Goal: Task Accomplishment & Management: Complete application form

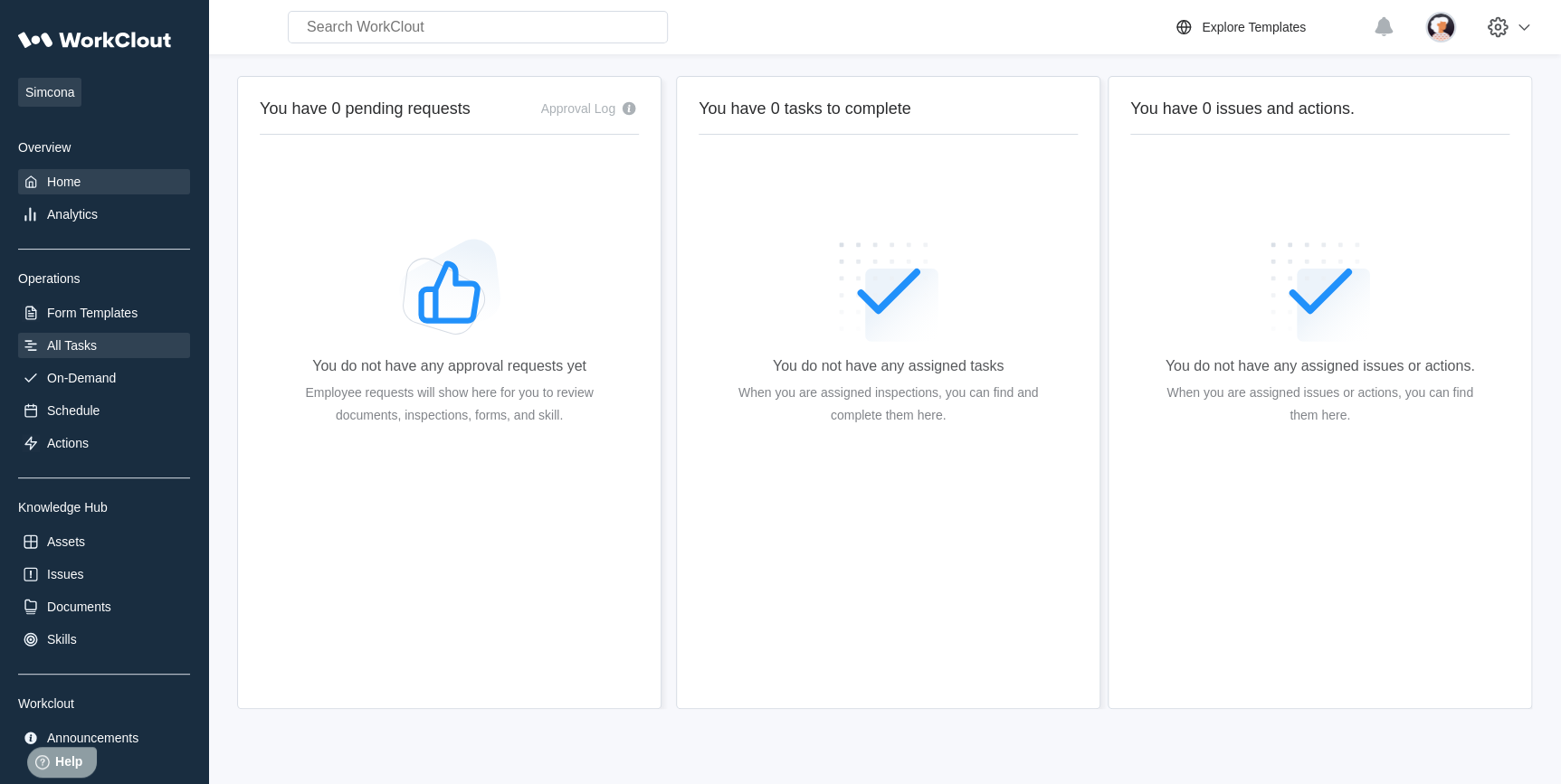
click at [43, 344] on div "All Tasks" at bounding box center [103, 345] width 172 height 25
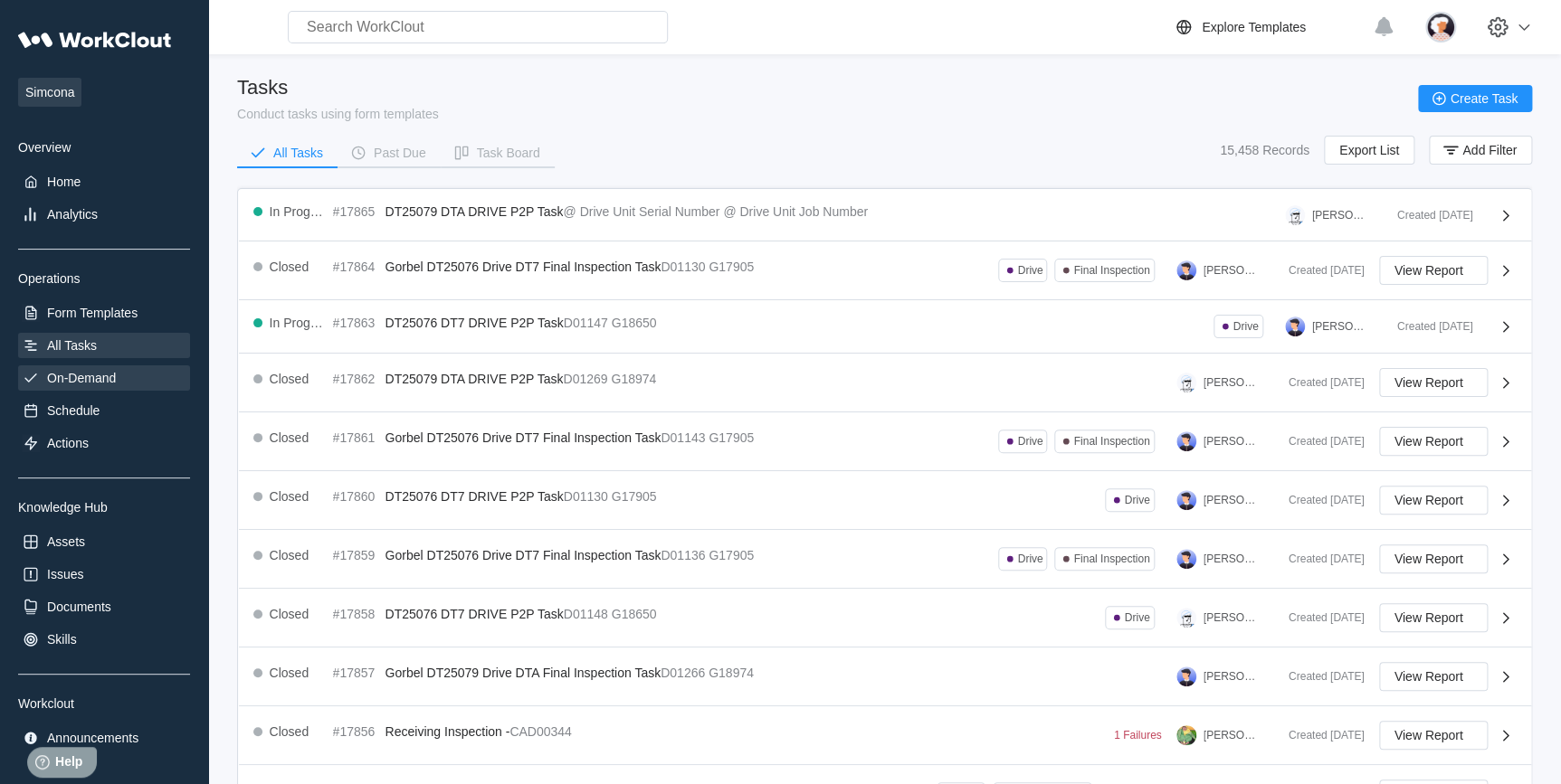
click at [90, 377] on div "On-Demand" at bounding box center [82, 379] width 69 height 15
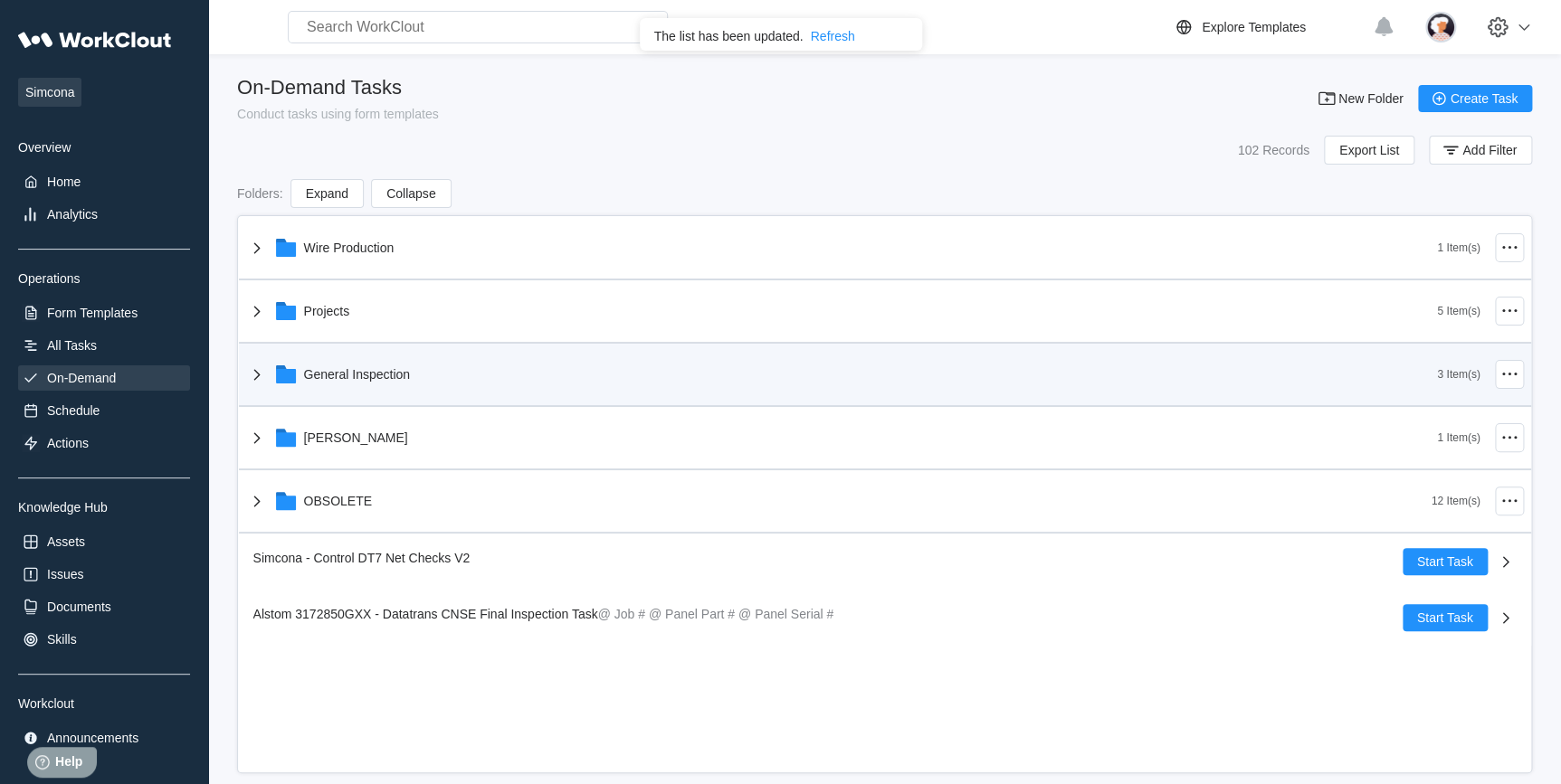
click at [253, 369] on icon at bounding box center [256, 375] width 6 height 11
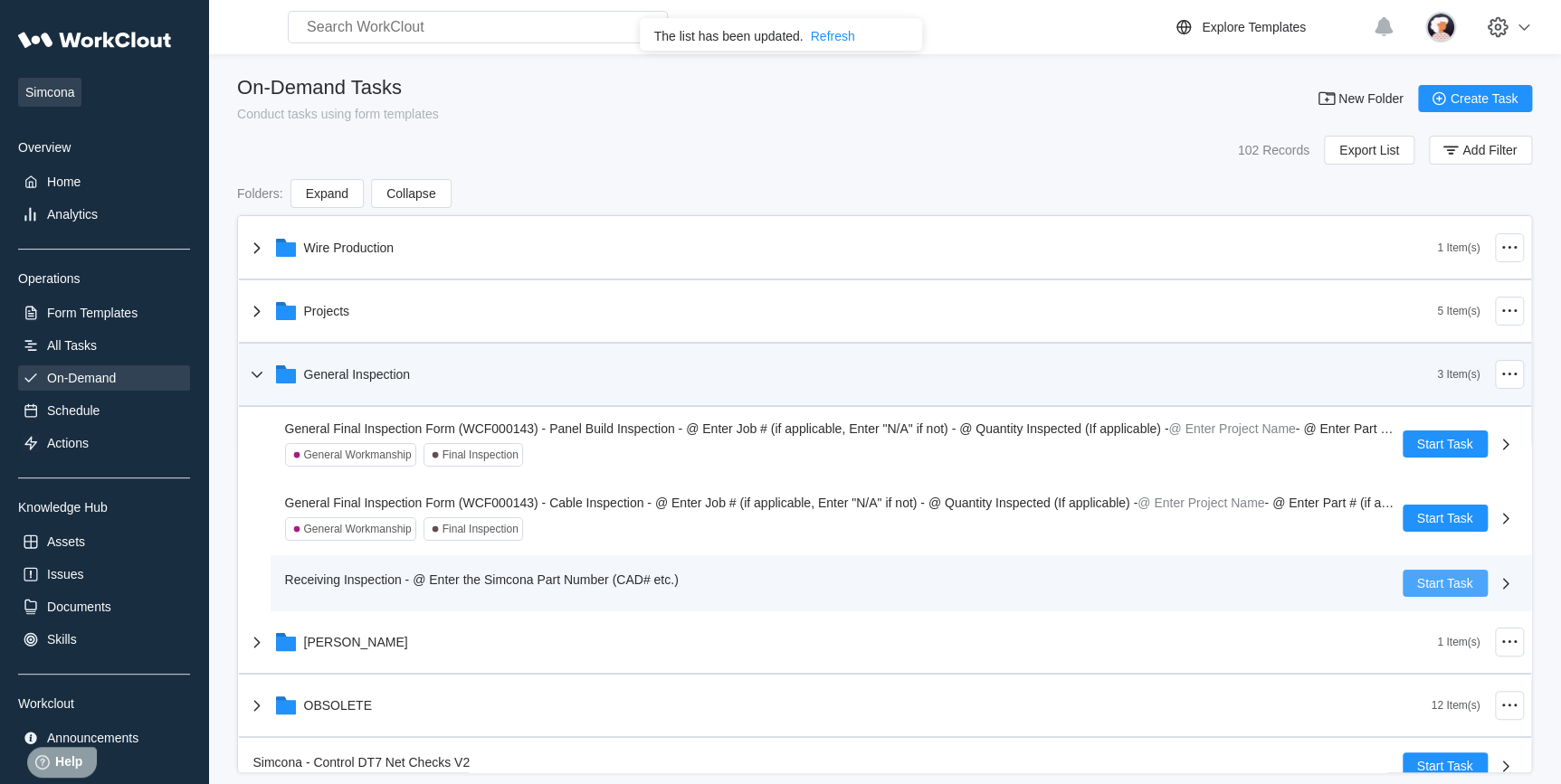
click at [1417, 587] on span "Start Task" at bounding box center [1445, 584] width 56 height 13
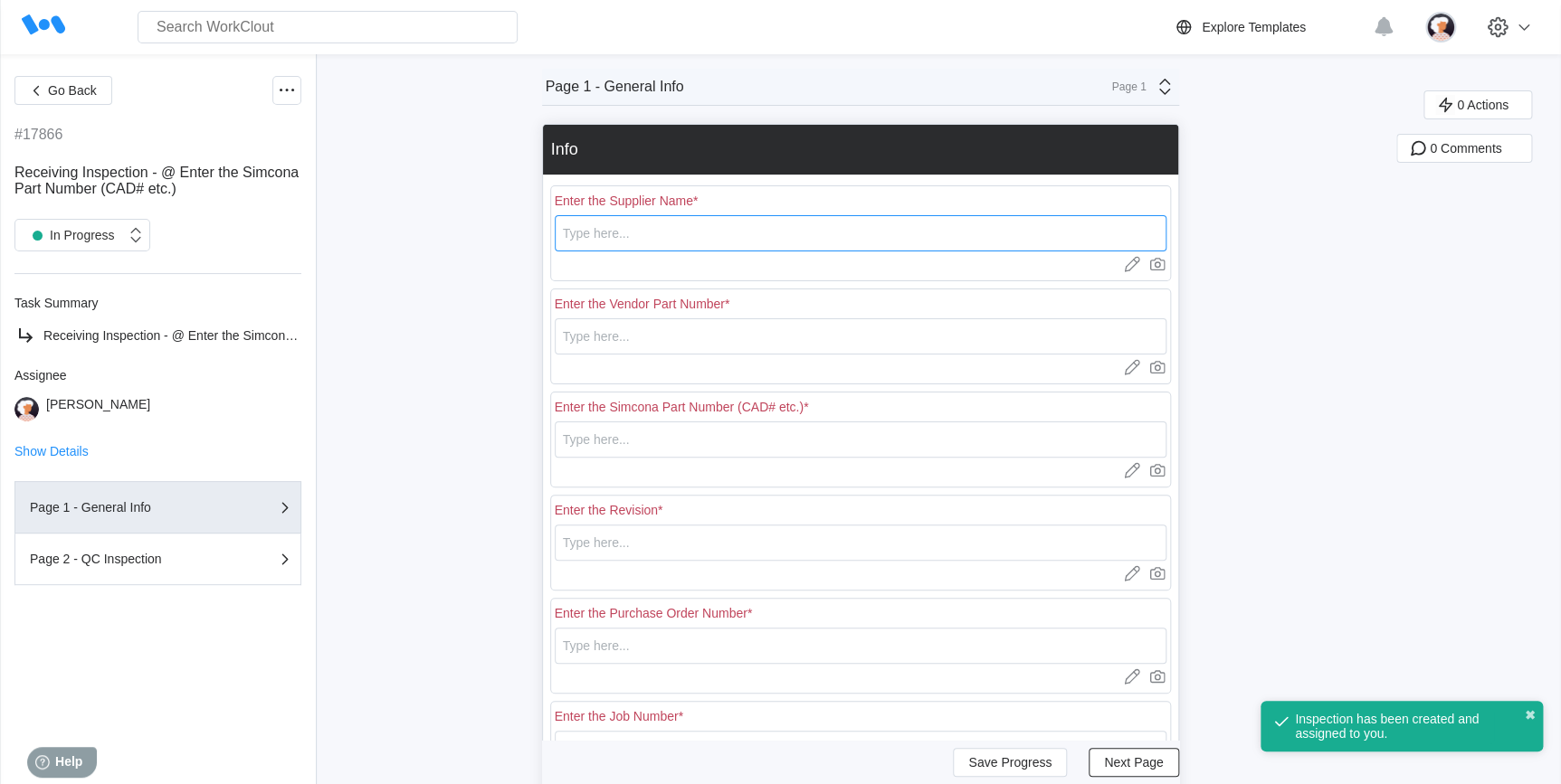
click at [597, 237] on input "text" at bounding box center [860, 233] width 612 height 36
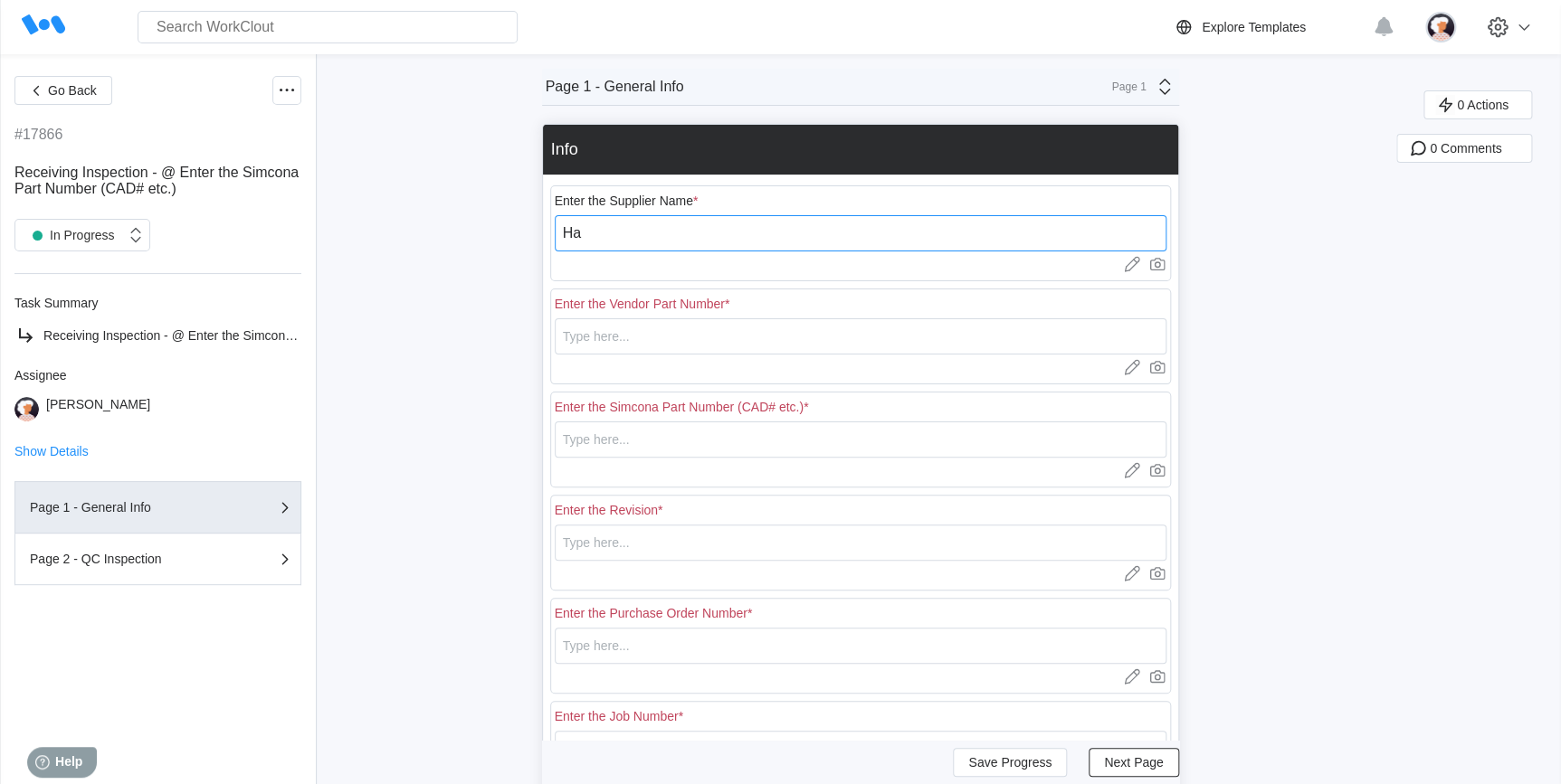
type input "Hazlow"
click at [613, 339] on input "text" at bounding box center [860, 336] width 612 height 36
type input "WL00051"
click at [626, 446] on input "text" at bounding box center [860, 439] width 612 height 36
type input "WL00051"
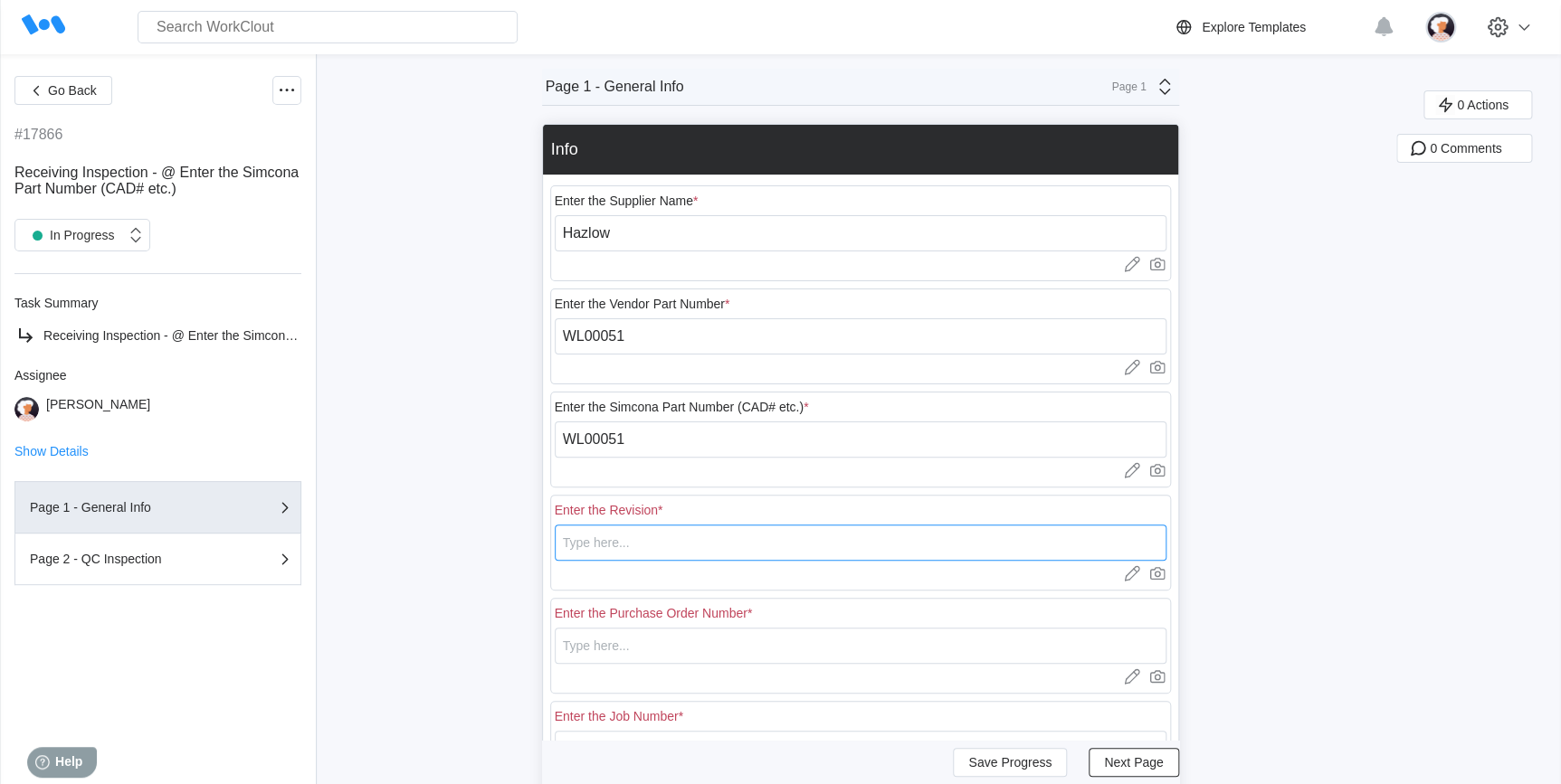
click at [617, 540] on input "text" at bounding box center [860, 542] width 612 height 36
type input "2"
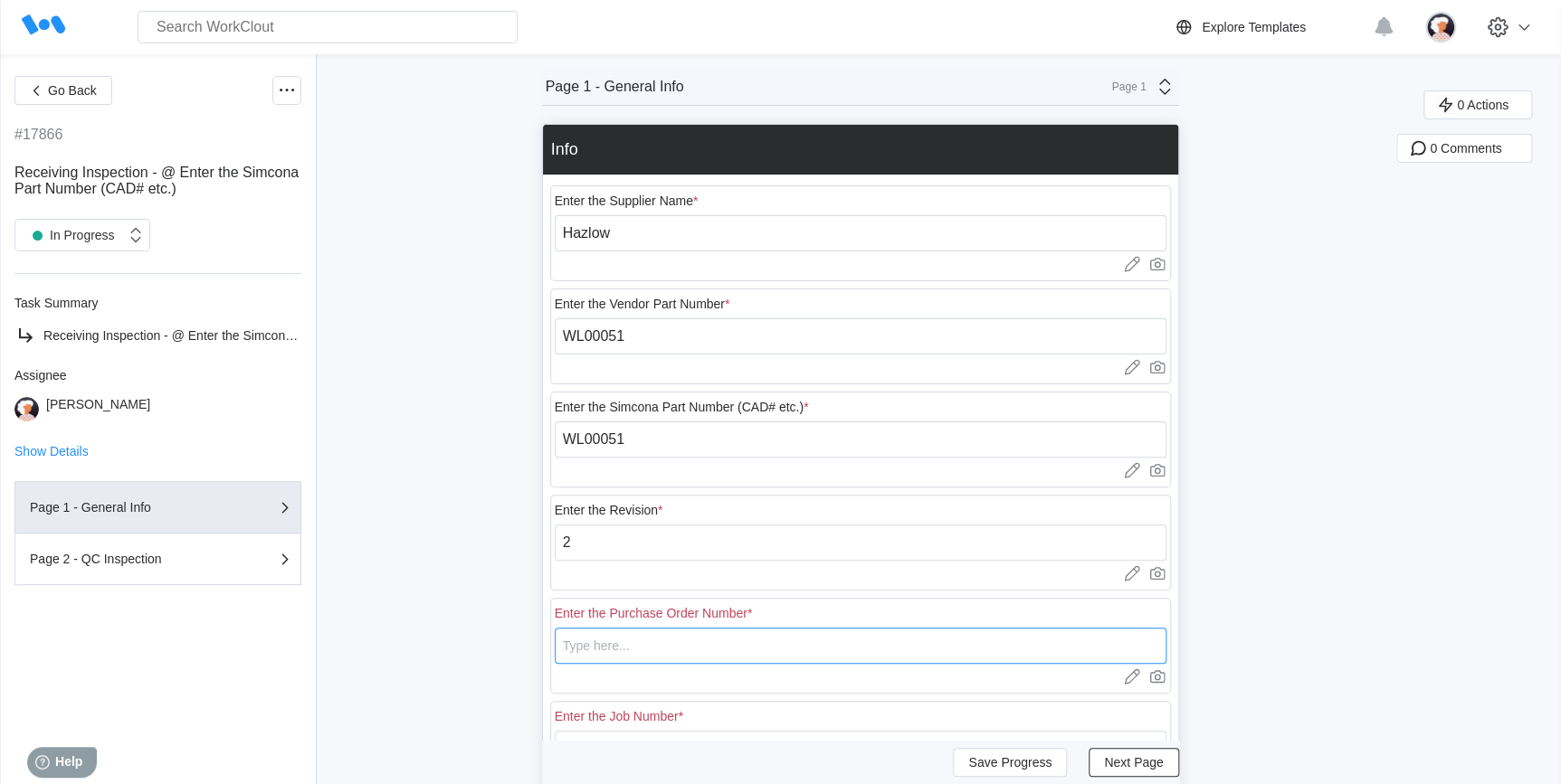
click at [601, 649] on input "text" at bounding box center [860, 646] width 612 height 36
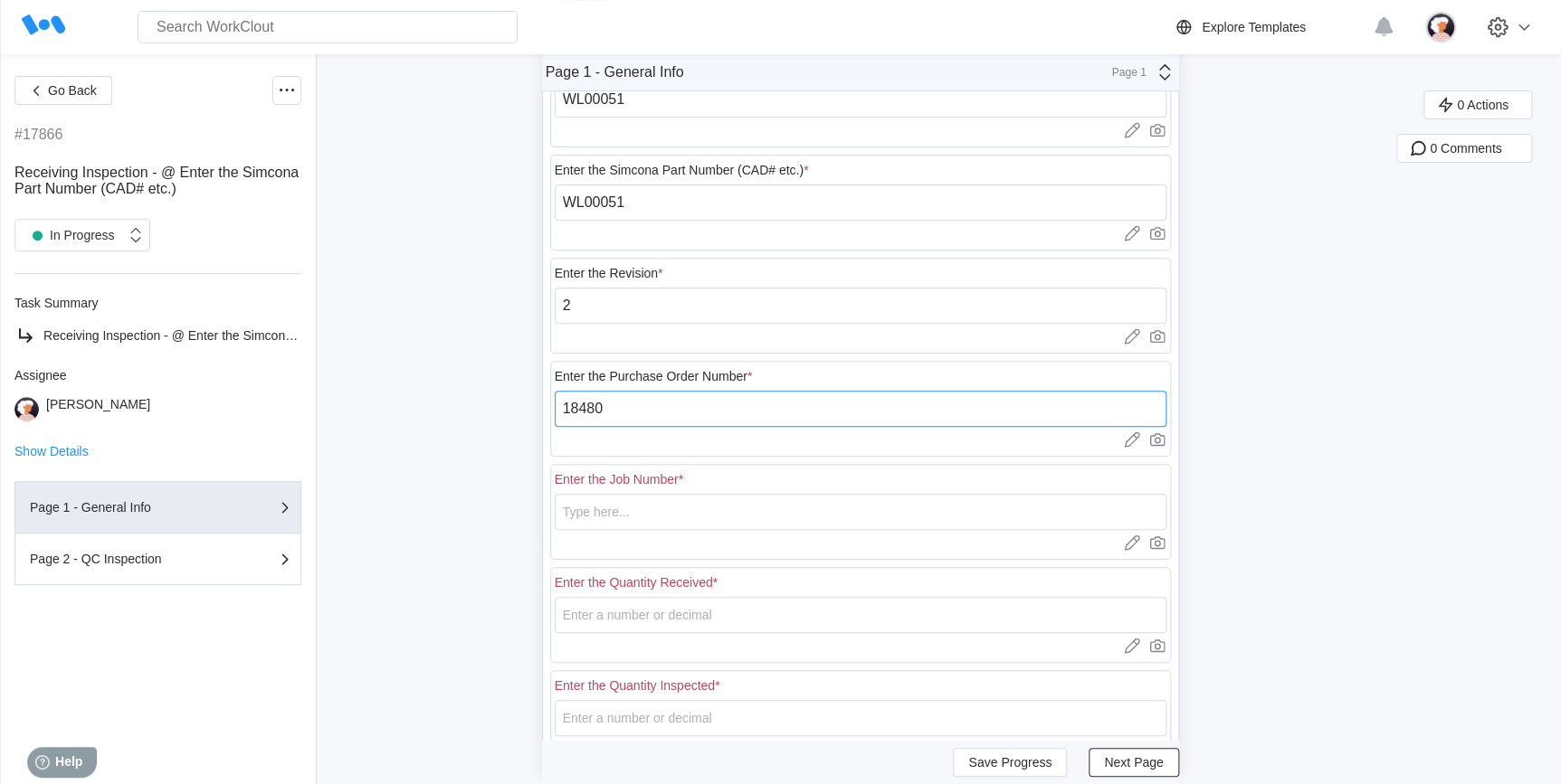
scroll to position [246, 0]
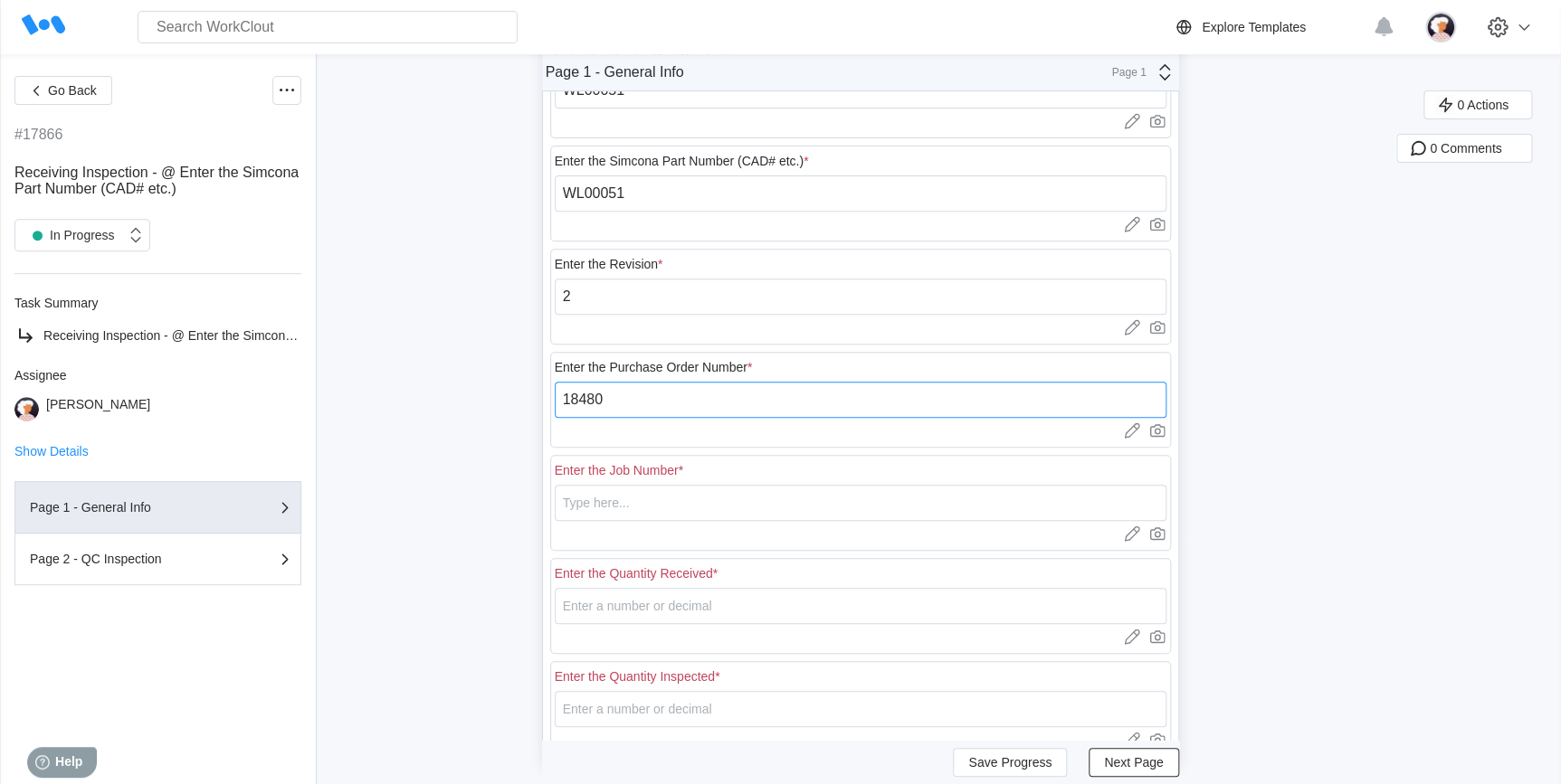
type input "18480"
click at [639, 501] on input "text" at bounding box center [860, 503] width 612 height 36
type input "N/A"
click at [610, 598] on input "number" at bounding box center [860, 606] width 612 height 36
type input "70"
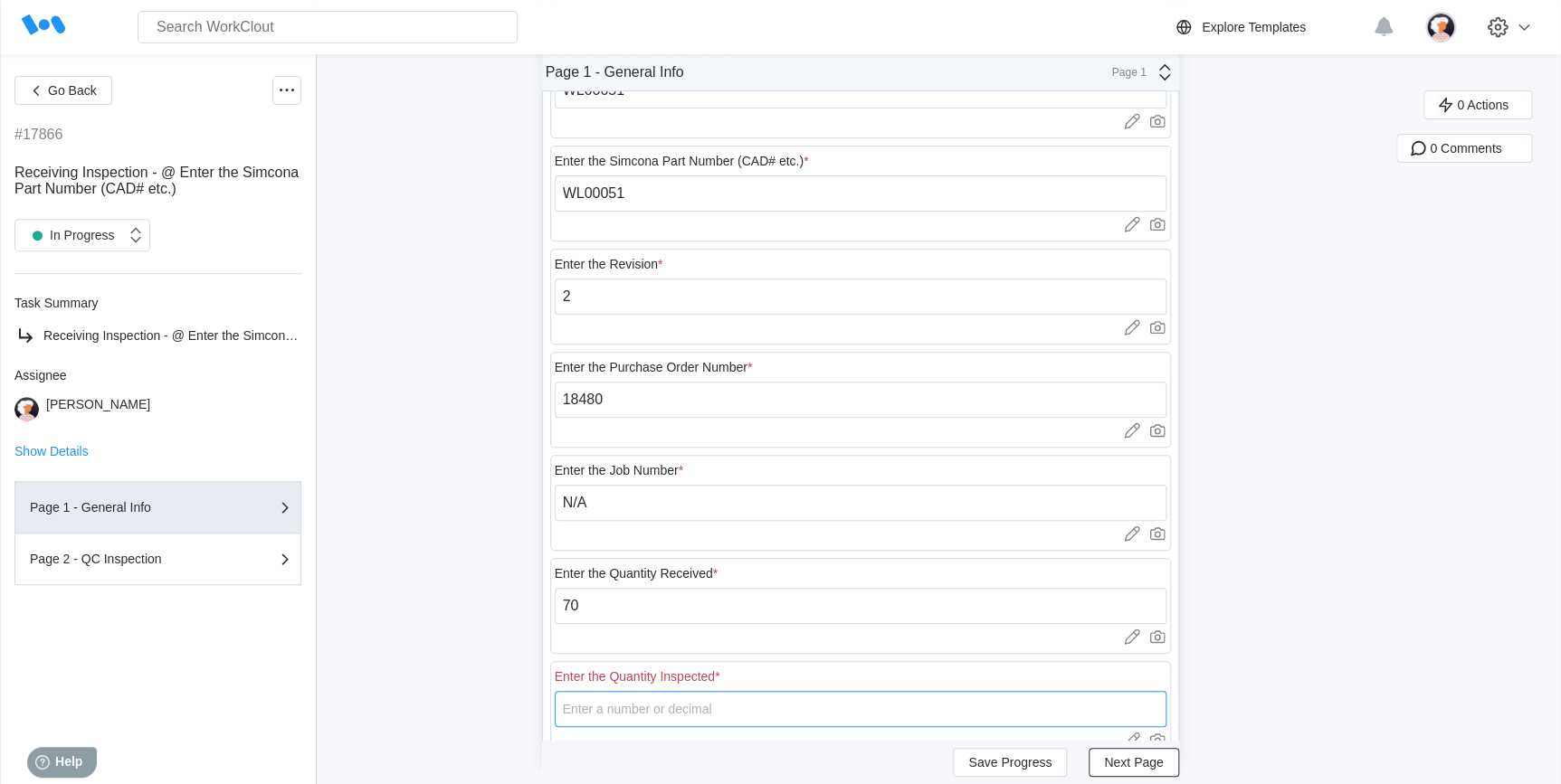
click at [601, 713] on input "number" at bounding box center [860, 709] width 612 height 36
type input "13"
click at [998, 758] on span "Save Progress" at bounding box center [1010, 763] width 84 height 13
click at [1122, 769] on span "Next Page" at bounding box center [1132, 763] width 58 height 13
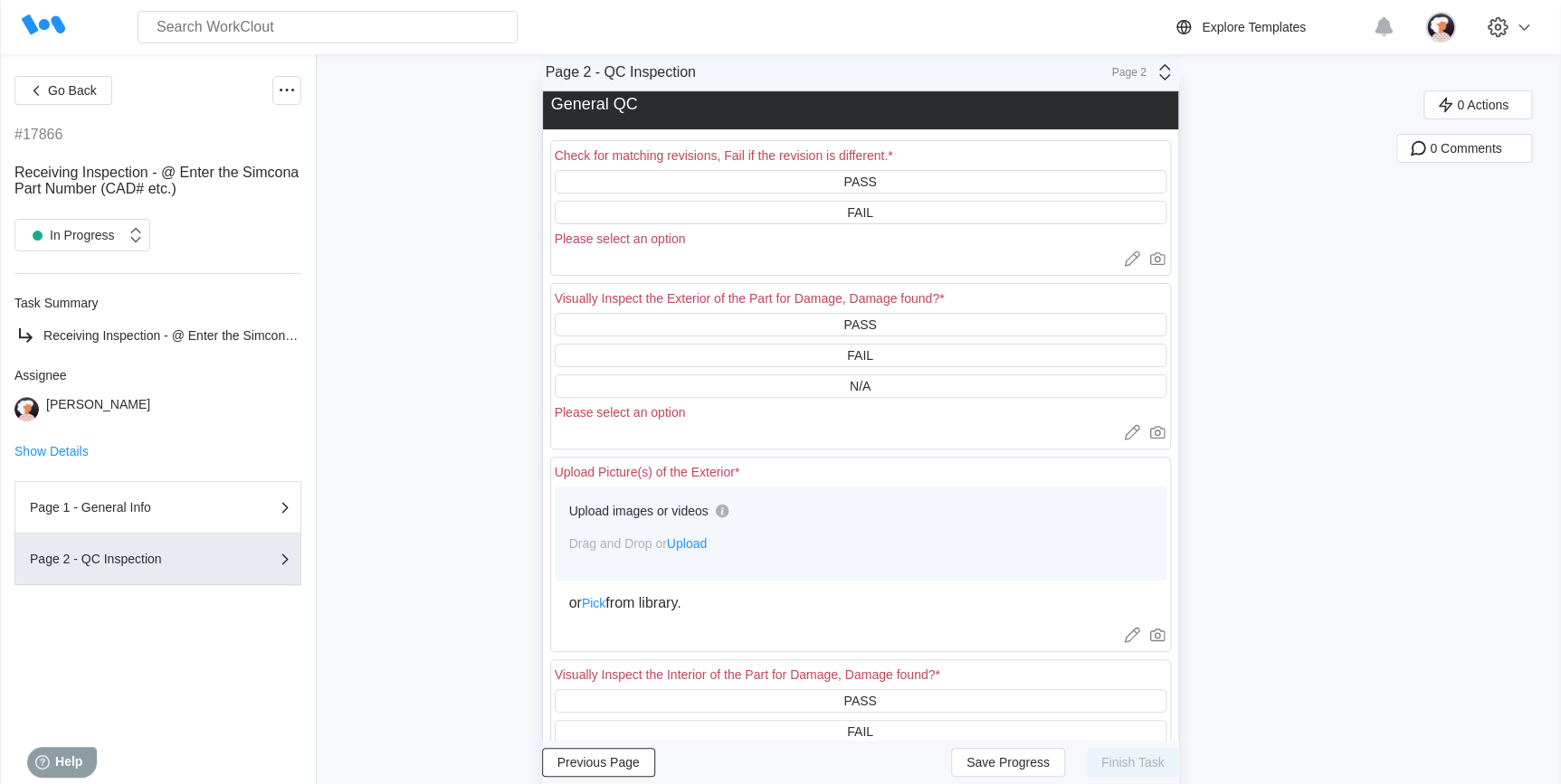
scroll to position [0, 0]
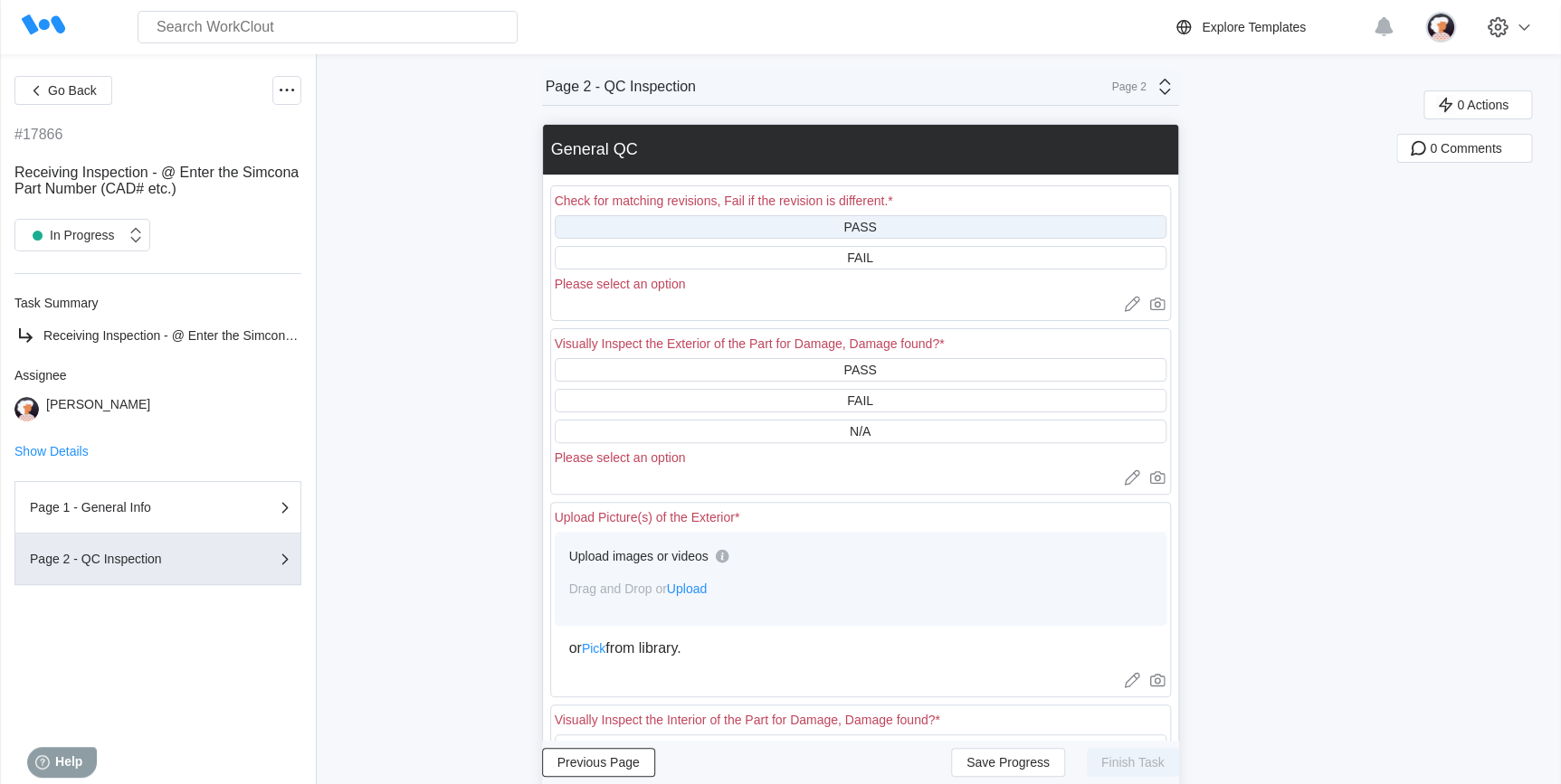
click at [810, 230] on div "PASS" at bounding box center [860, 226] width 612 height 23
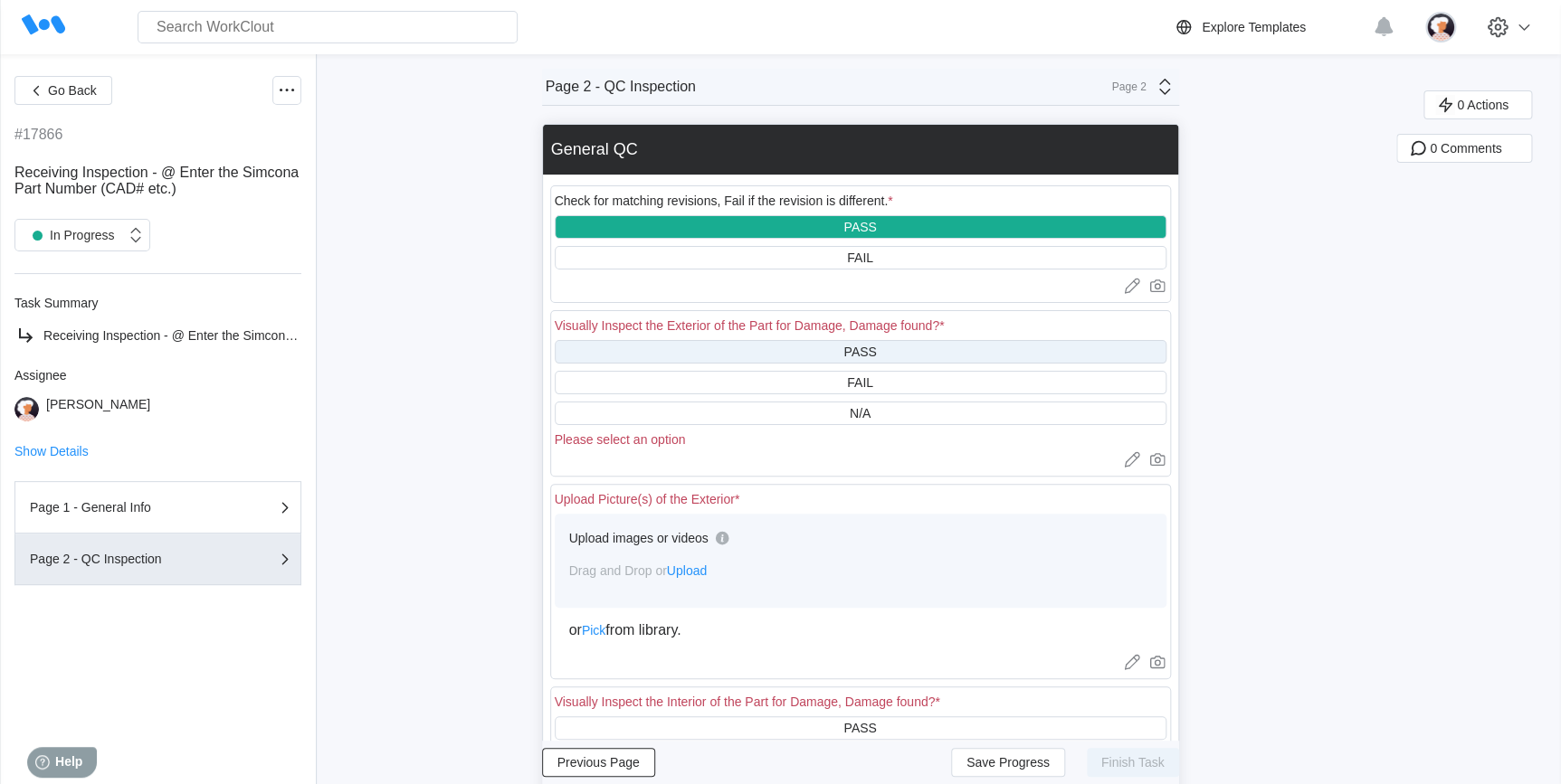
click at [813, 352] on div "PASS" at bounding box center [860, 352] width 612 height 23
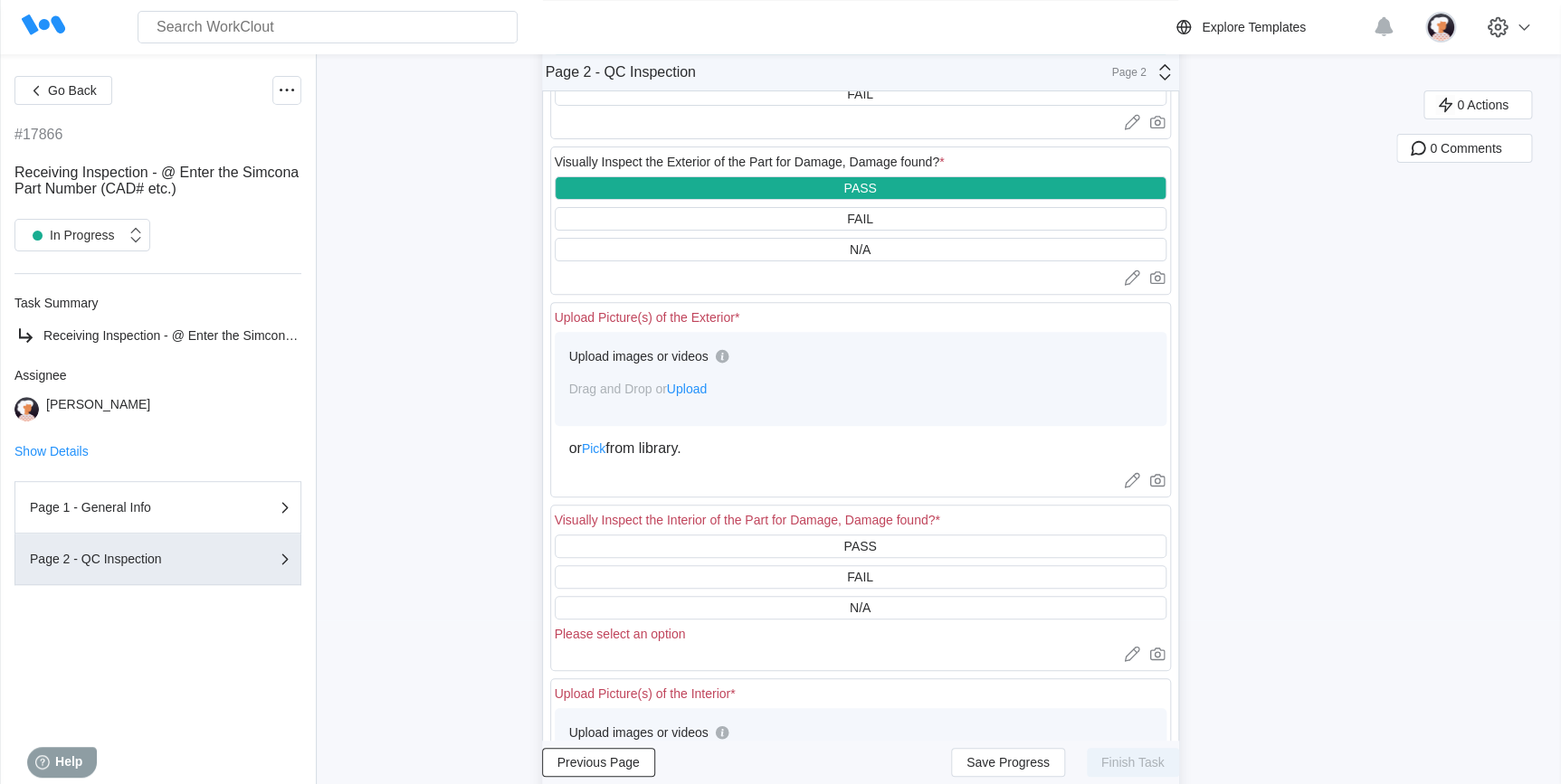
scroll to position [246, 0]
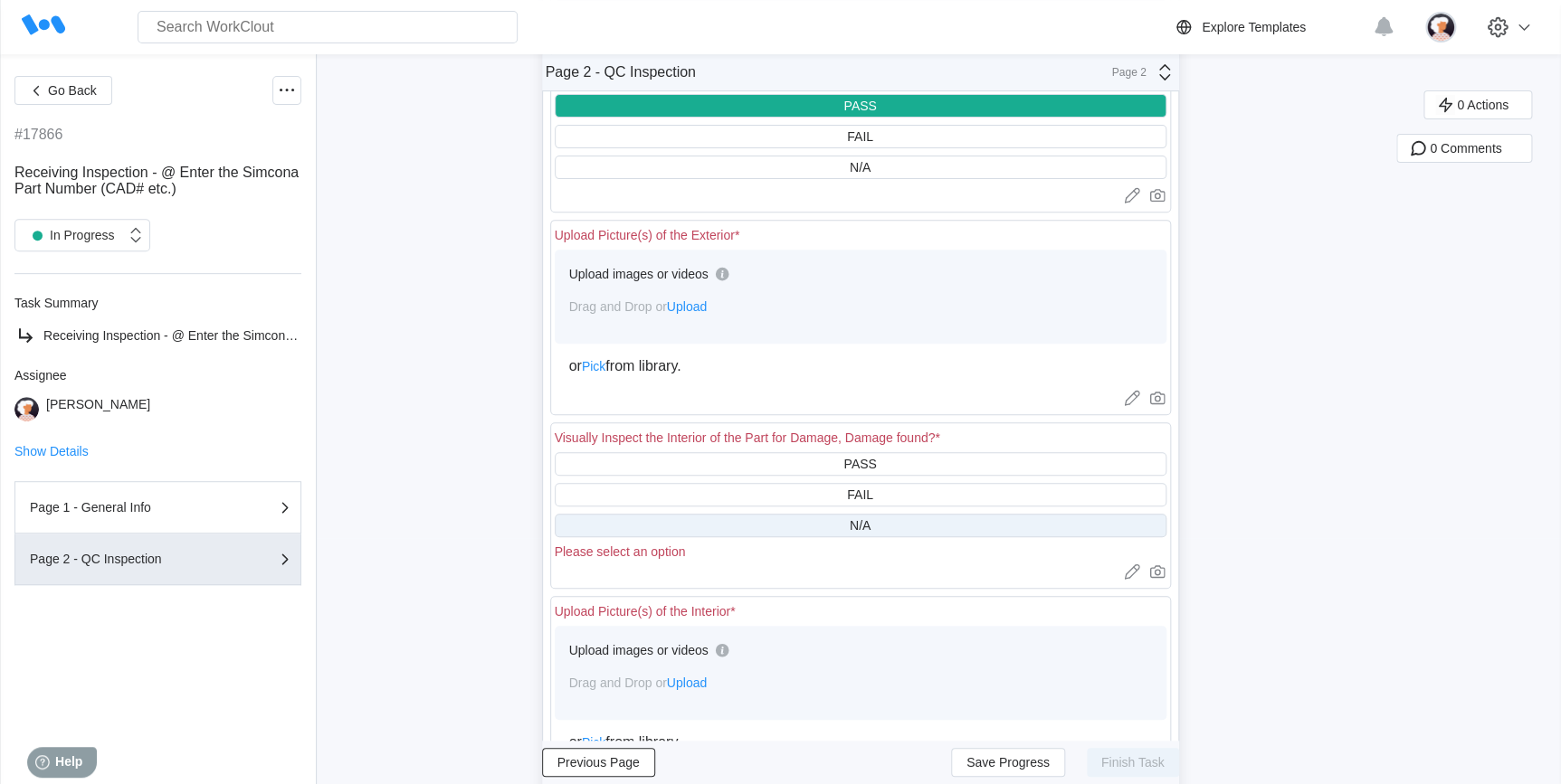
click at [847, 527] on div "N/A" at bounding box center [860, 525] width 612 height 23
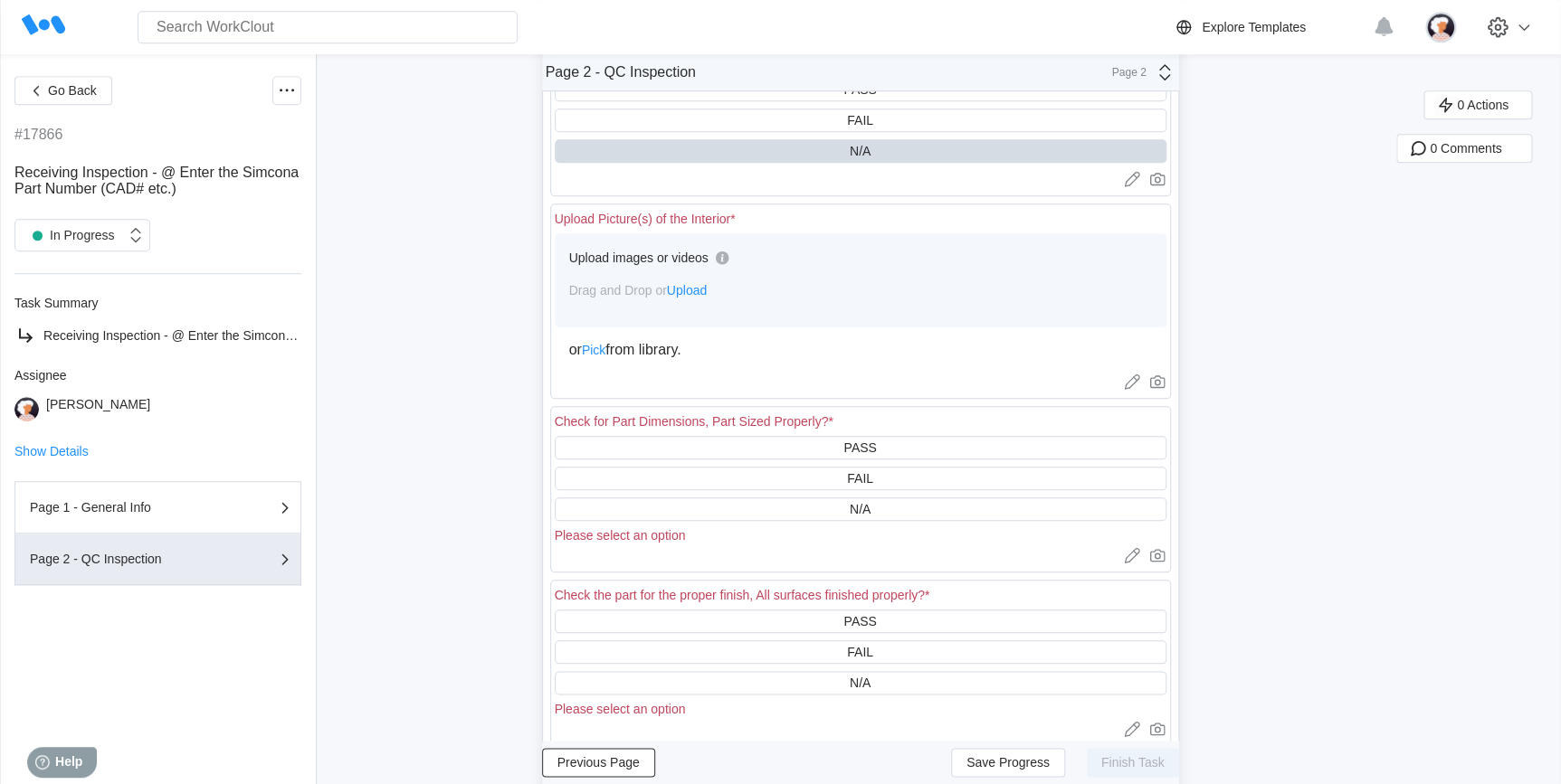
scroll to position [658, 0]
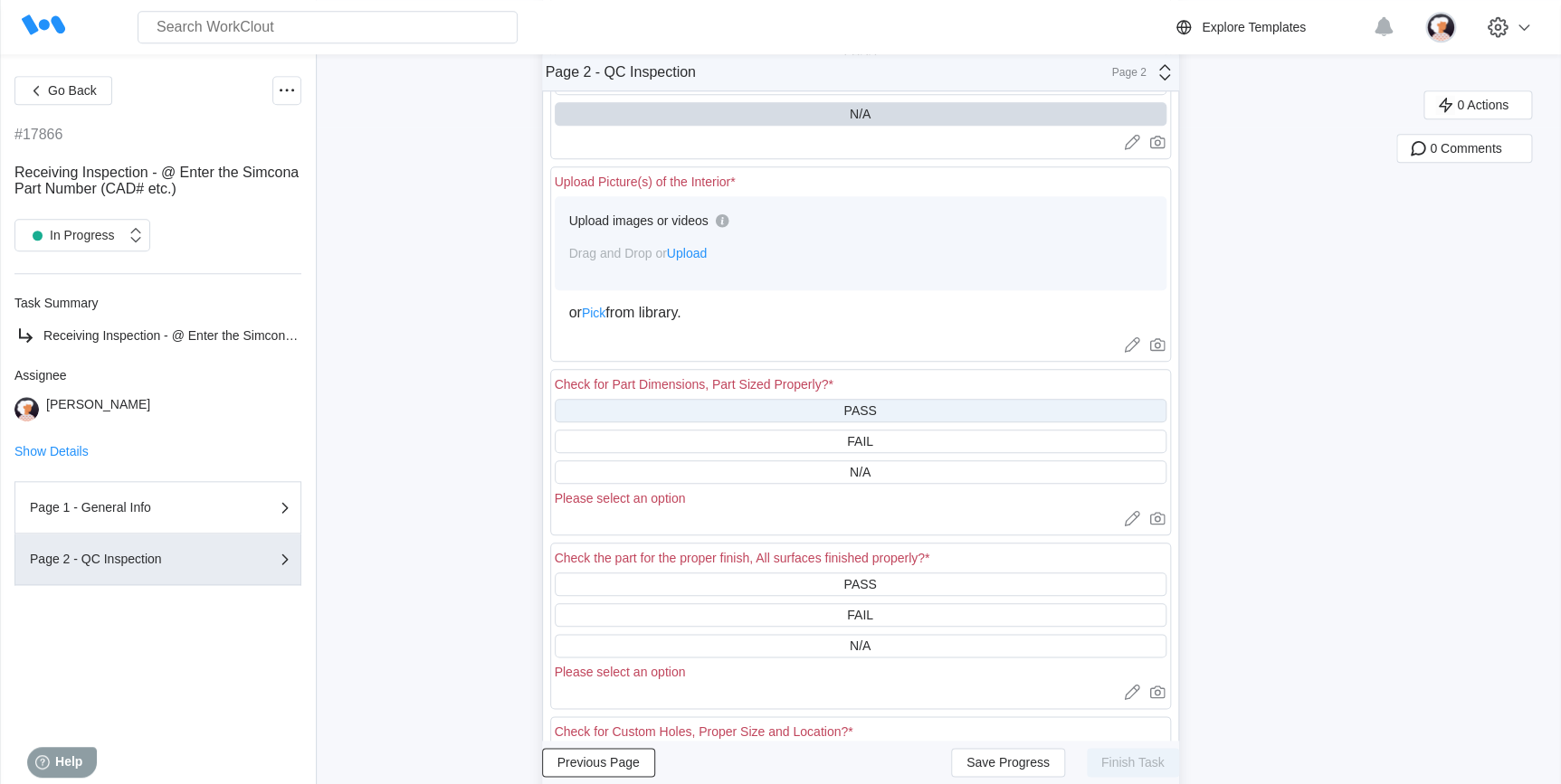
click at [806, 415] on div "PASS" at bounding box center [860, 410] width 612 height 23
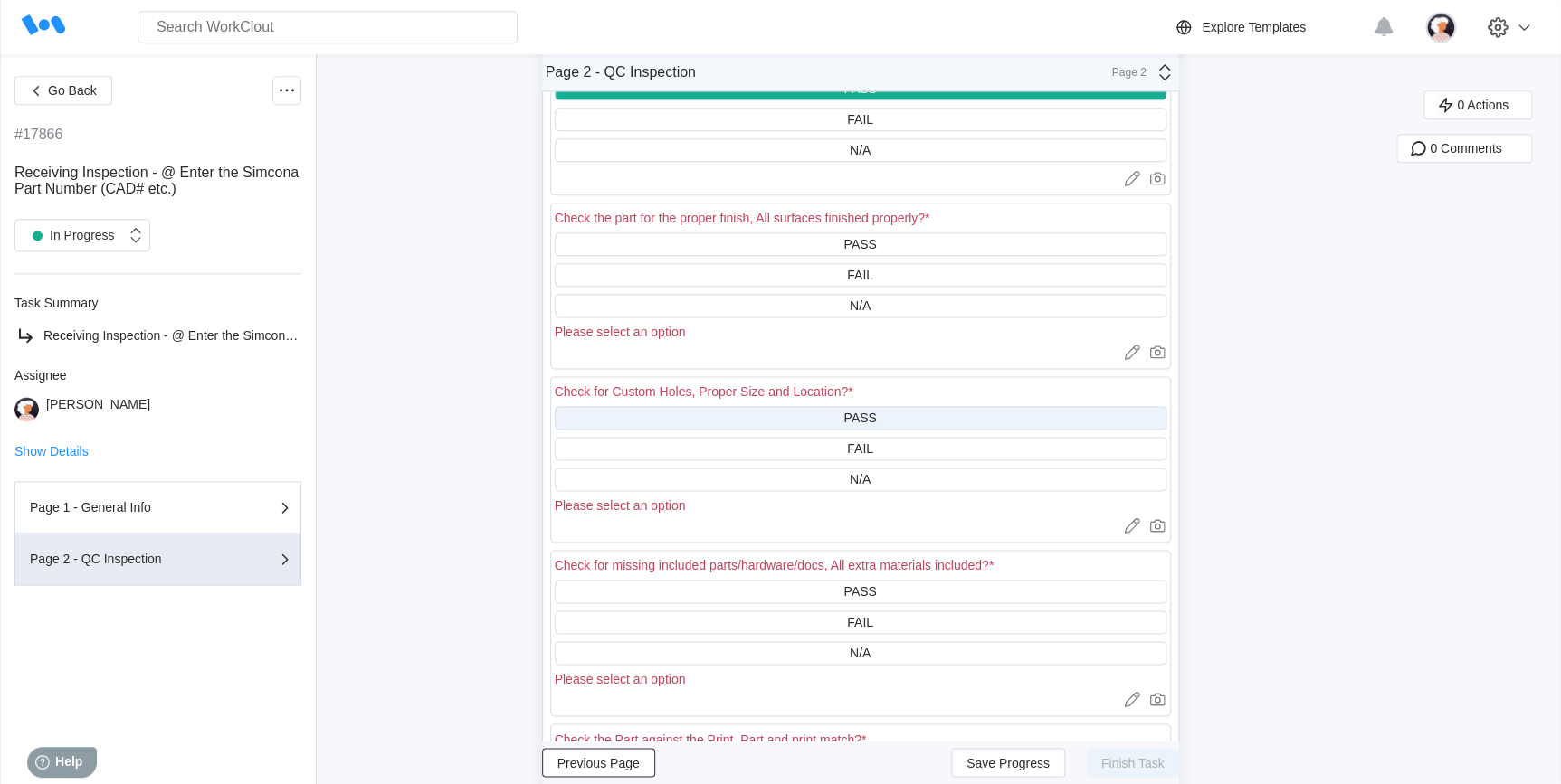
scroll to position [986, 0]
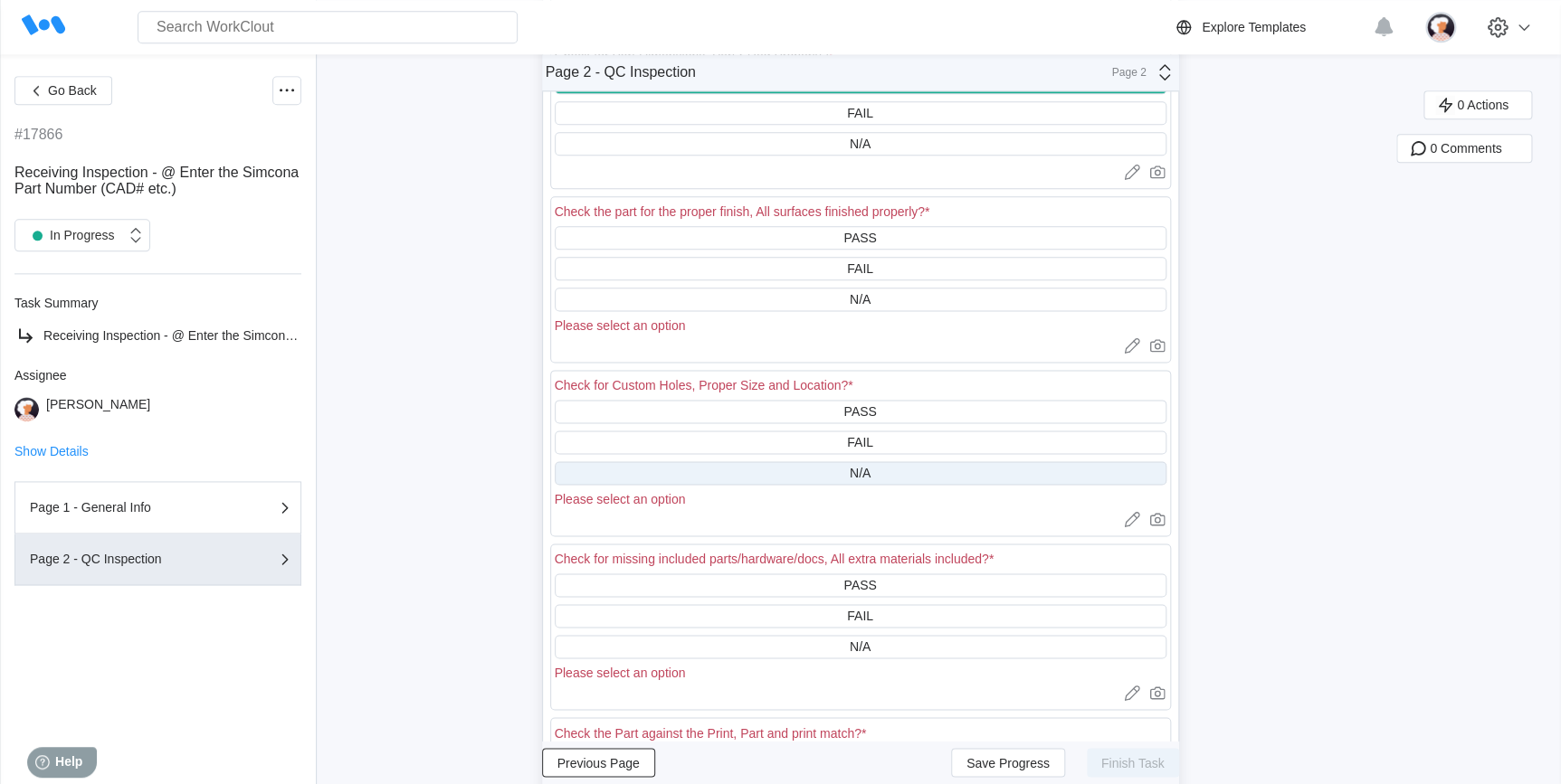
click at [820, 479] on div "N/A" at bounding box center [860, 472] width 612 height 23
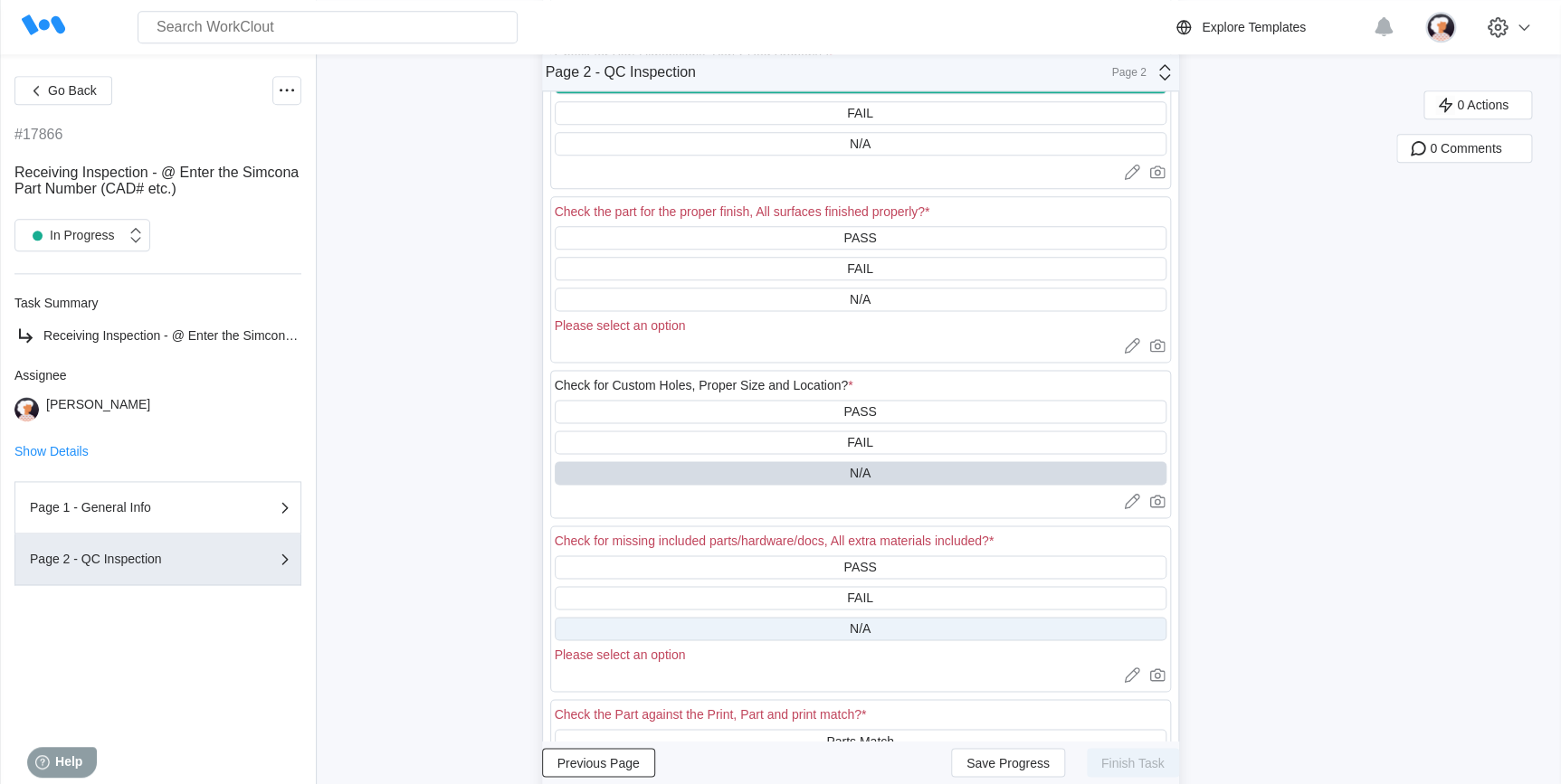
click at [819, 636] on div "N/A" at bounding box center [860, 628] width 612 height 23
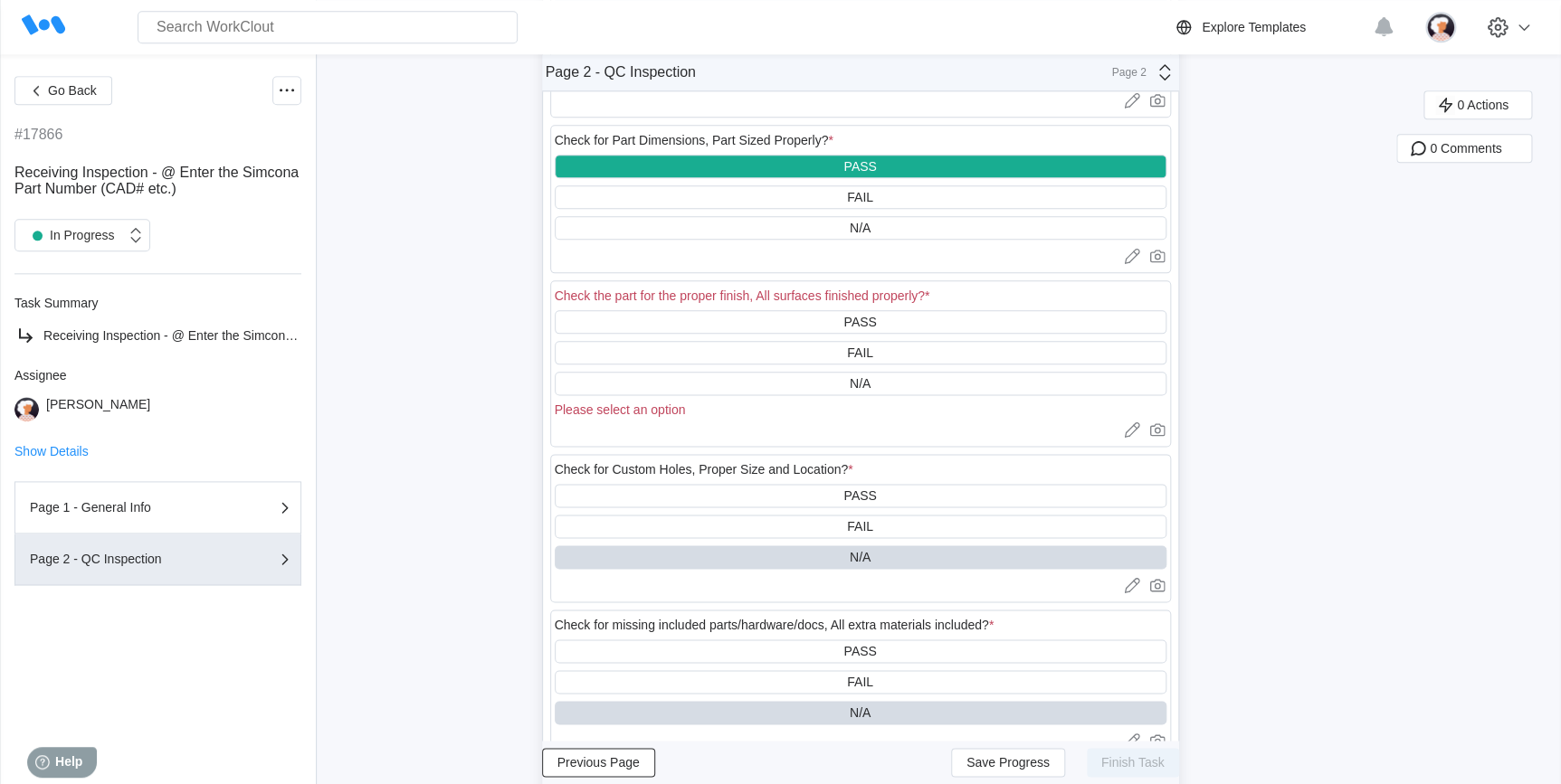
scroll to position [739, 0]
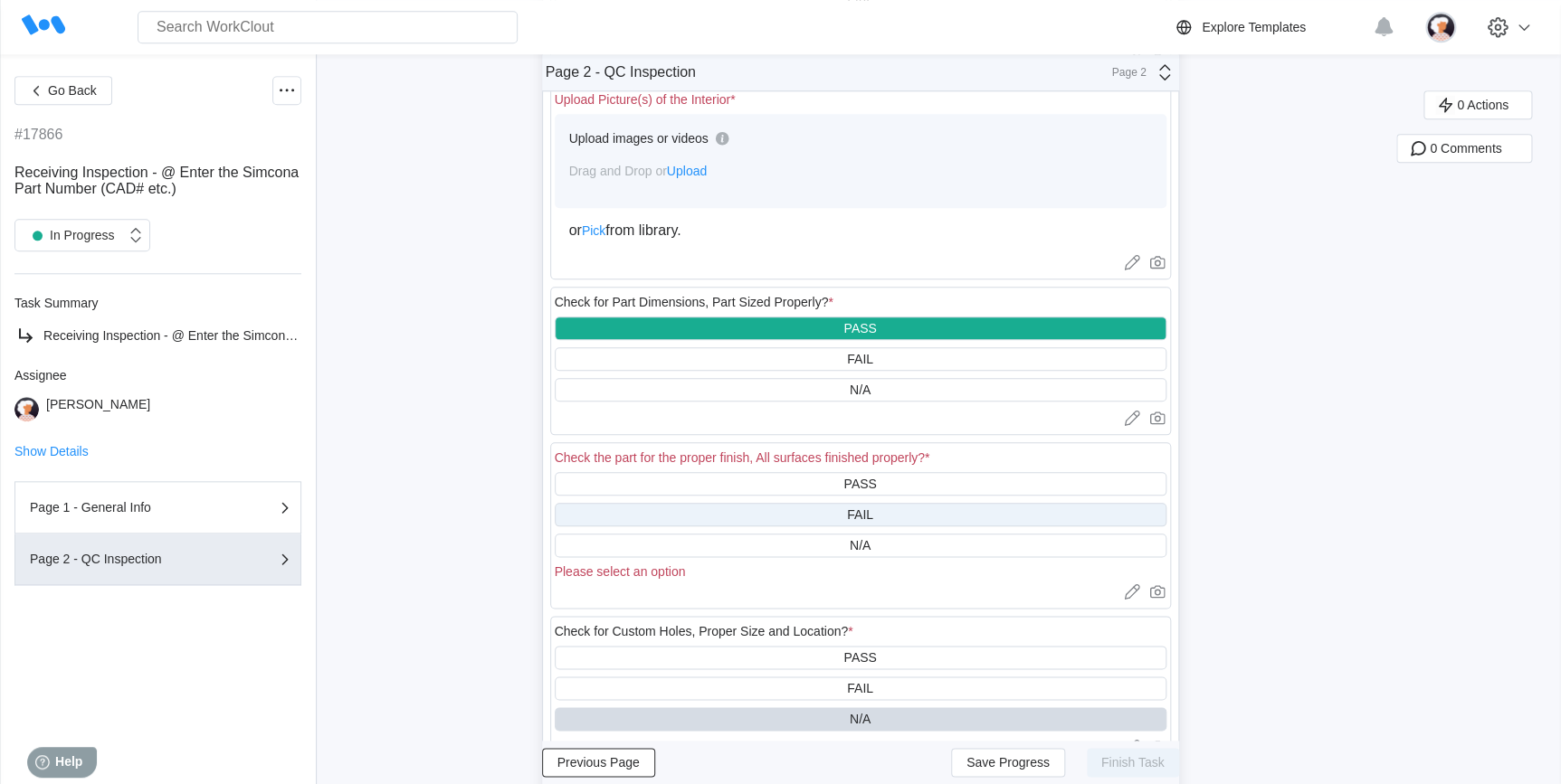
click at [788, 524] on div "FAIL" at bounding box center [860, 514] width 612 height 23
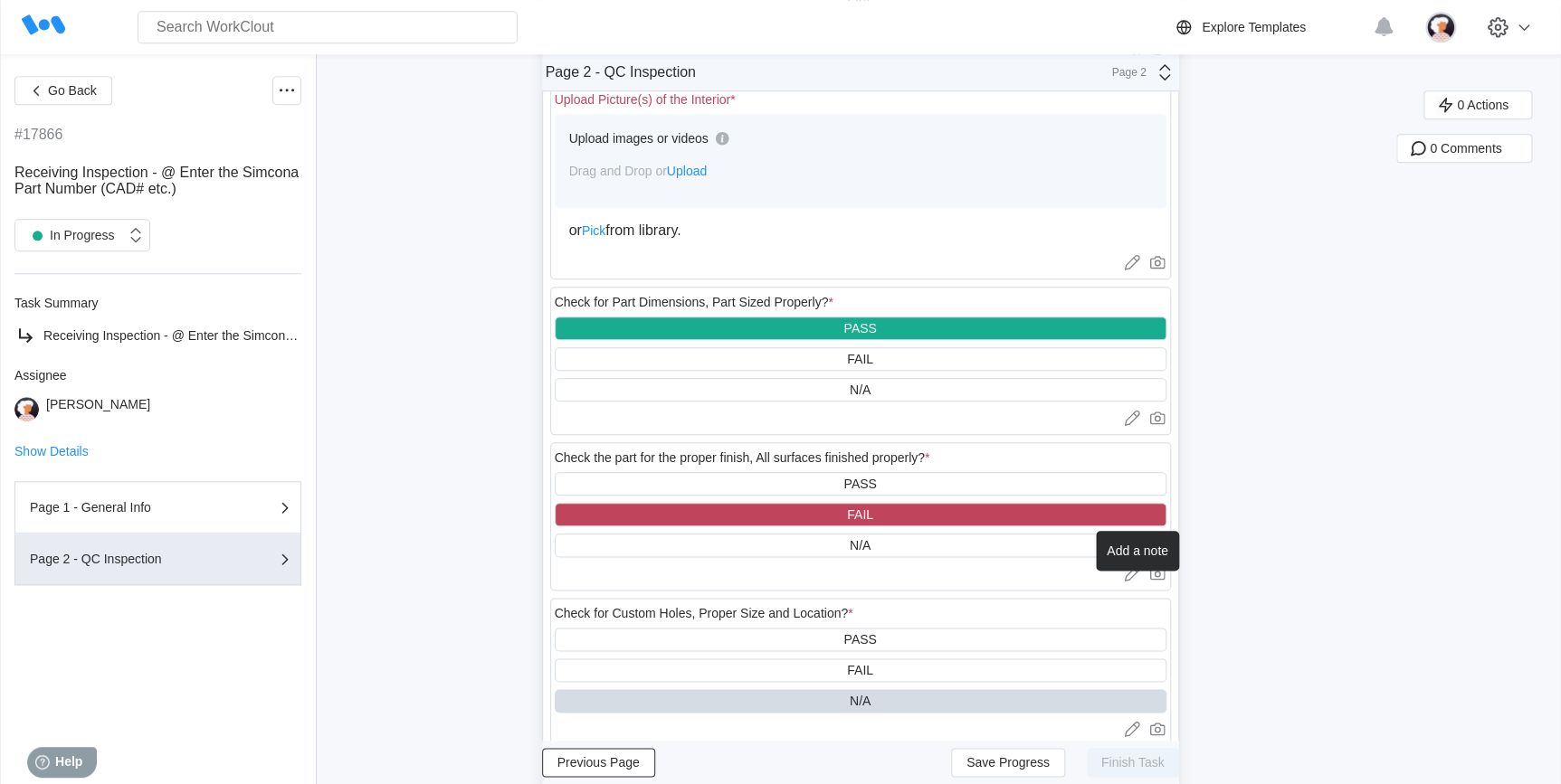
click at [1131, 583] on icon at bounding box center [1131, 572] width 18 height 18
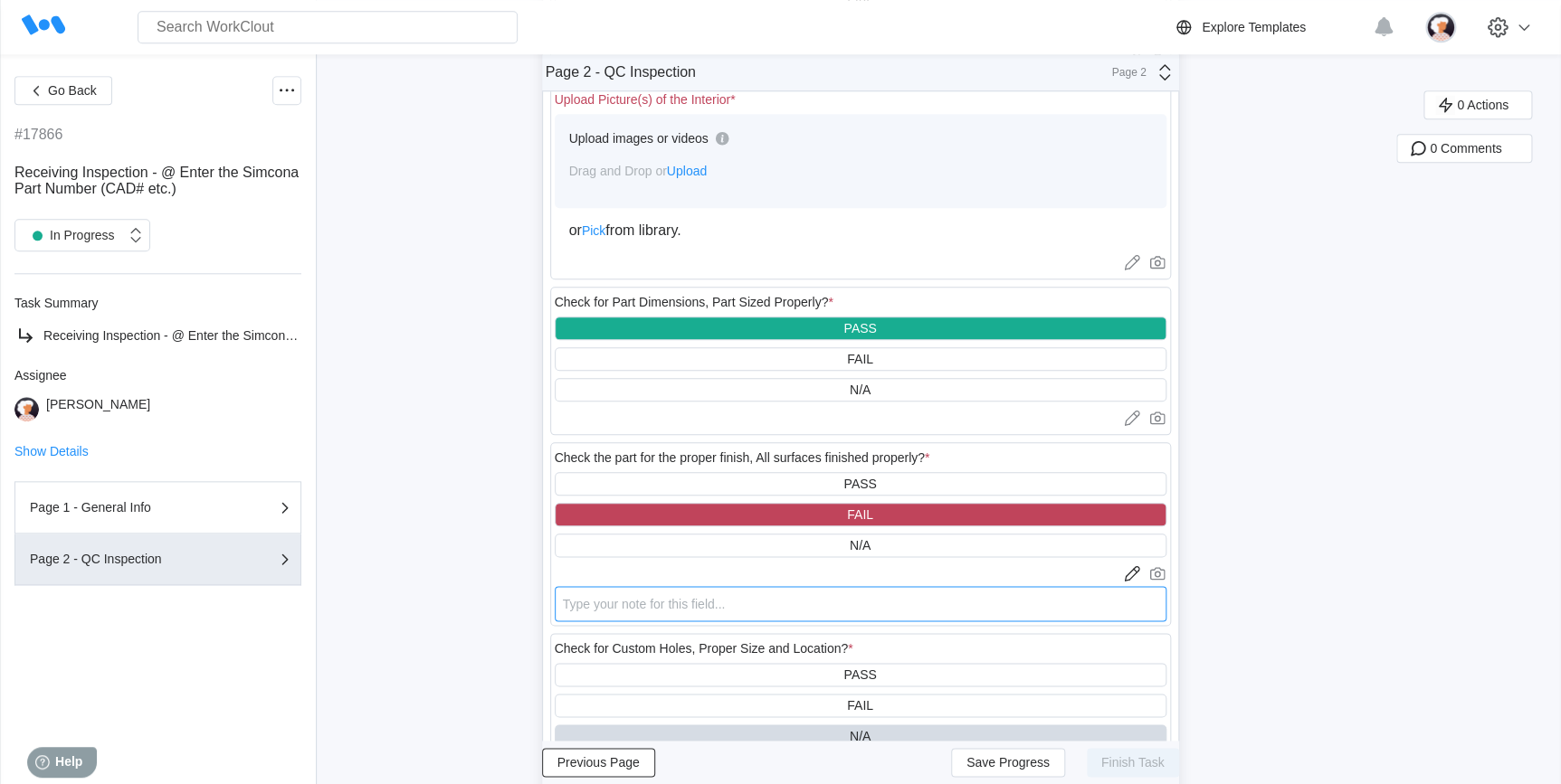
click at [956, 615] on textarea at bounding box center [860, 604] width 612 height 35
type textarea "A"
type textarea "x"
type textarea "A"
type textarea "x"
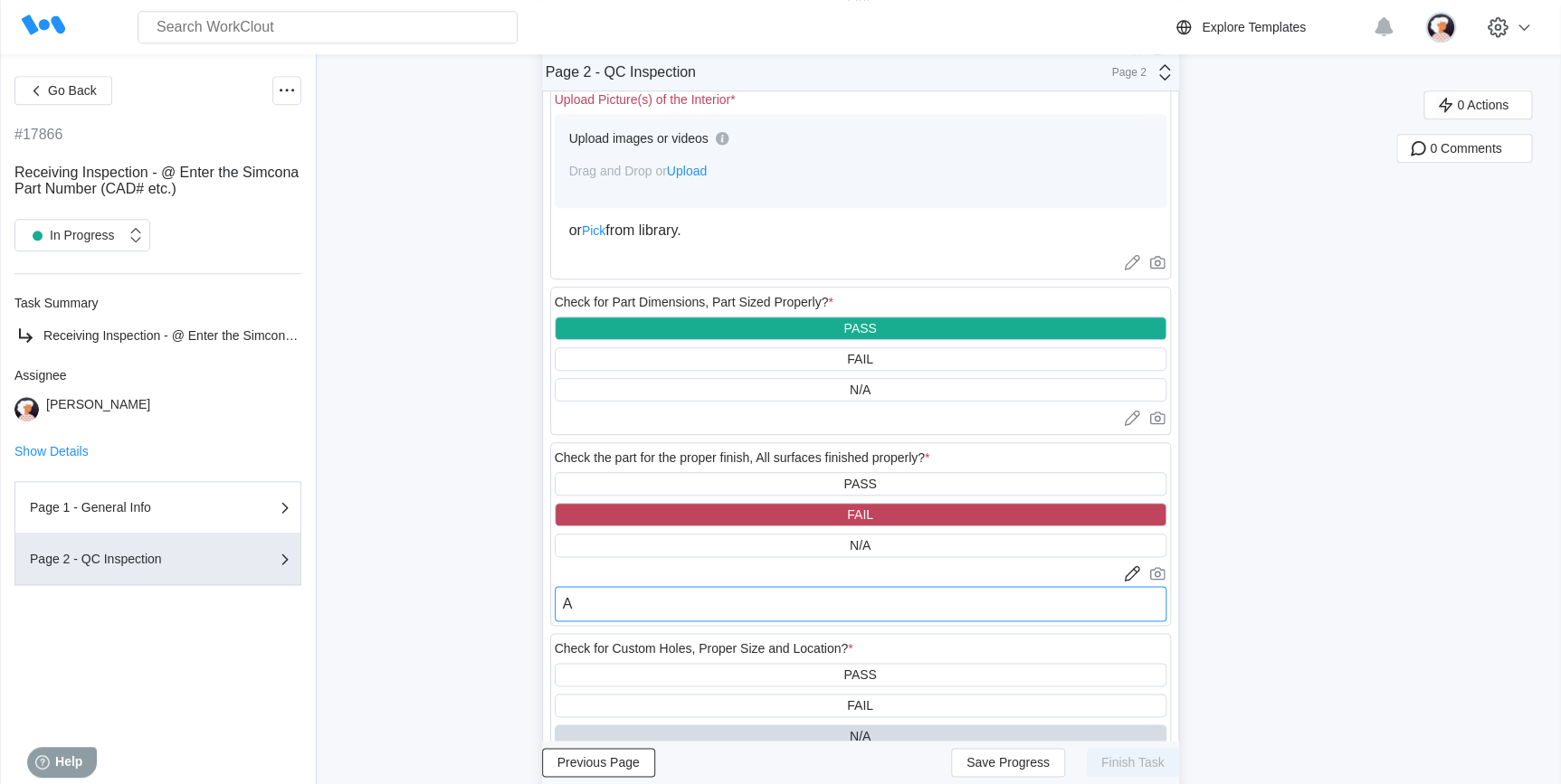
type textarea "A f"
type textarea "x"
type textarea "A [DEMOGRAPHIC_DATA]"
type textarea "x"
type textarea "A few"
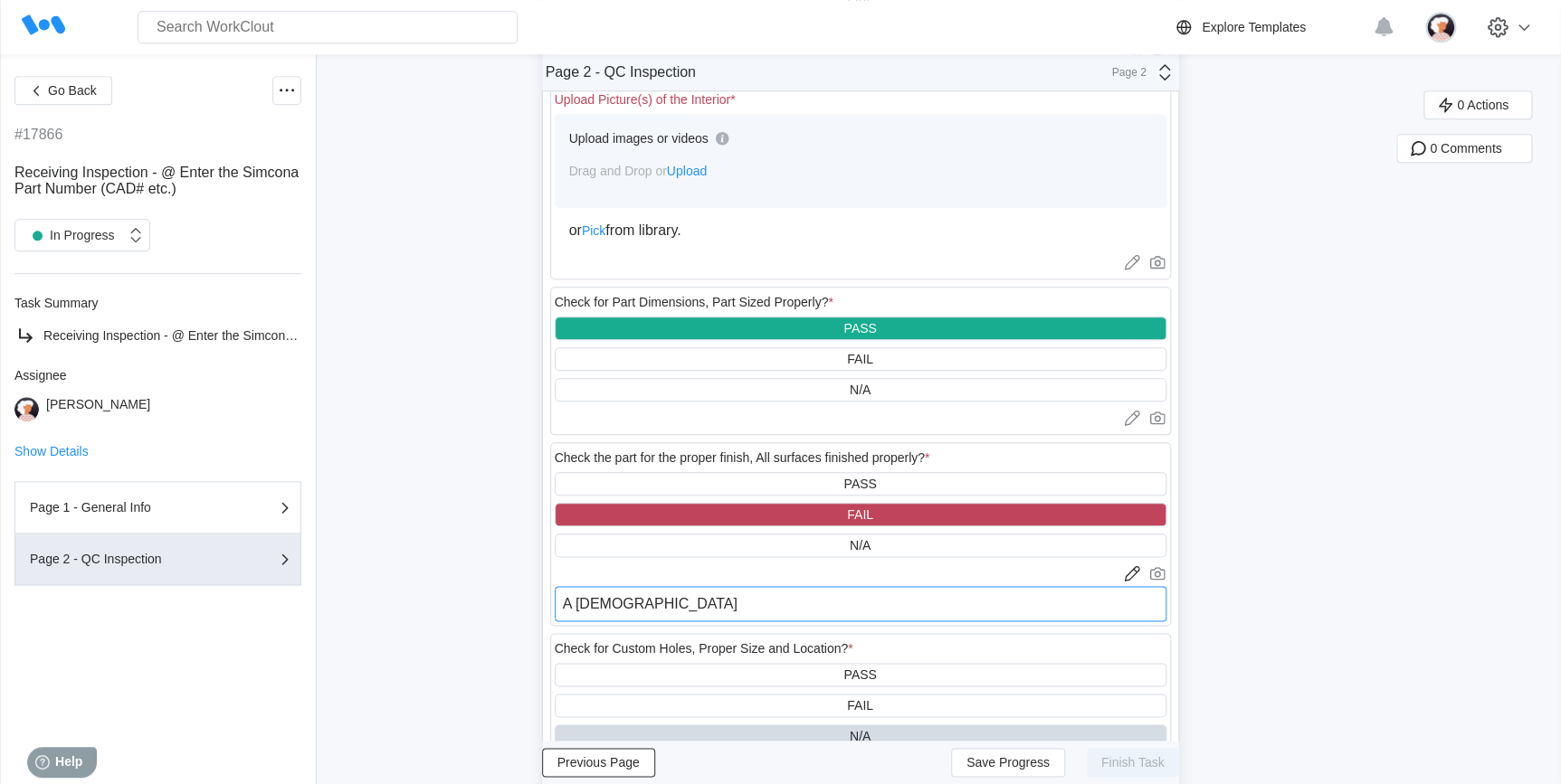
type textarea "x"
type textarea "A few"
type textarea "x"
type textarea "A few o"
type textarea "x"
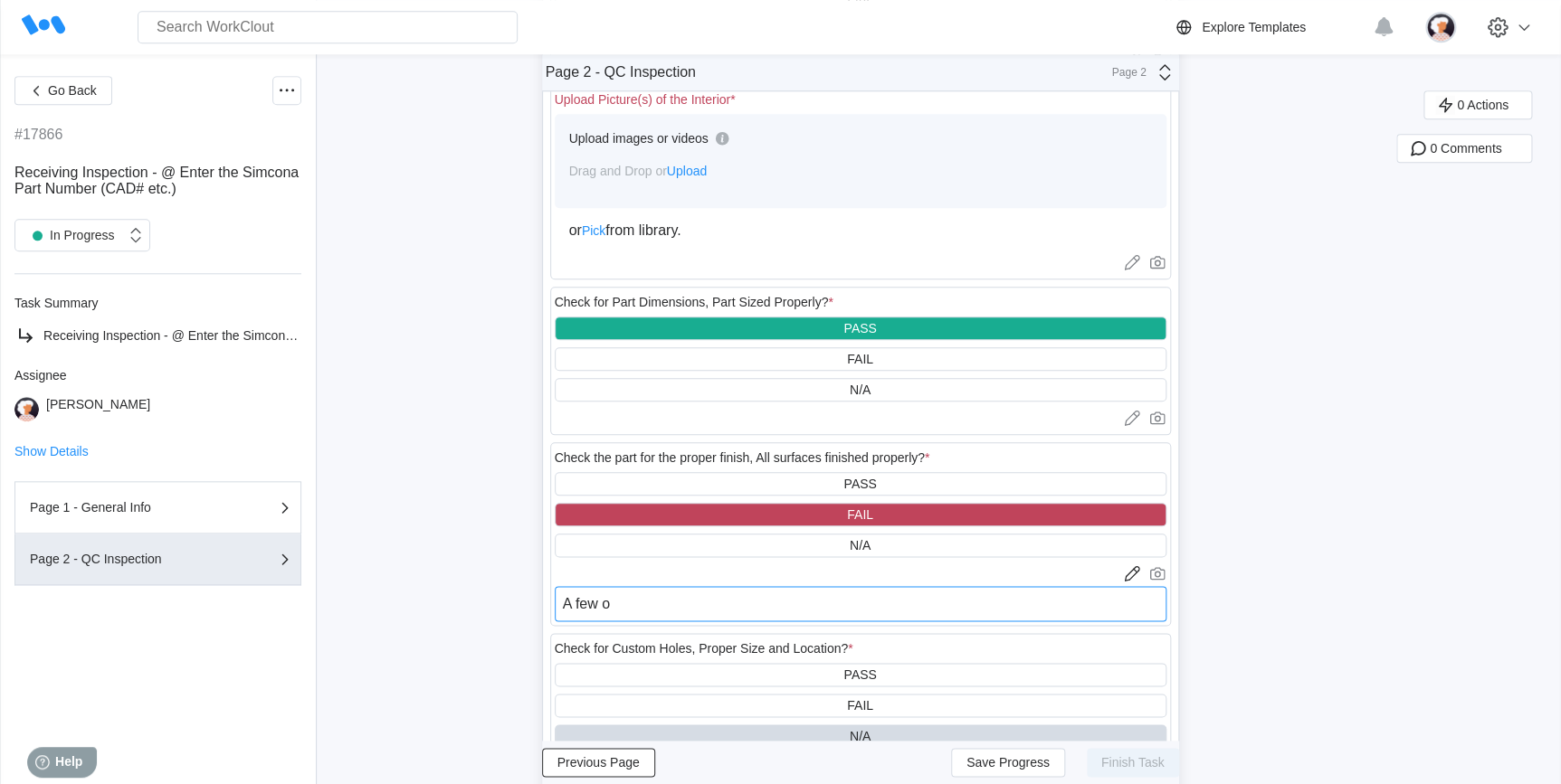
type textarea "A few of"
type textarea "x"
type textarea "A few of"
type textarea "x"
type textarea "A few of t"
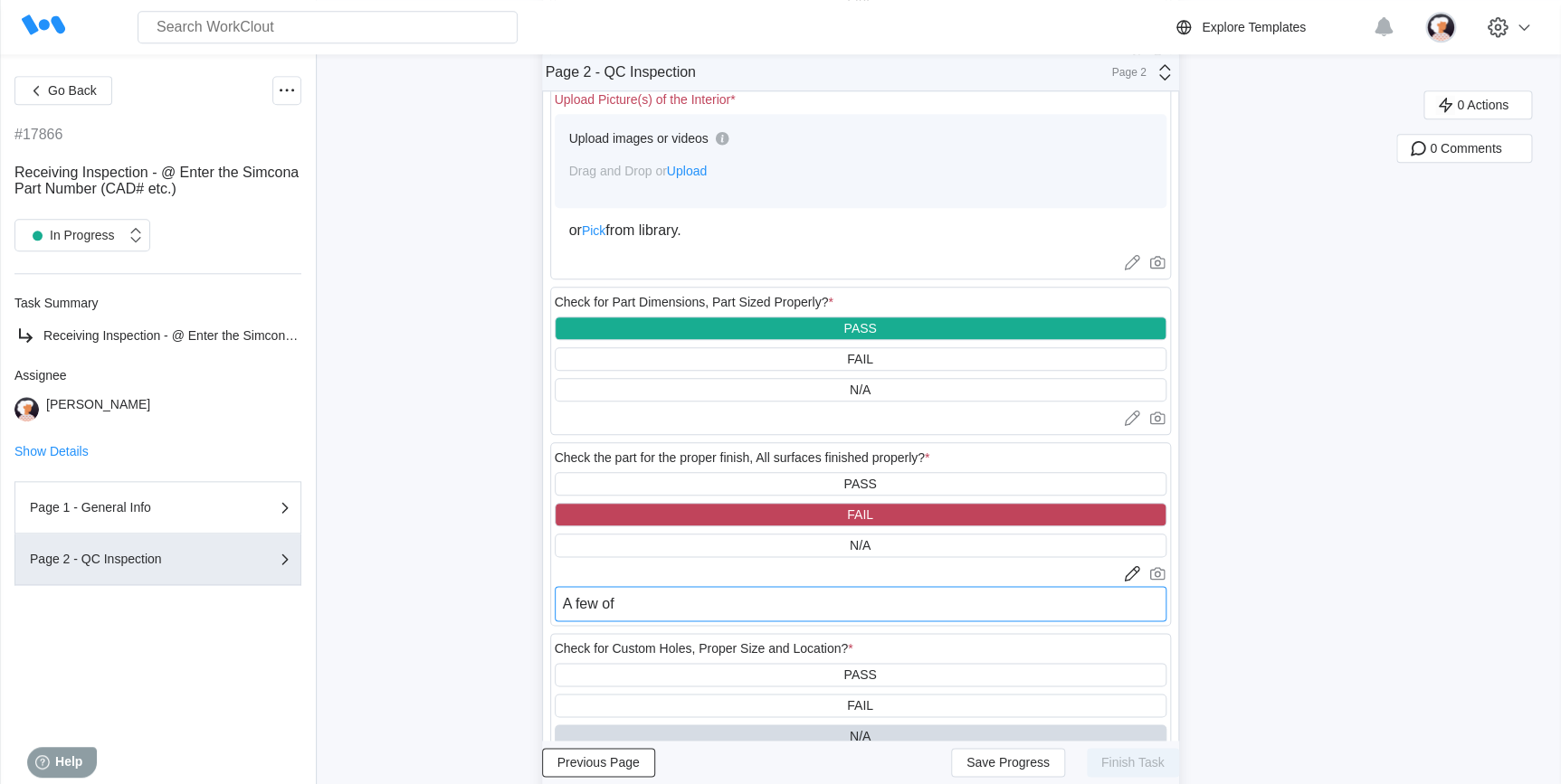
type textarea "x"
type textarea "A few of th"
type textarea "x"
type textarea "A few of the"
type textarea "x"
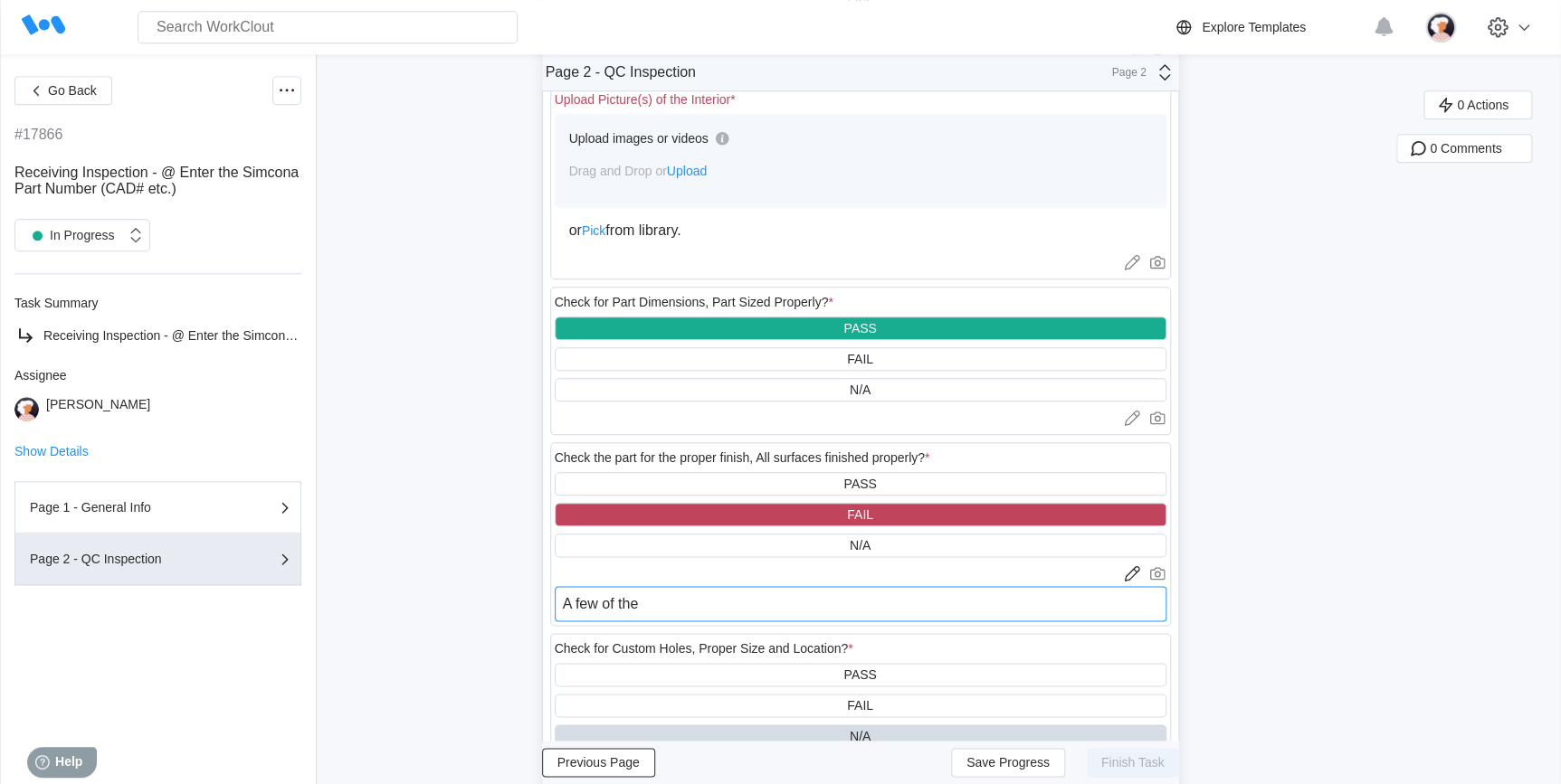
type textarea "A few of the"
type textarea "x"
type textarea "A few of the l"
type textarea "x"
type textarea "A few of the la"
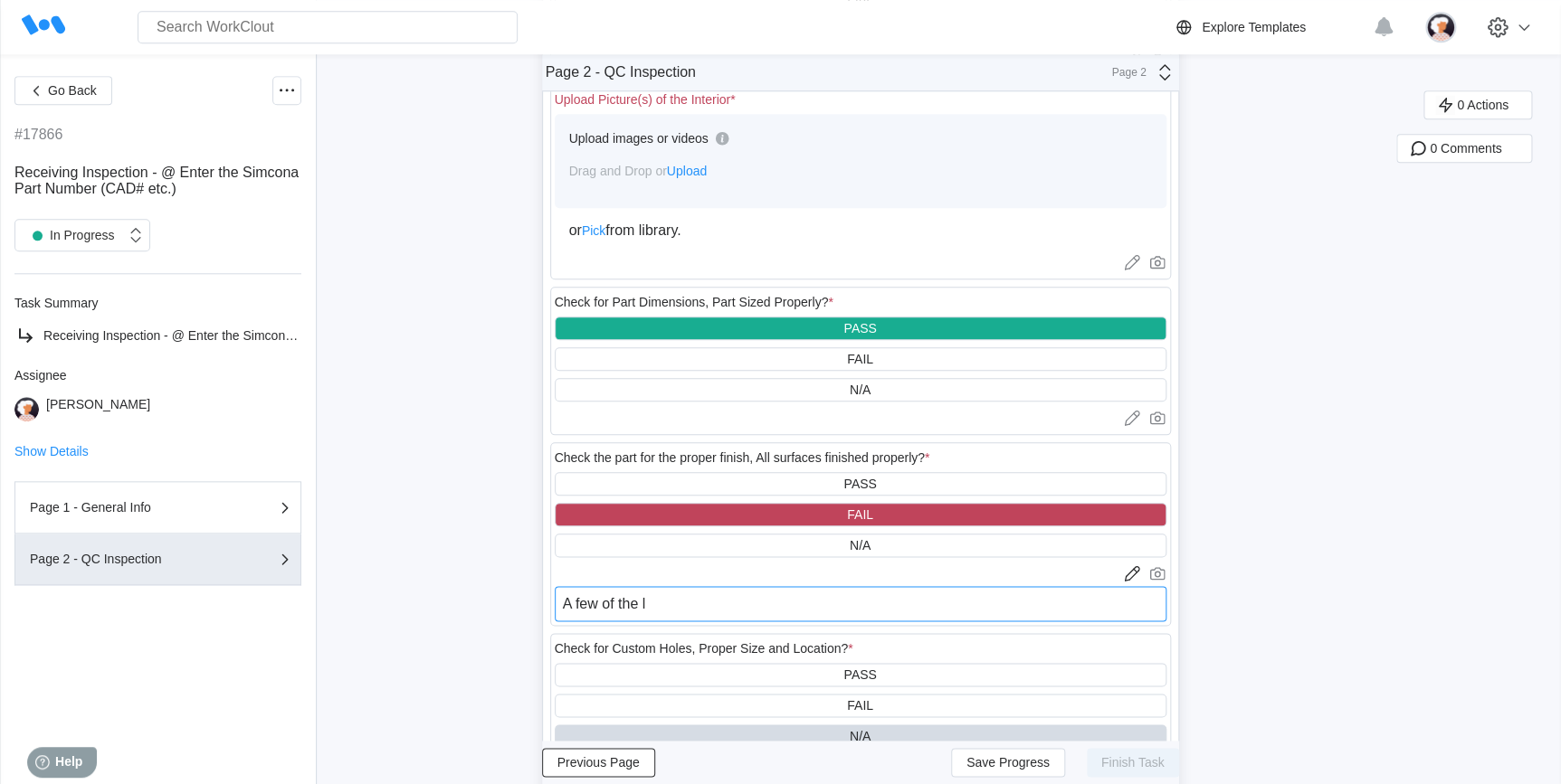
type textarea "x"
type textarea "A few of the lab"
type textarea "x"
type textarea "A few of the labe"
type textarea "x"
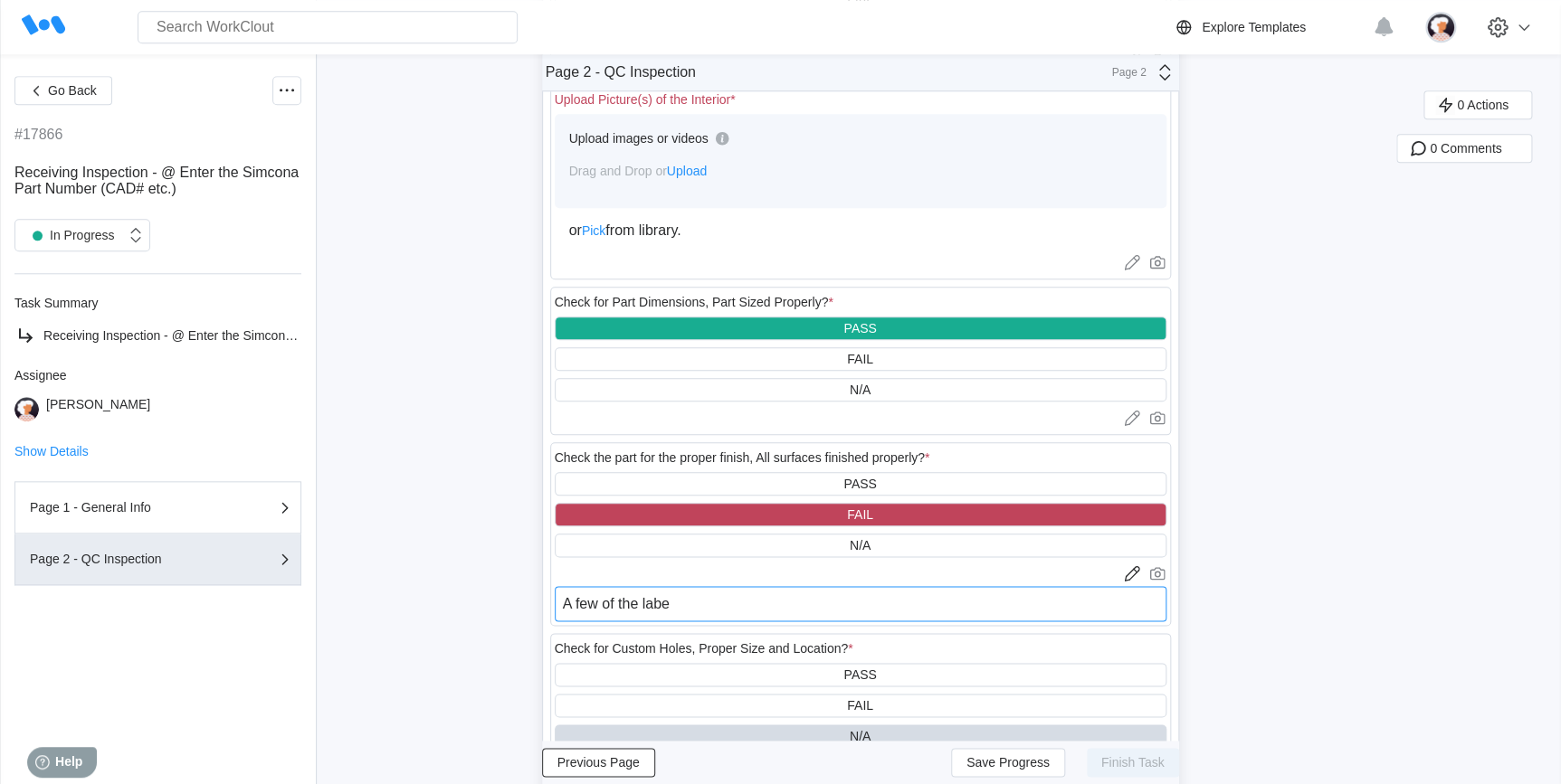
type textarea "A few of the label"
type textarea "x"
type textarea "A few of the labels"
type textarea "x"
type textarea "A few of the labels"
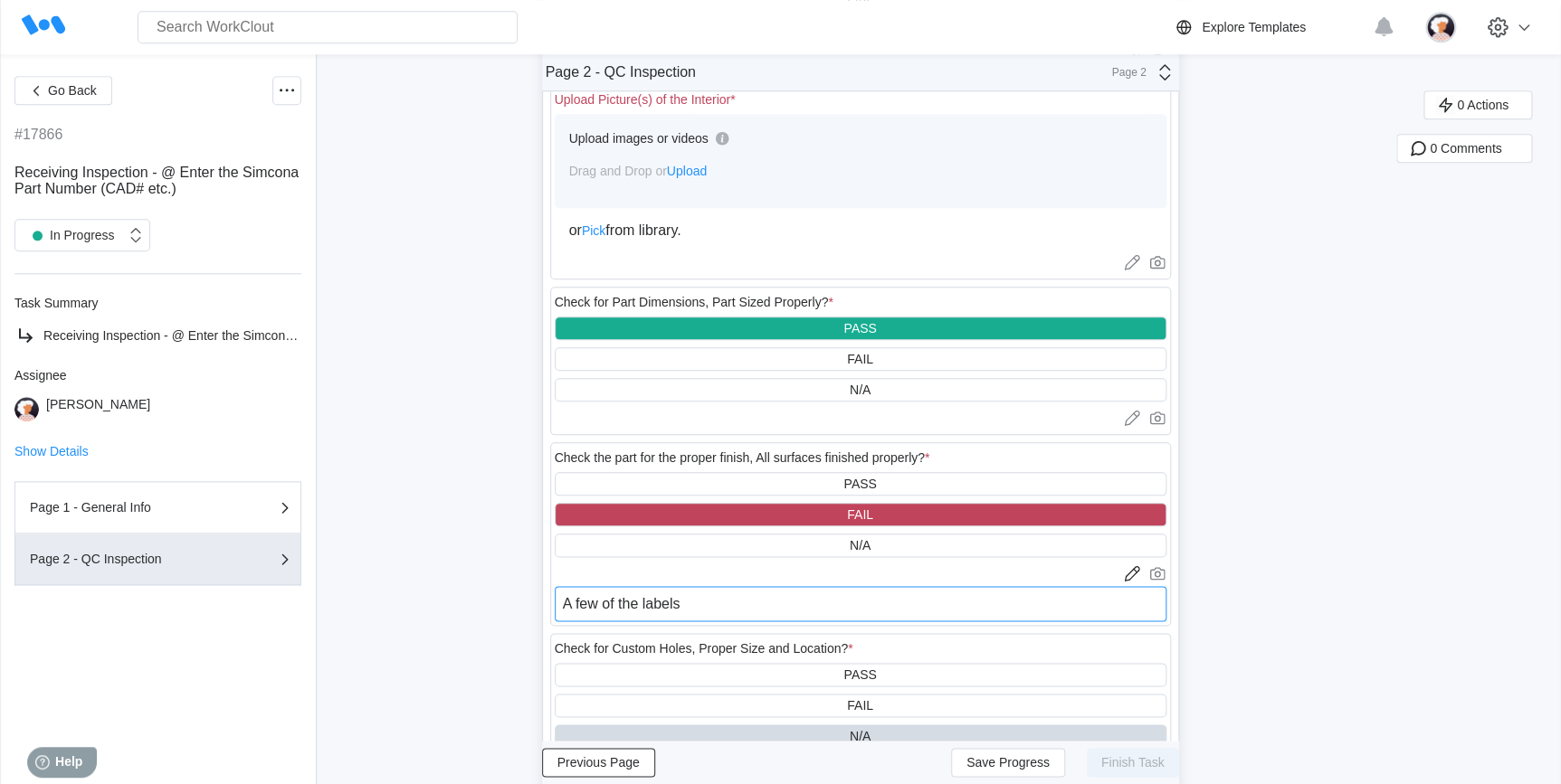
type textarea "x"
type textarea "A few of the labels w"
type textarea "x"
type textarea "A few of the labels we"
type textarea "x"
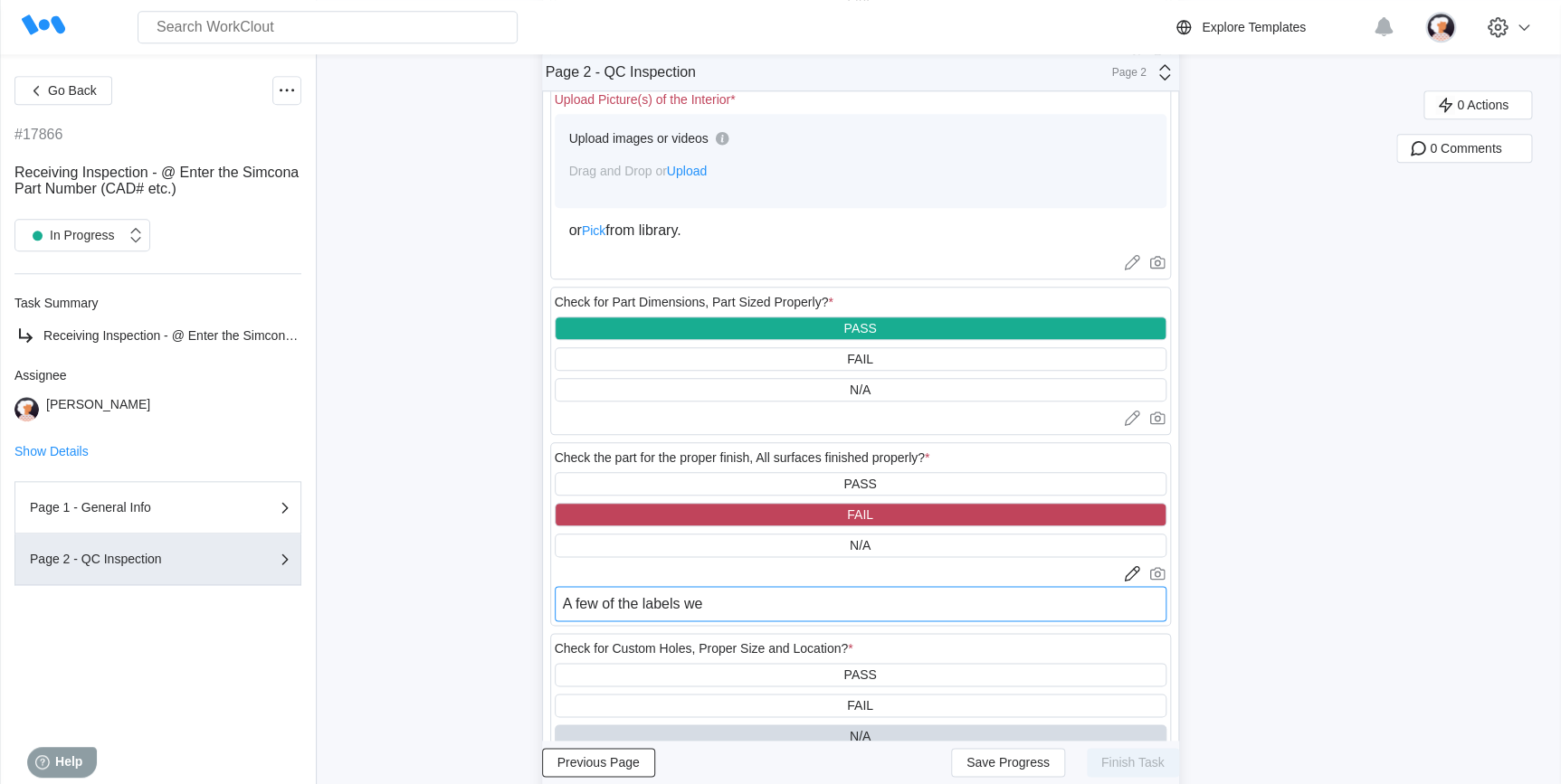
type textarea "A few of the labels wer"
type textarea "x"
type textarea "A few of the labels were"
type textarea "x"
type textarea "A few of the labels were"
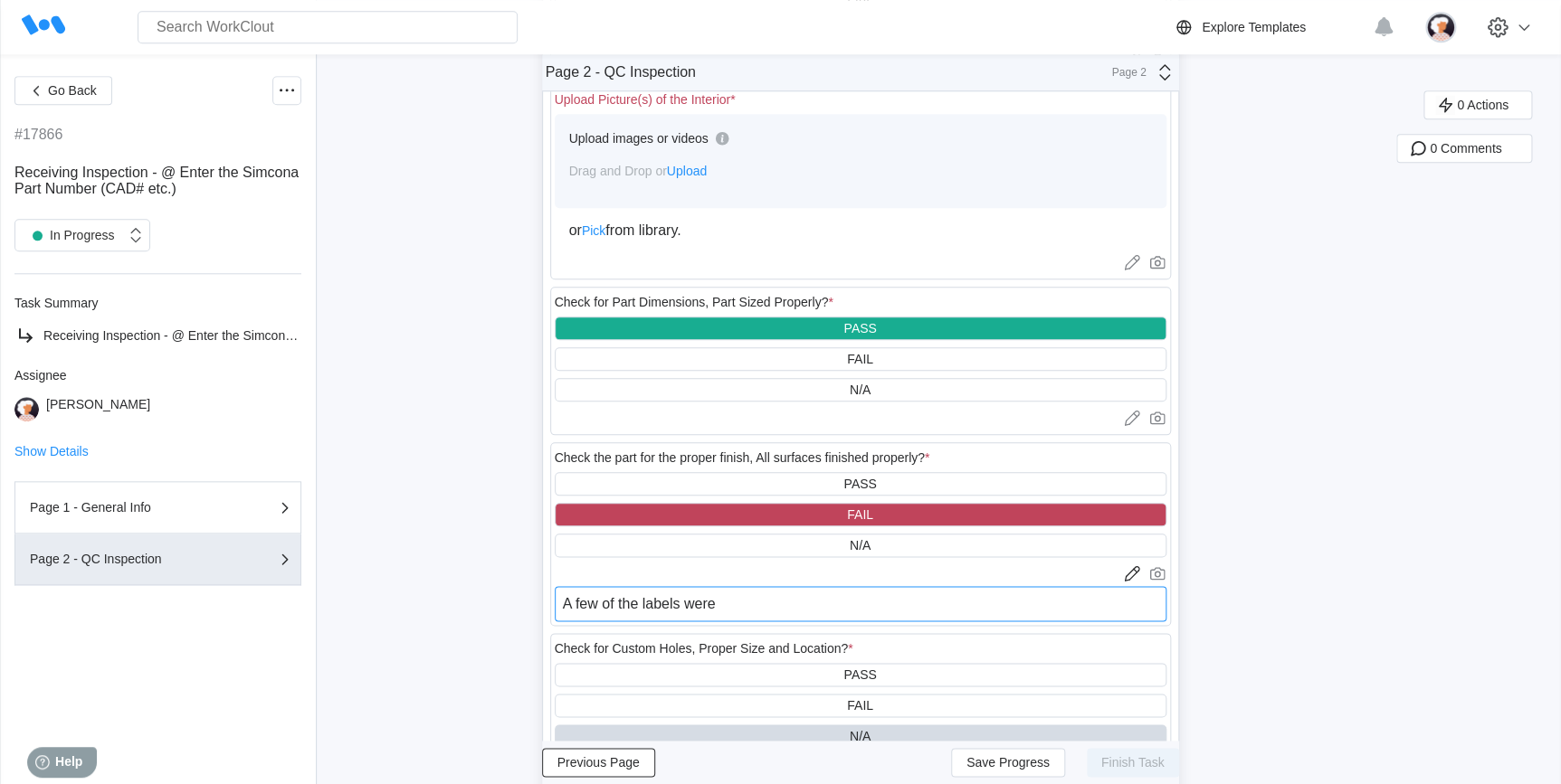
type textarea "x"
type textarea "A few of the labels were n"
type textarea "x"
type textarea "A few of the labels were no"
type textarea "x"
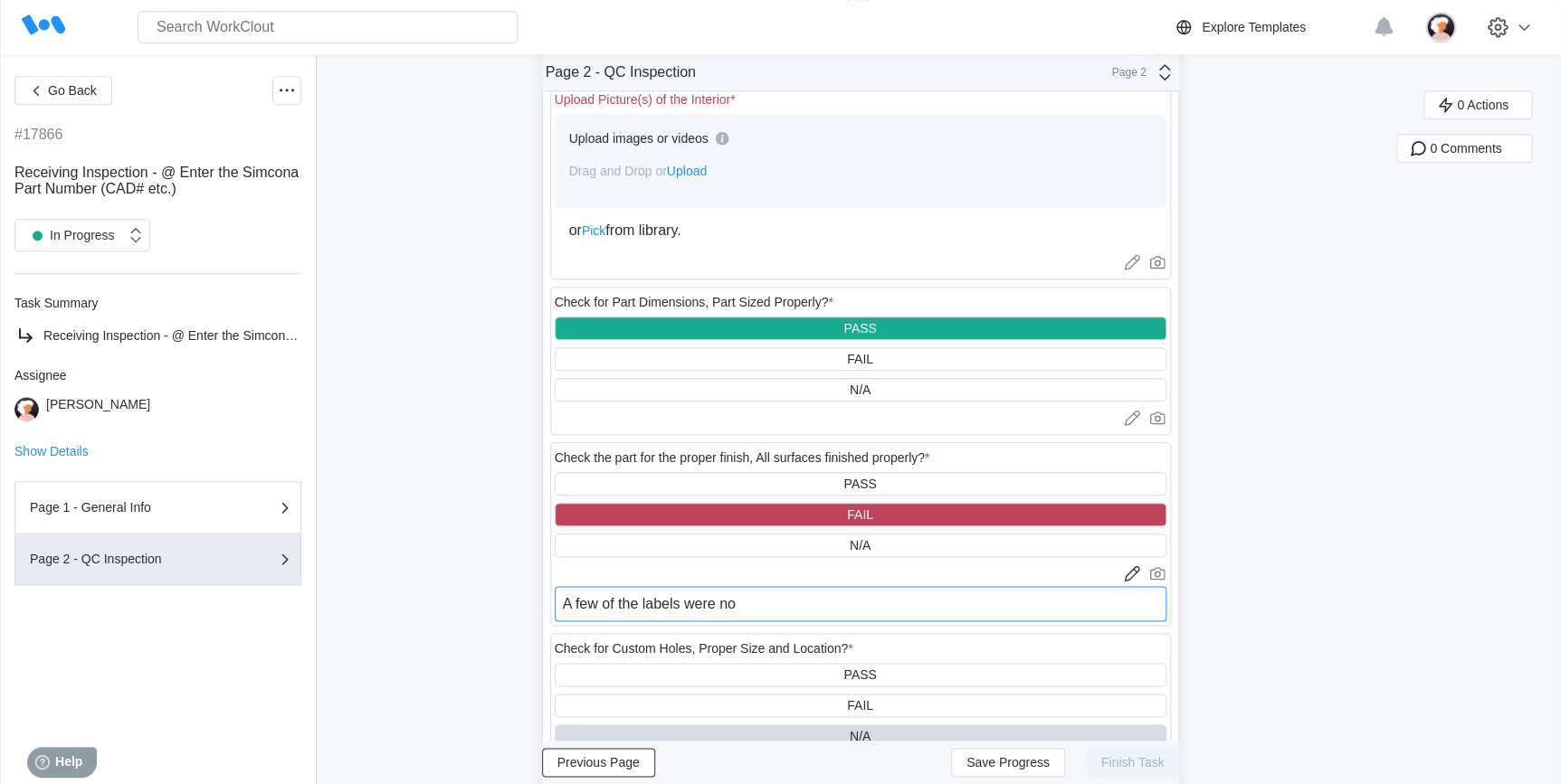
type textarea "A few of the labels were not"
type textarea "x"
type textarea "A few of the labels were not"
type textarea "x"
type textarea "A few of the labels were not i"
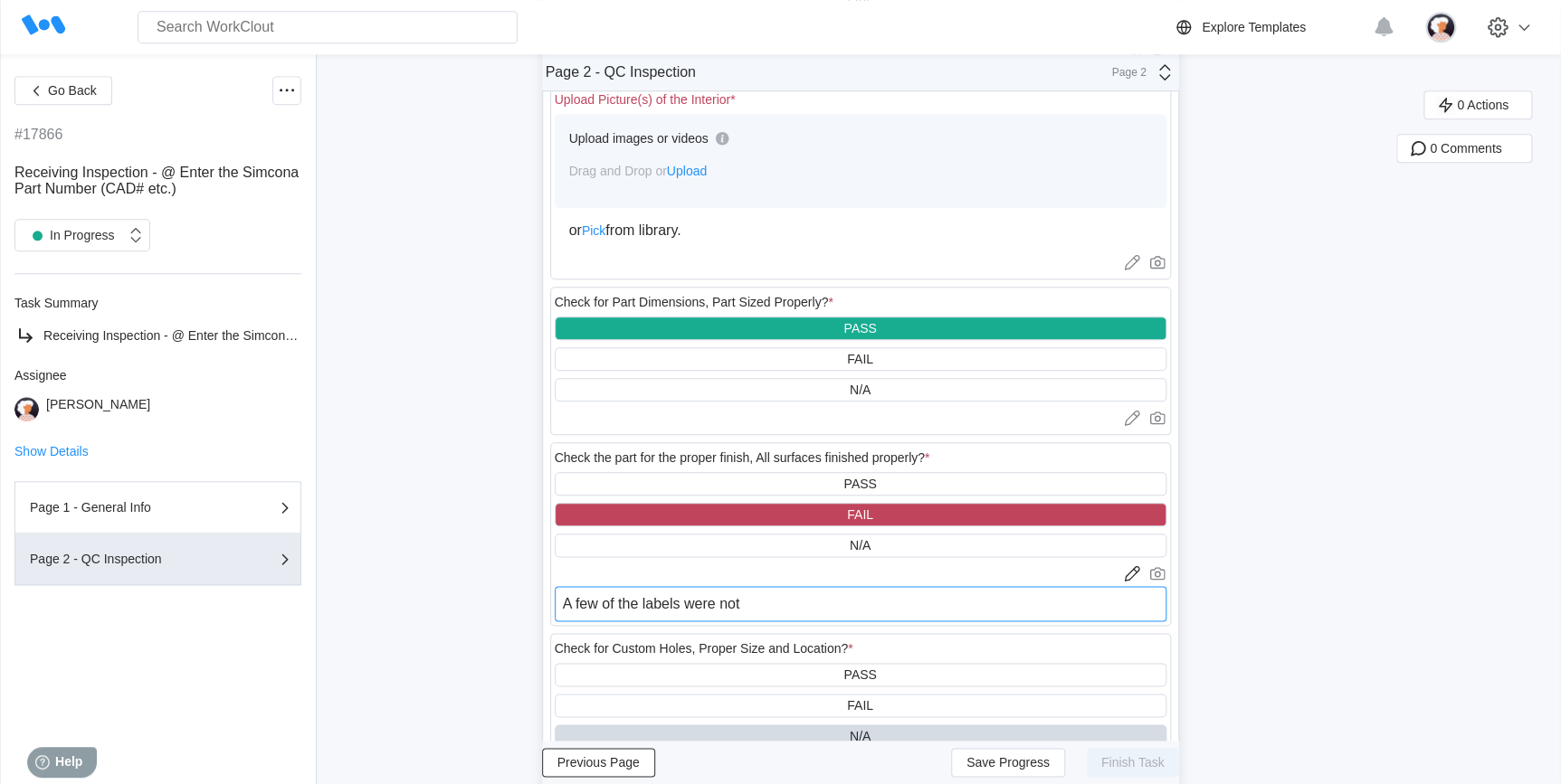
type textarea "x"
type textarea "A few of the labels were not in"
type textarea "x"
type textarea "A few of the labels were not ins"
type textarea "x"
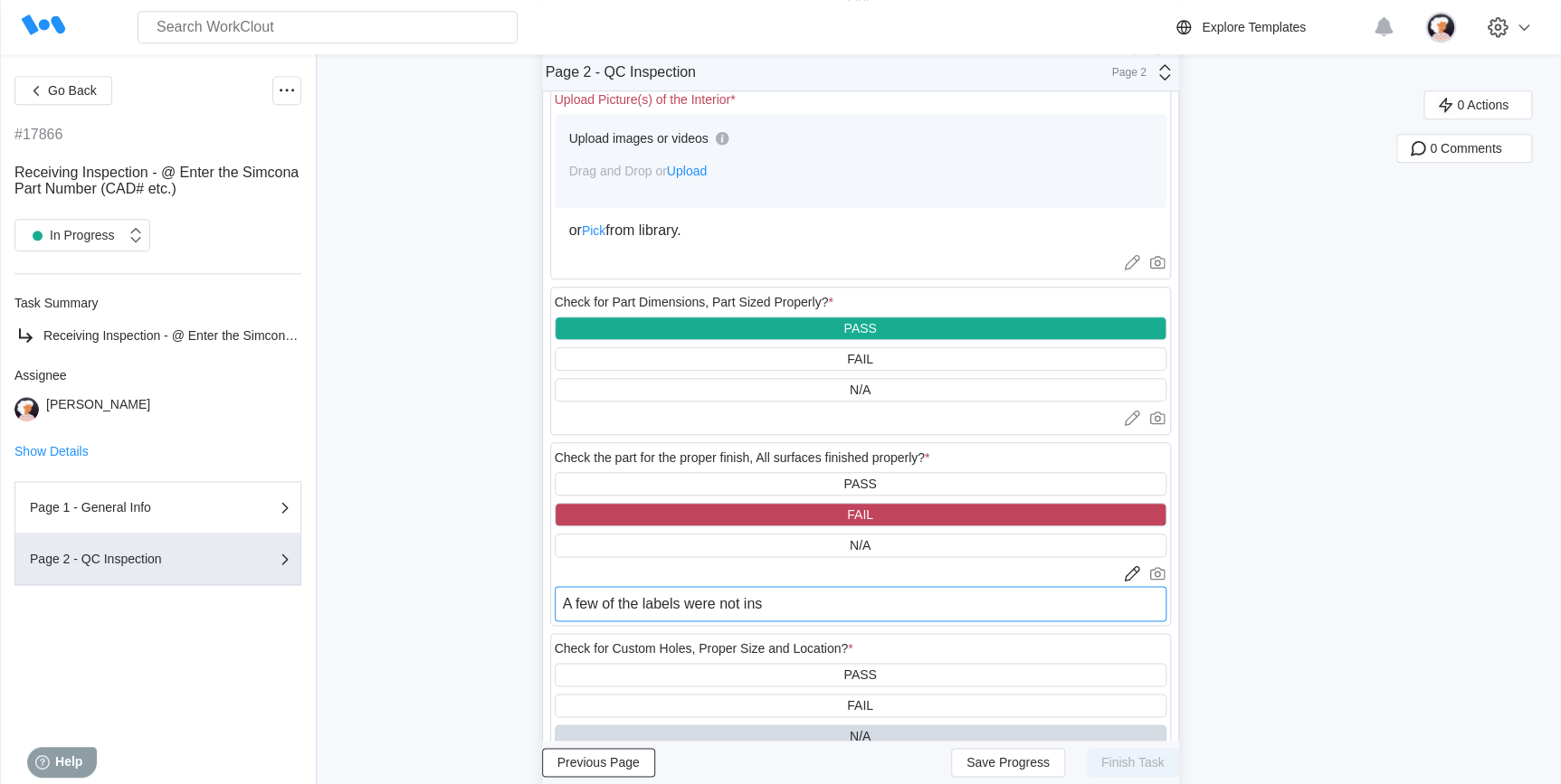
type textarea "A few of the labels were not inst"
type textarea "x"
type textarea "A few of the labels were not insta"
type textarea "x"
type textarea "A few of the labels were not instal"
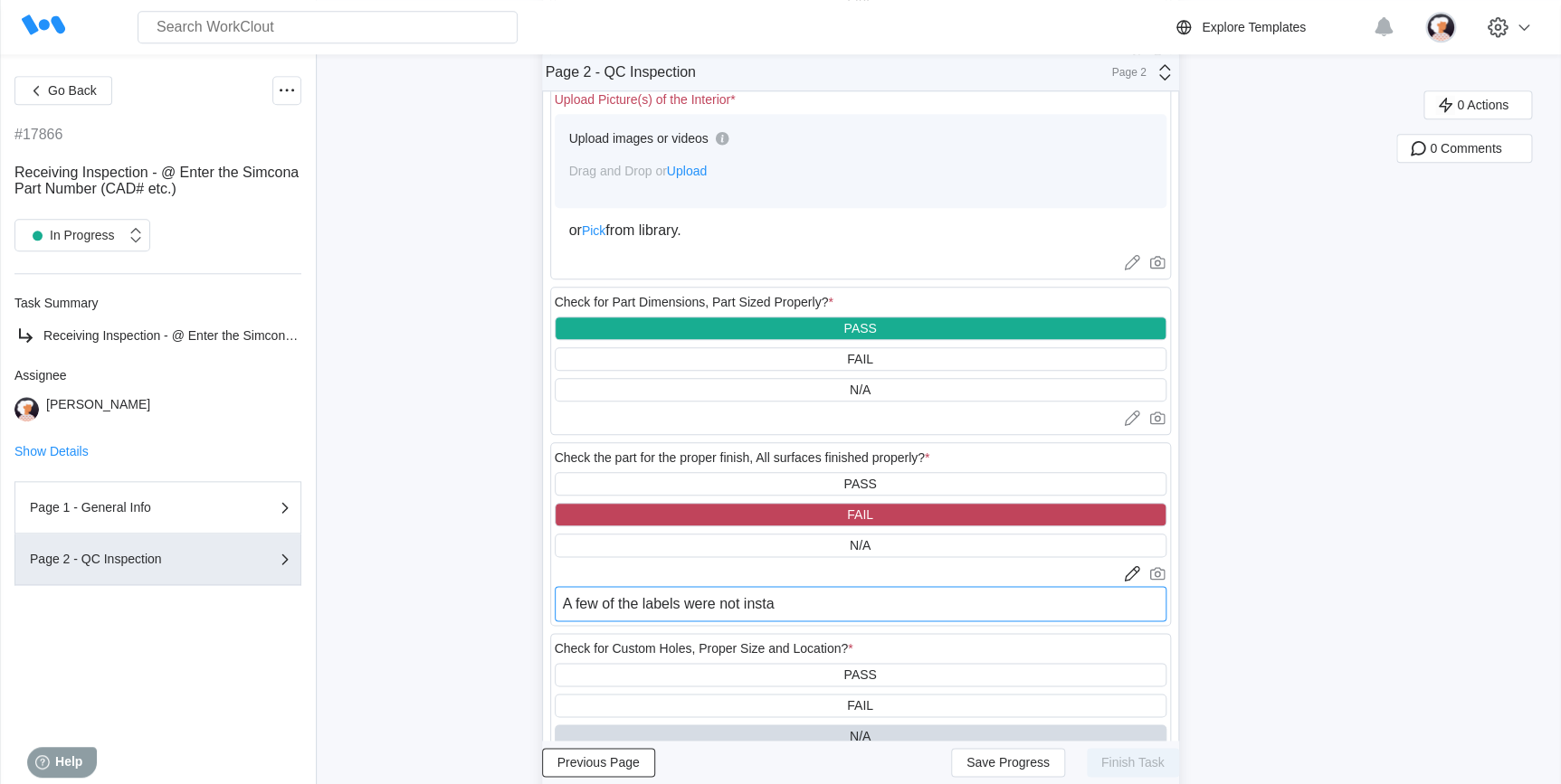
type textarea "x"
type textarea "A few of the labels were not install"
type textarea "x"
type textarea "A few of the labels were not installe"
type textarea "x"
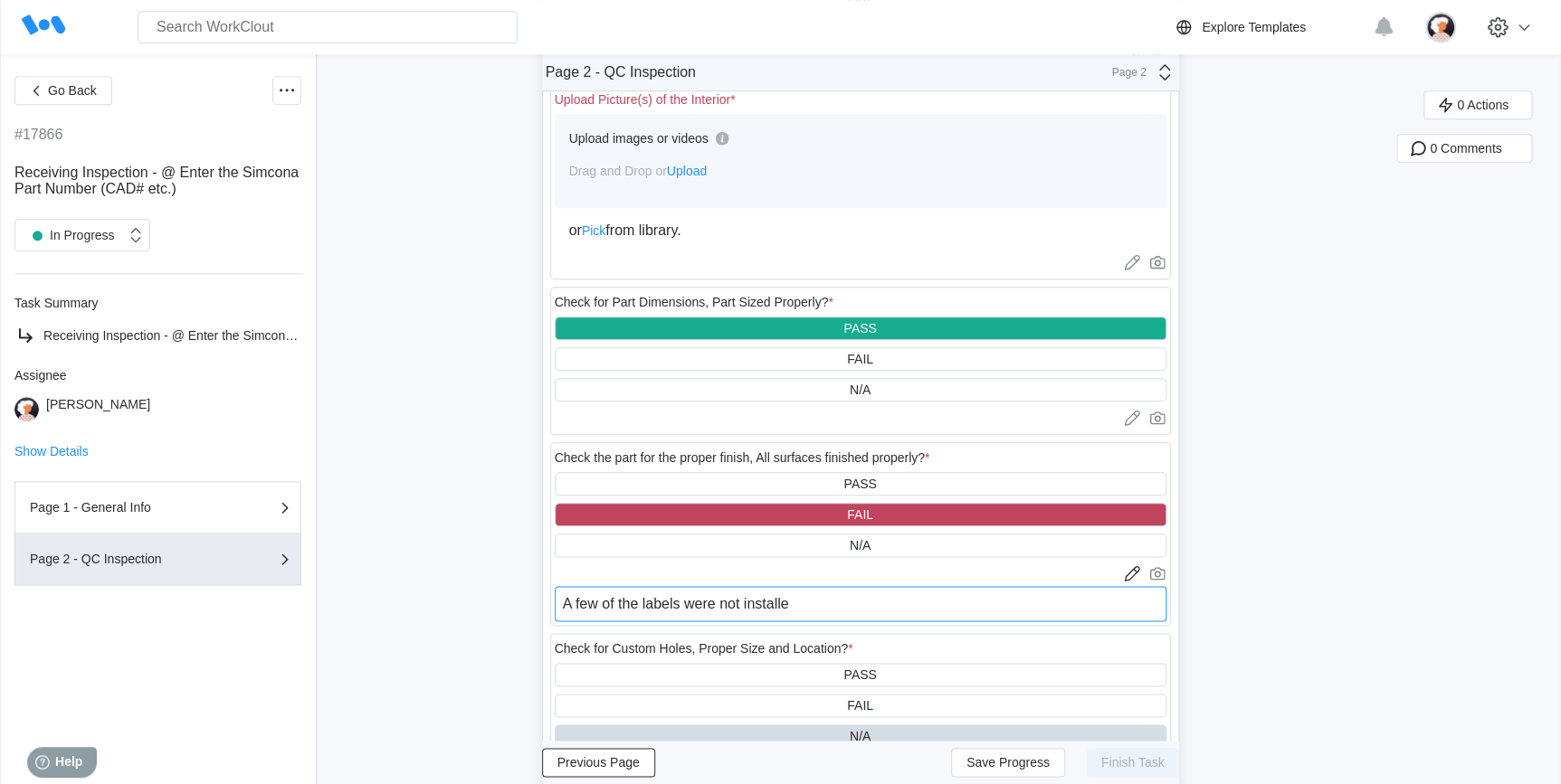
type textarea "A few of the labels were not installed"
type textarea "x"
type textarea "A few of the labels were not installed"
type textarea "x"
type textarea "A few of the labels were not installed i"
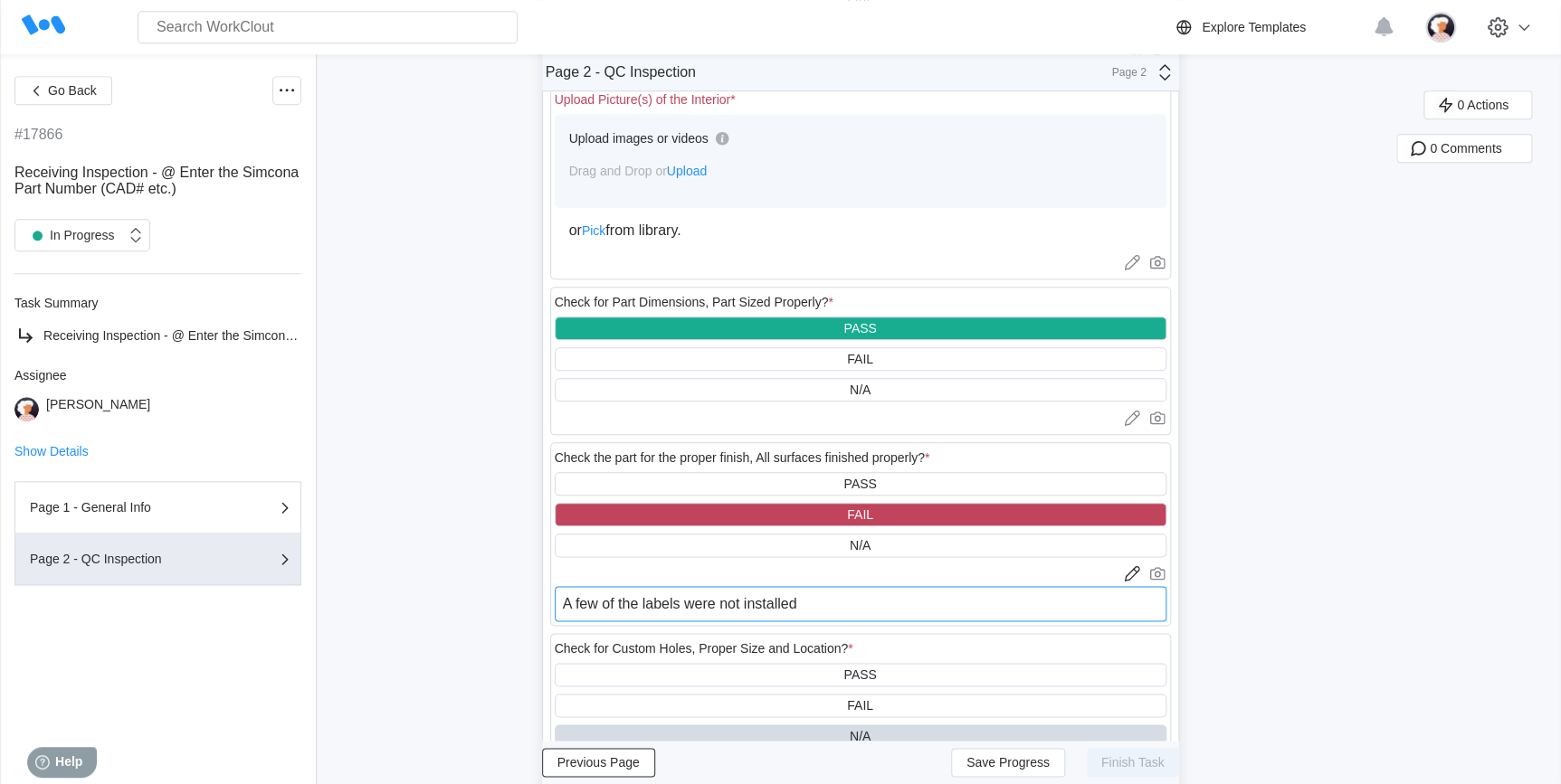
type textarea "x"
type textarea "A few of the labels were not installed in"
type textarea "x"
type textarea "A few of the labels were not installed in"
type textarea "x"
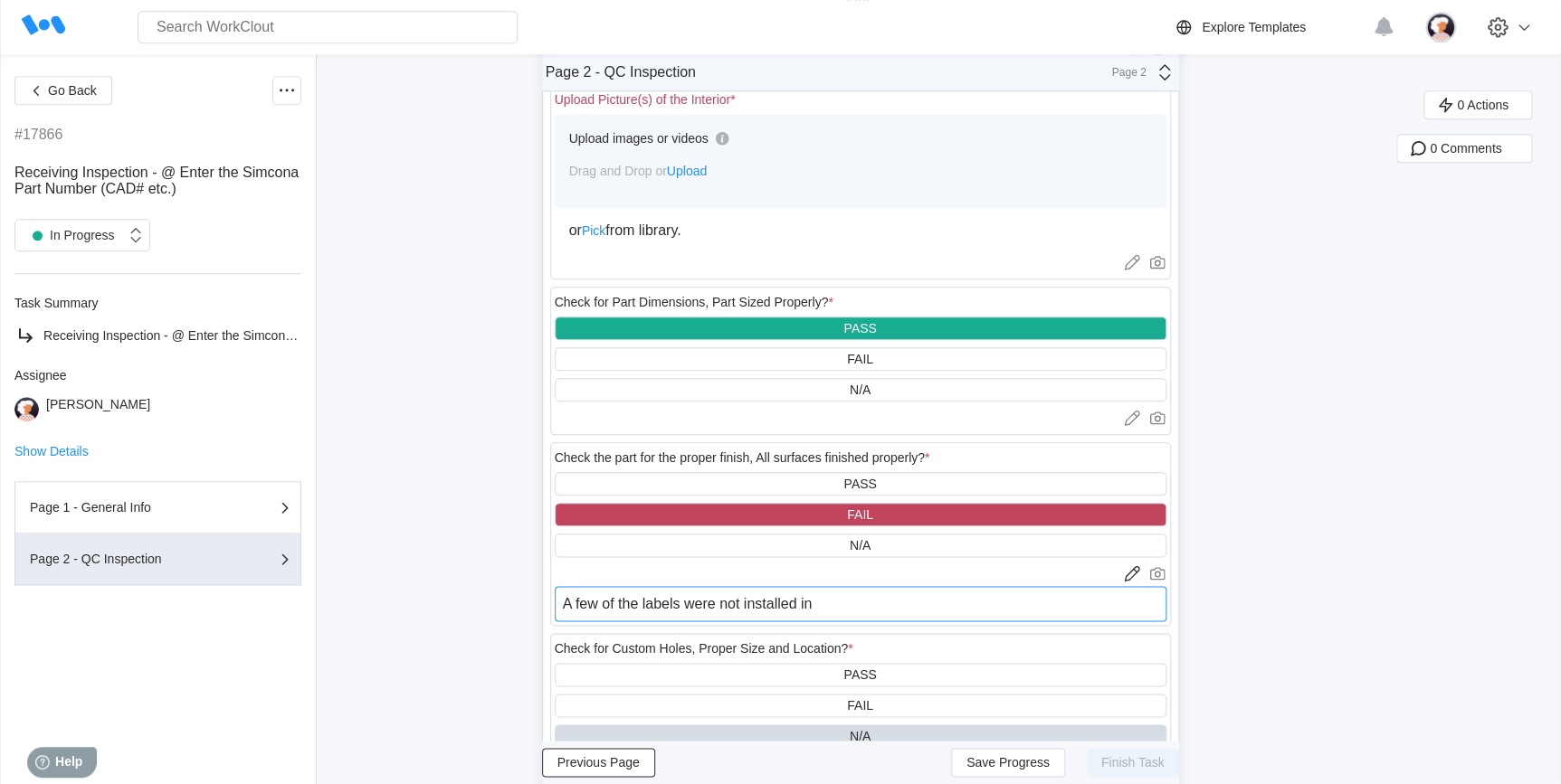
type textarea "A few of the labels were not installed in t"
type textarea "x"
type textarea "A few of the labels were not installed in th"
type textarea "x"
type textarea "A few of the labels were not installed in the"
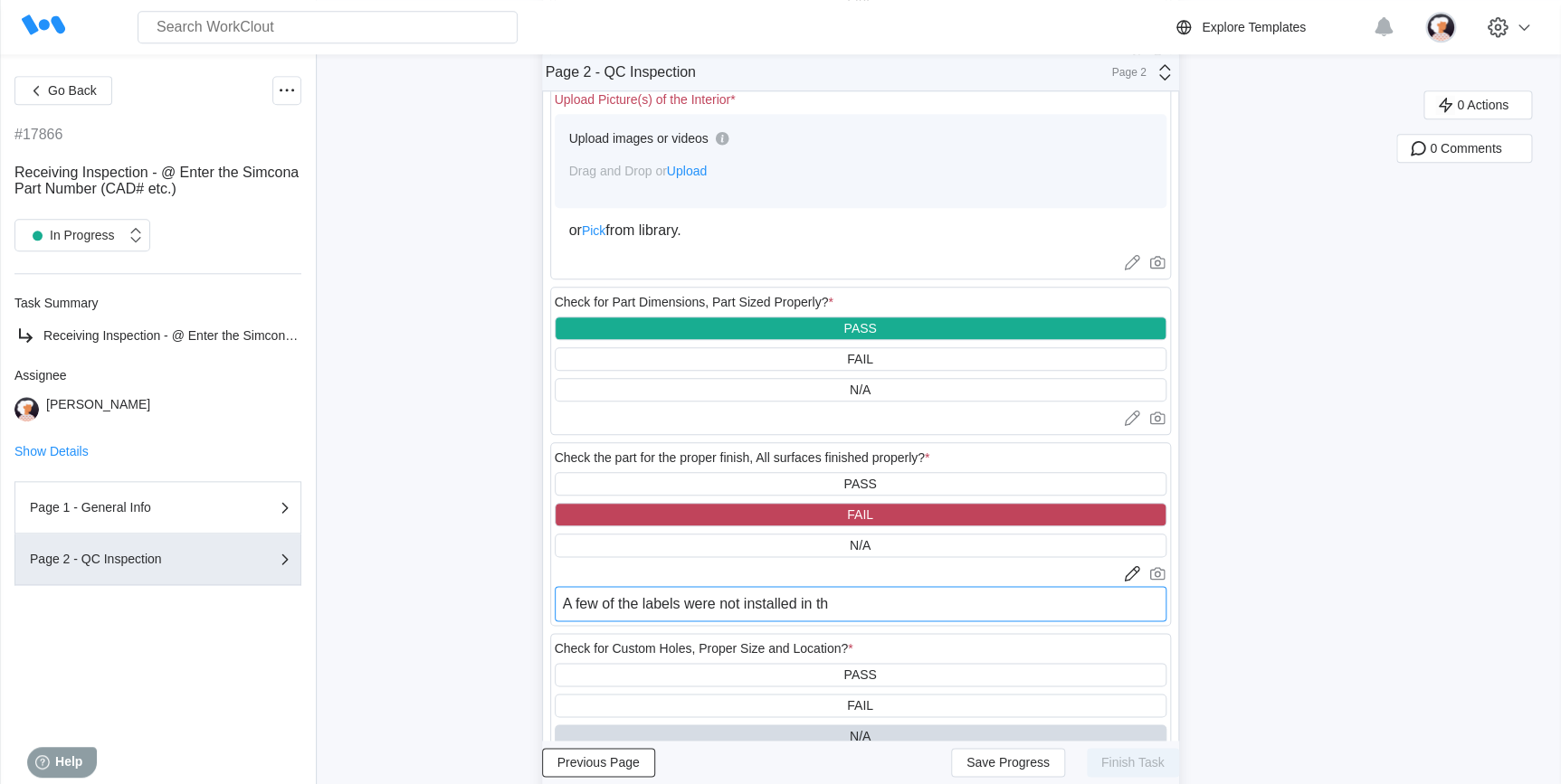
type textarea "x"
type textarea "A few of the labels were not installed in the"
type textarea "x"
type textarea "A few of the labels were not installed in the c"
type textarea "x"
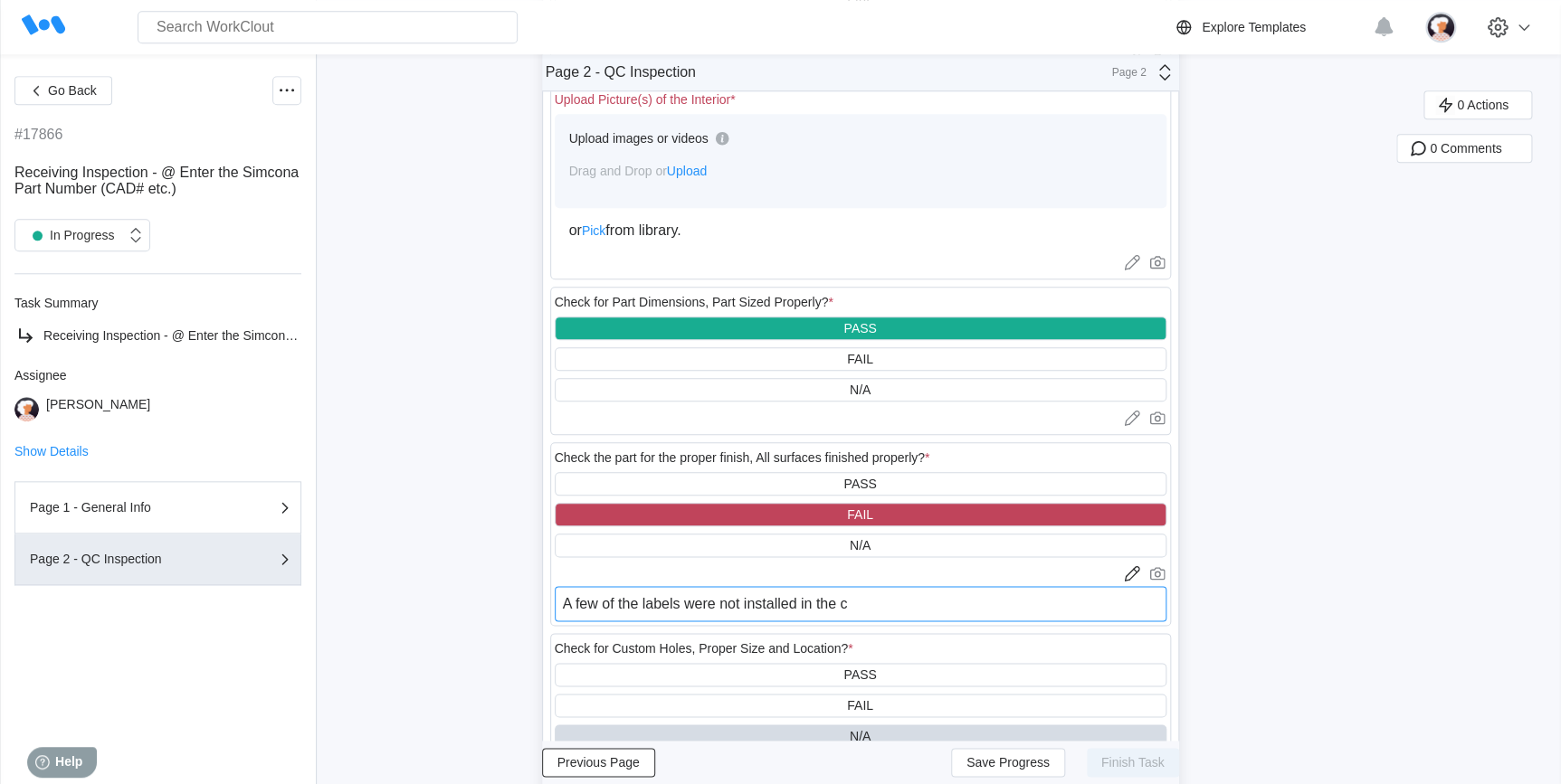
type textarea "A few of the labels were not installed in the co"
type textarea "x"
type textarea "A few of the labels were not installed in the cor"
type textarea "x"
type textarea "A few of the labels were not installed in the corr"
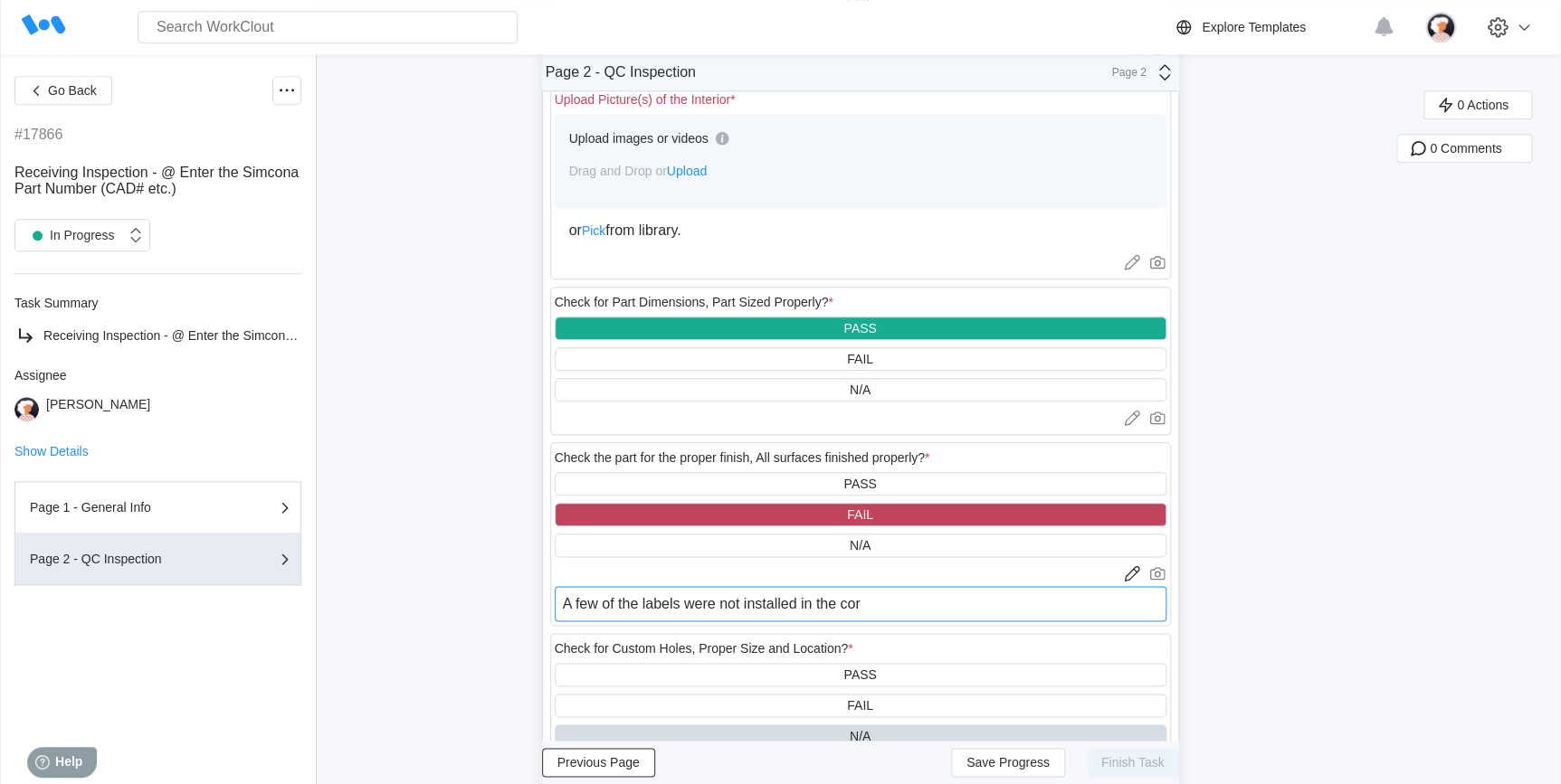
type textarea "x"
type textarea "A few of the labels were not installed in the corre"
type textarea "x"
type textarea "A few of the labels were not installed in the correc"
type textarea "x"
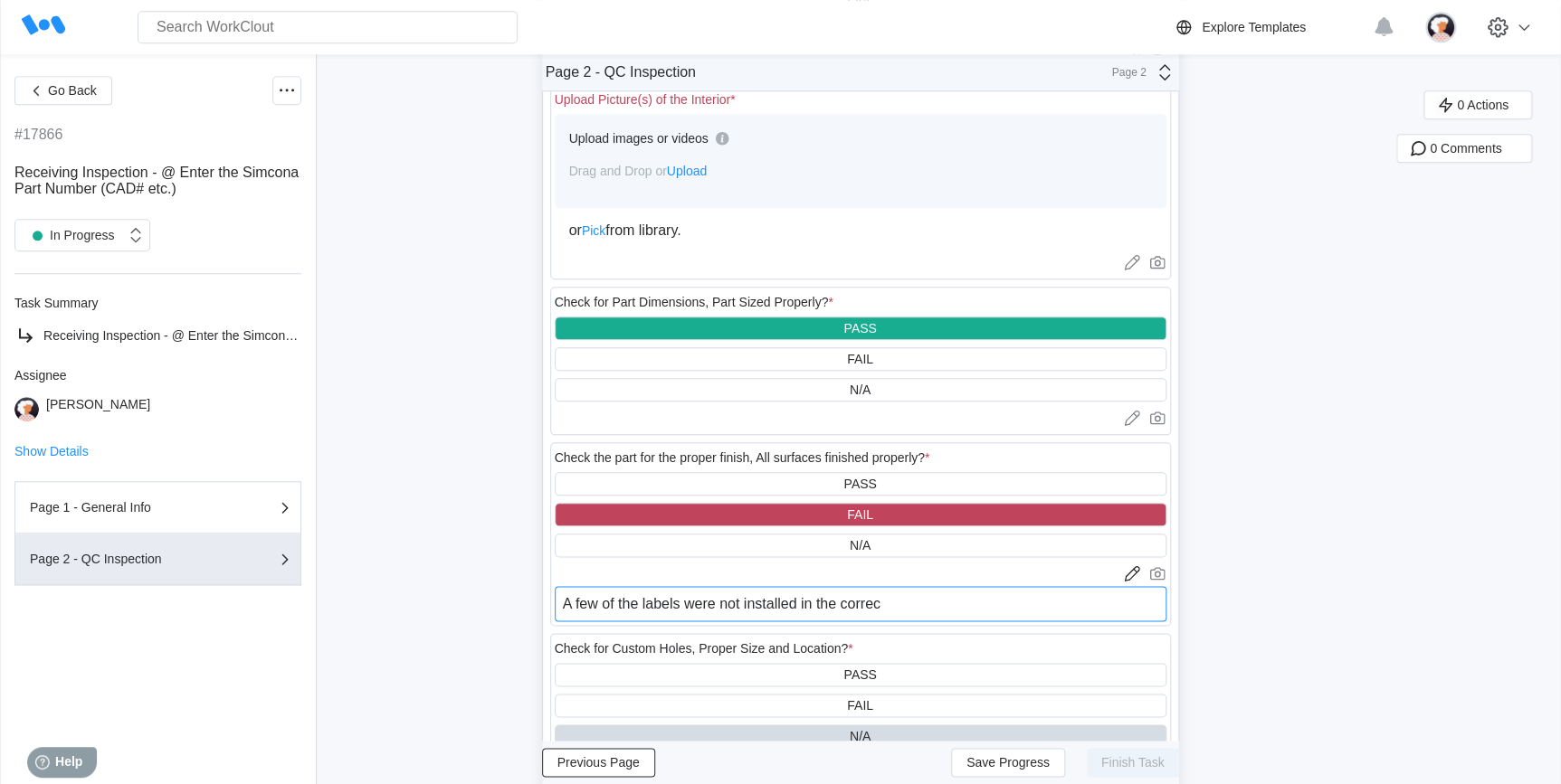
type textarea "A few of the labels were not installed in the correct"
type textarea "x"
type textarea "A few of the labels were not installed in the correct"
type textarea "x"
type textarea "A few of the labels were not installed in the correct o"
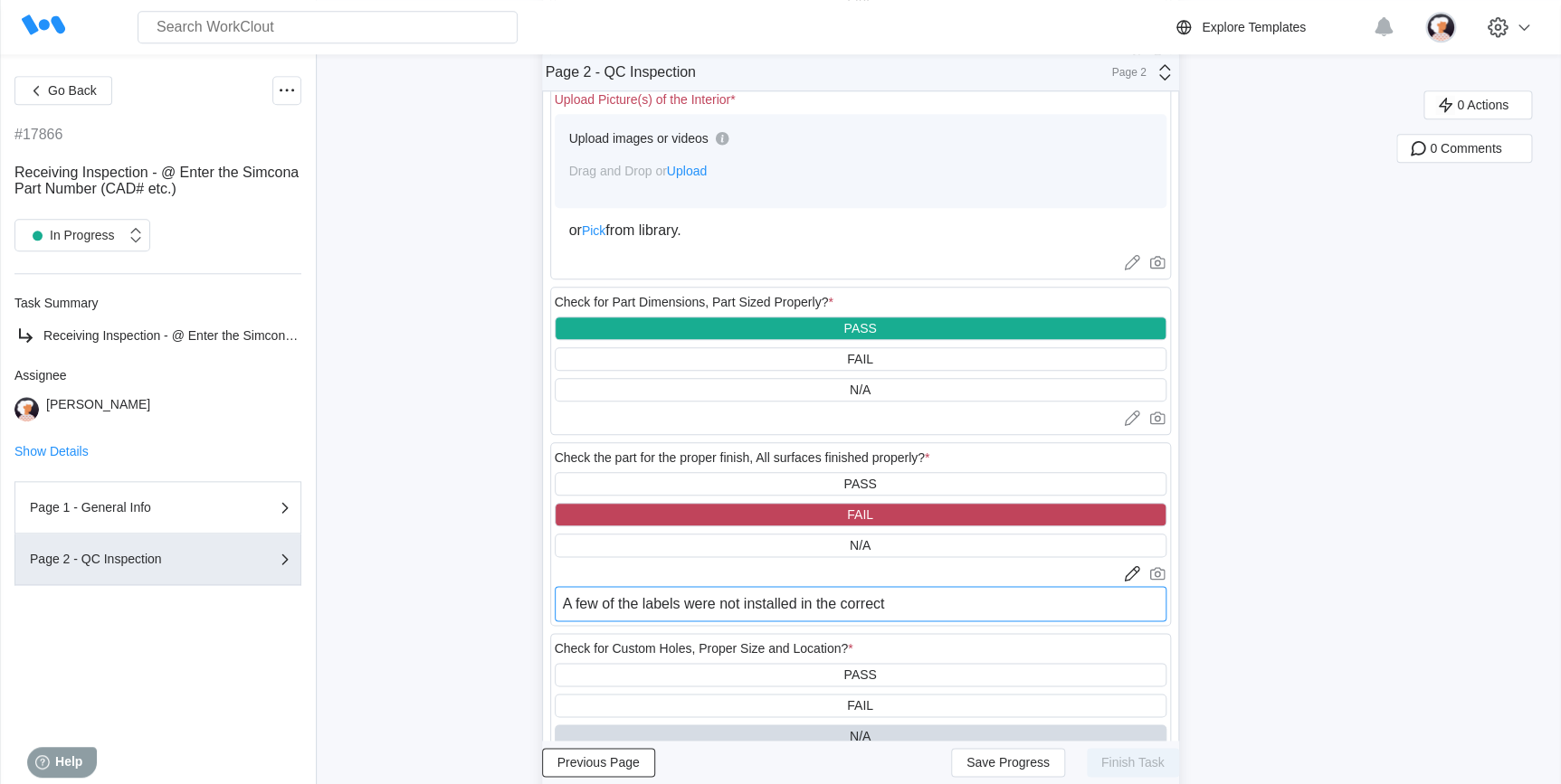
type textarea "x"
type textarea "A few of the labels were not installed in the correct or"
type textarea "x"
type textarea "A few of the labels were not installed in the correct ori"
type textarea "x"
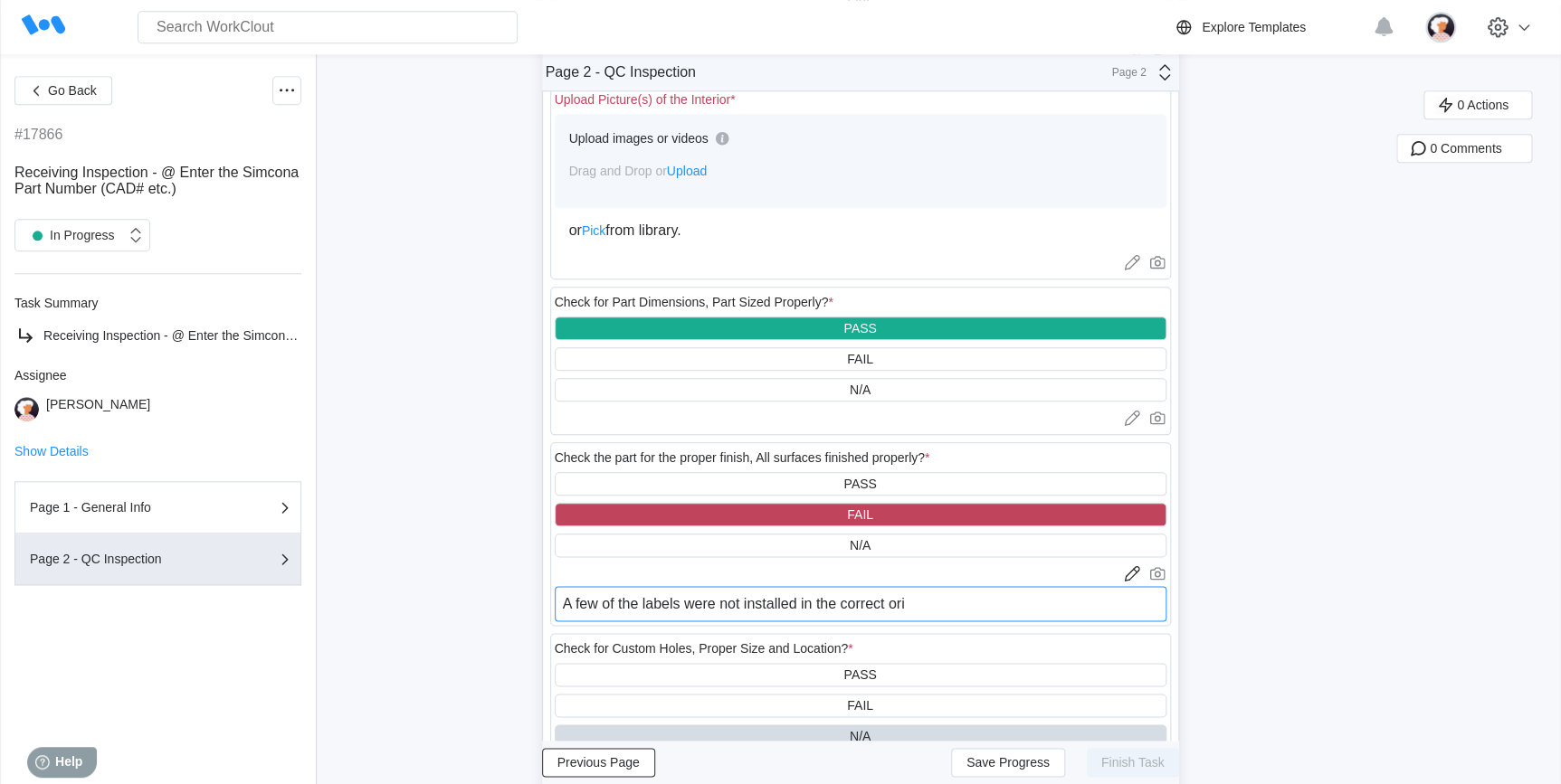
type textarea "A few of the labels were not installed in the correct [PERSON_NAME]"
type textarea "x"
type textarea "A few of the labels were not installed in the correct orien"
type textarea "x"
type textarea "A few of the labels were not installed in the correct orient"
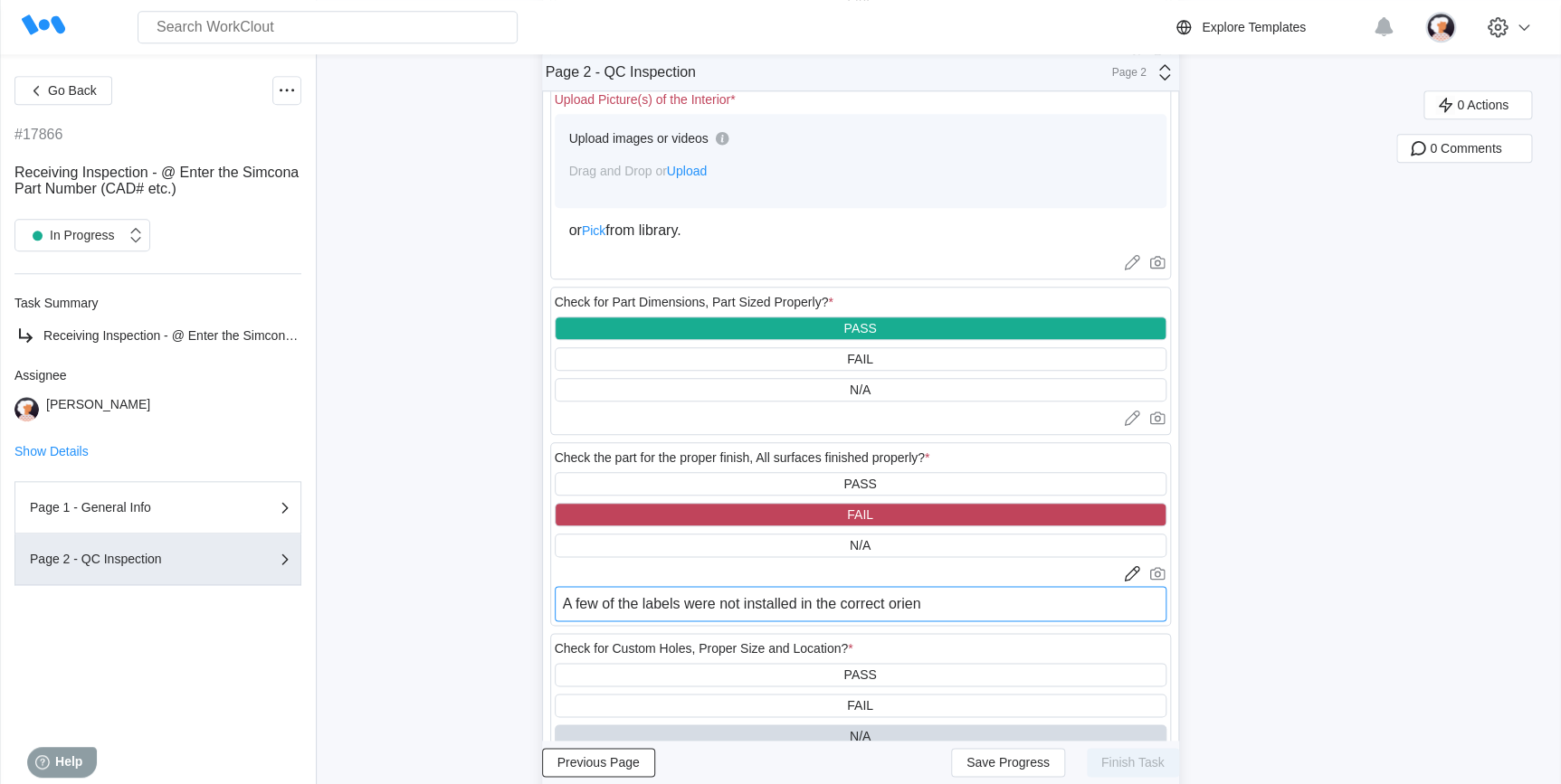
type textarea "x"
type textarea "A few of the labels were not installed in the correct orienta"
type textarea "x"
type textarea "A few of the labels were not installed in the correct orientat"
type textarea "x"
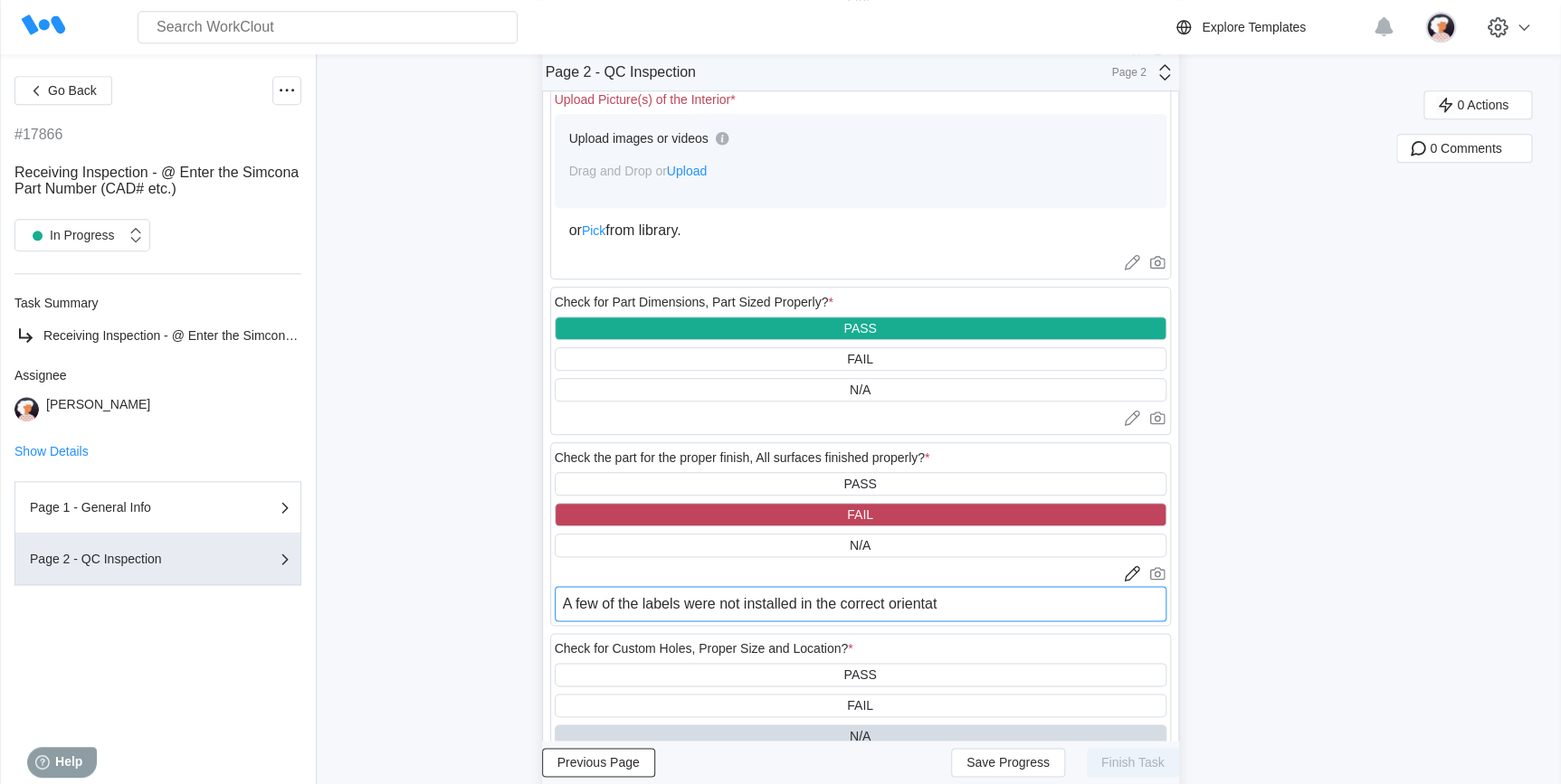
type textarea "A few of the labels were not installed in the correct orientati"
type textarea "x"
type textarea "A few of the labels were not installed in the correct orientatio"
type textarea "x"
type textarea "A few of the labels were not installed in the correct orientation"
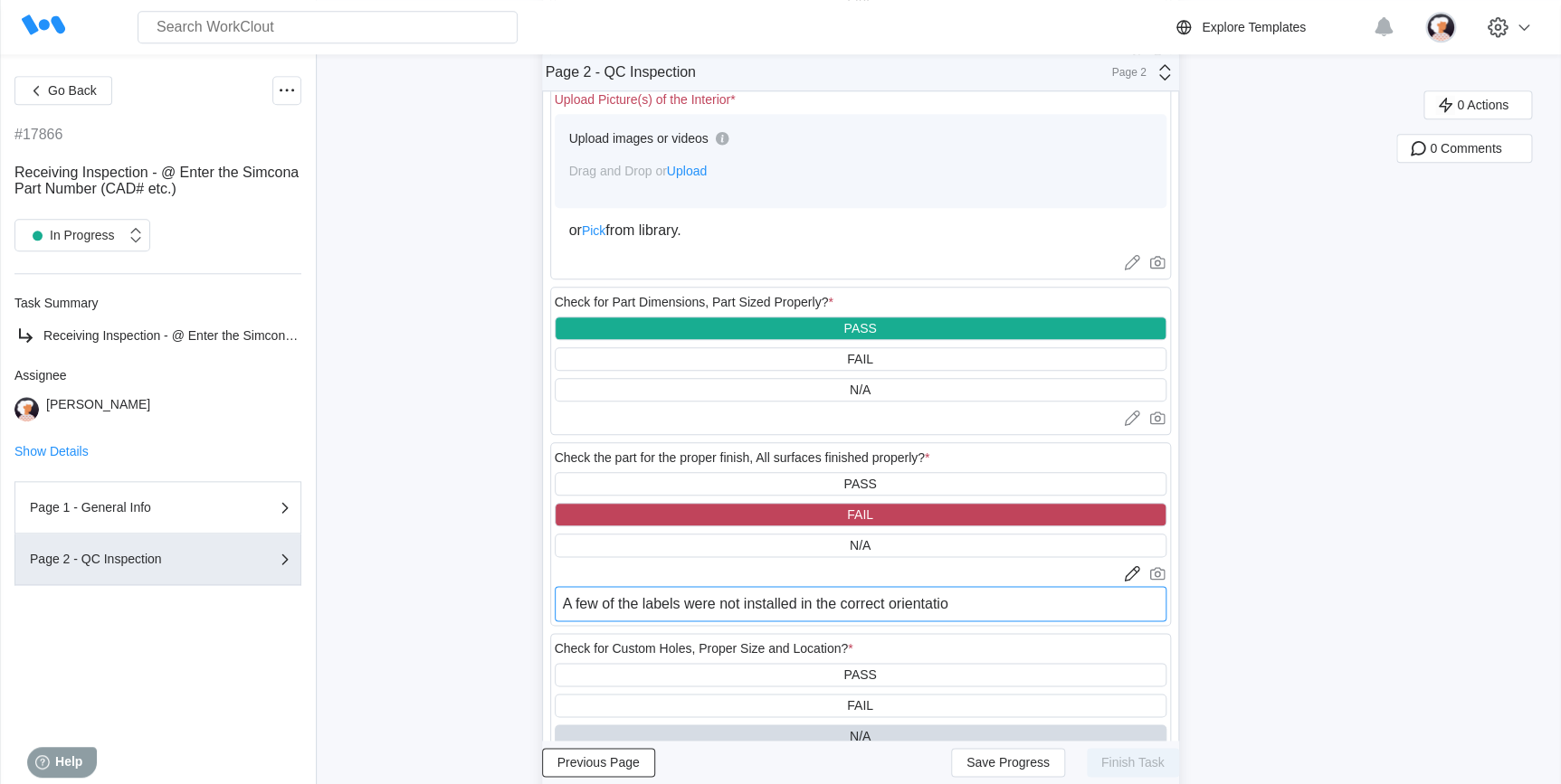
type textarea "x"
type textarea "A few of the labels were not installed in the correct orientation"
type textarea "x"
type textarea "A few of the labels were not installed in the correct orientation W"
type textarea "x"
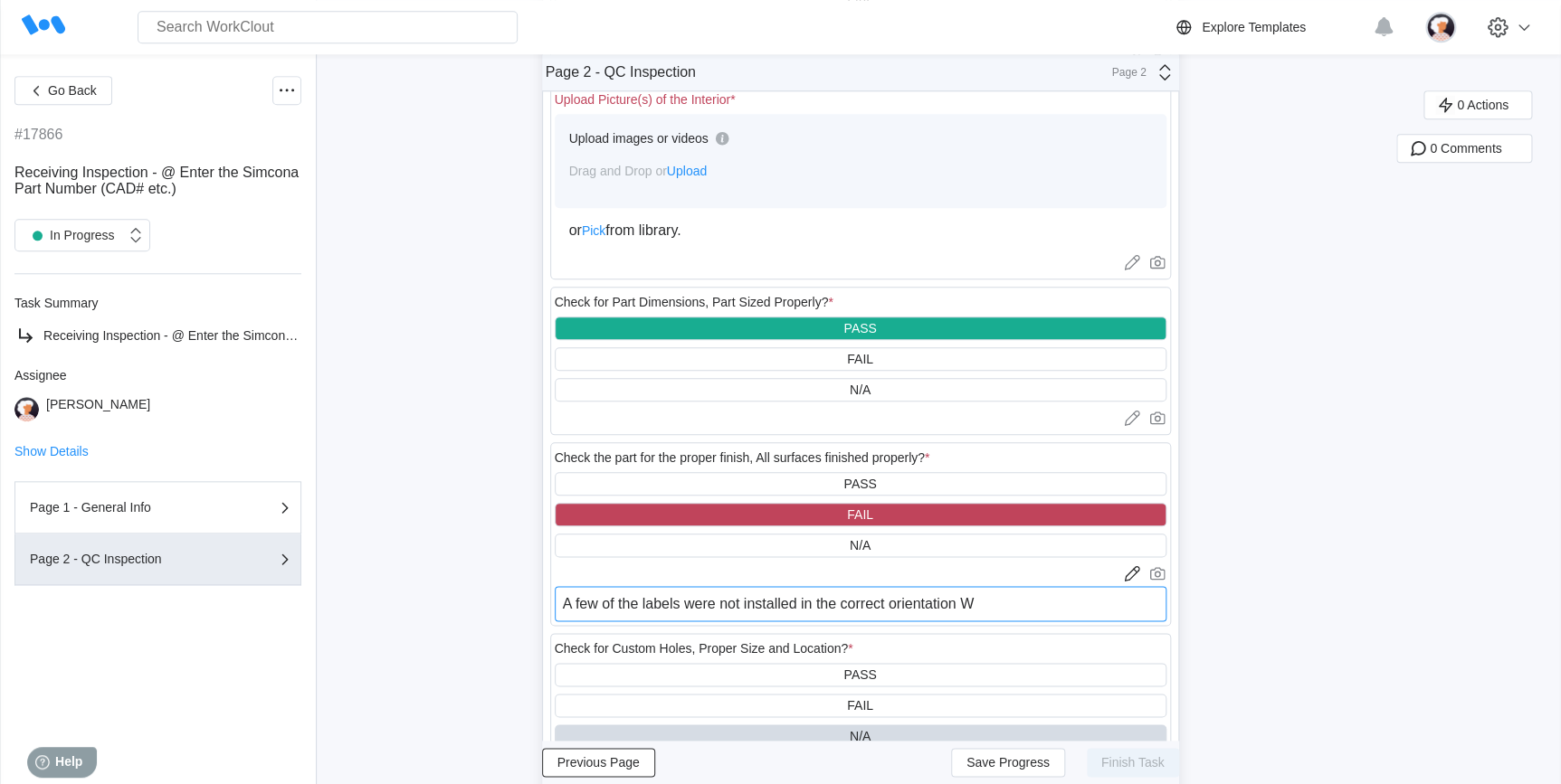
type textarea "A few of the labels were not installed in the correct orientation Wi"
type textarea "x"
type textarea "A few of the labels were not installed in the correct orientation Wir"
type textarea "x"
type textarea "A few of the labels were not installed in the correct orientation Wire"
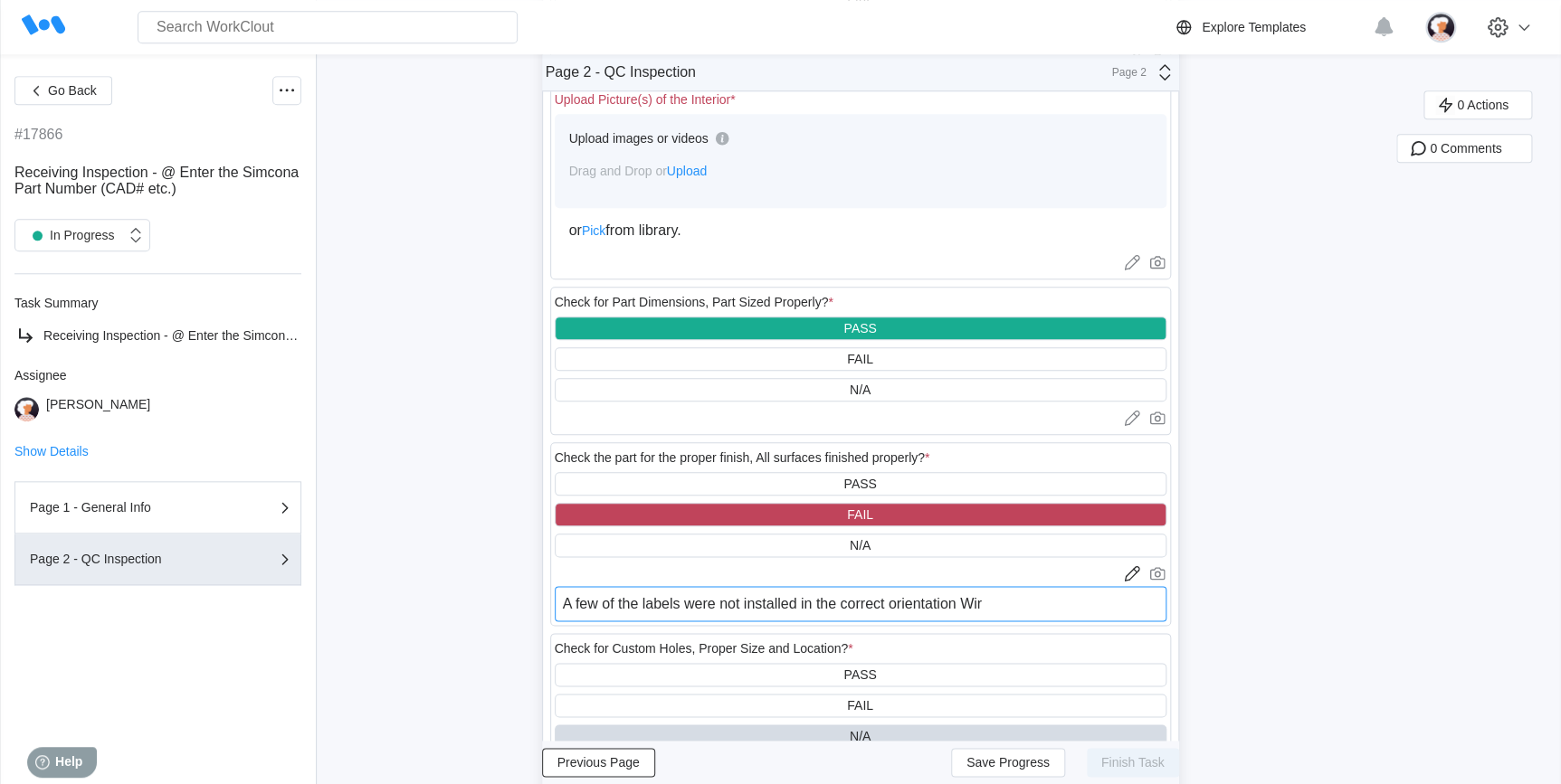
type textarea "x"
type textarea "A few of the labels were not installed in the correct orientation Wire"
type textarea "x"
type textarea "A few of the labels were not installed in the correct orientation Wire 2"
type textarea "x"
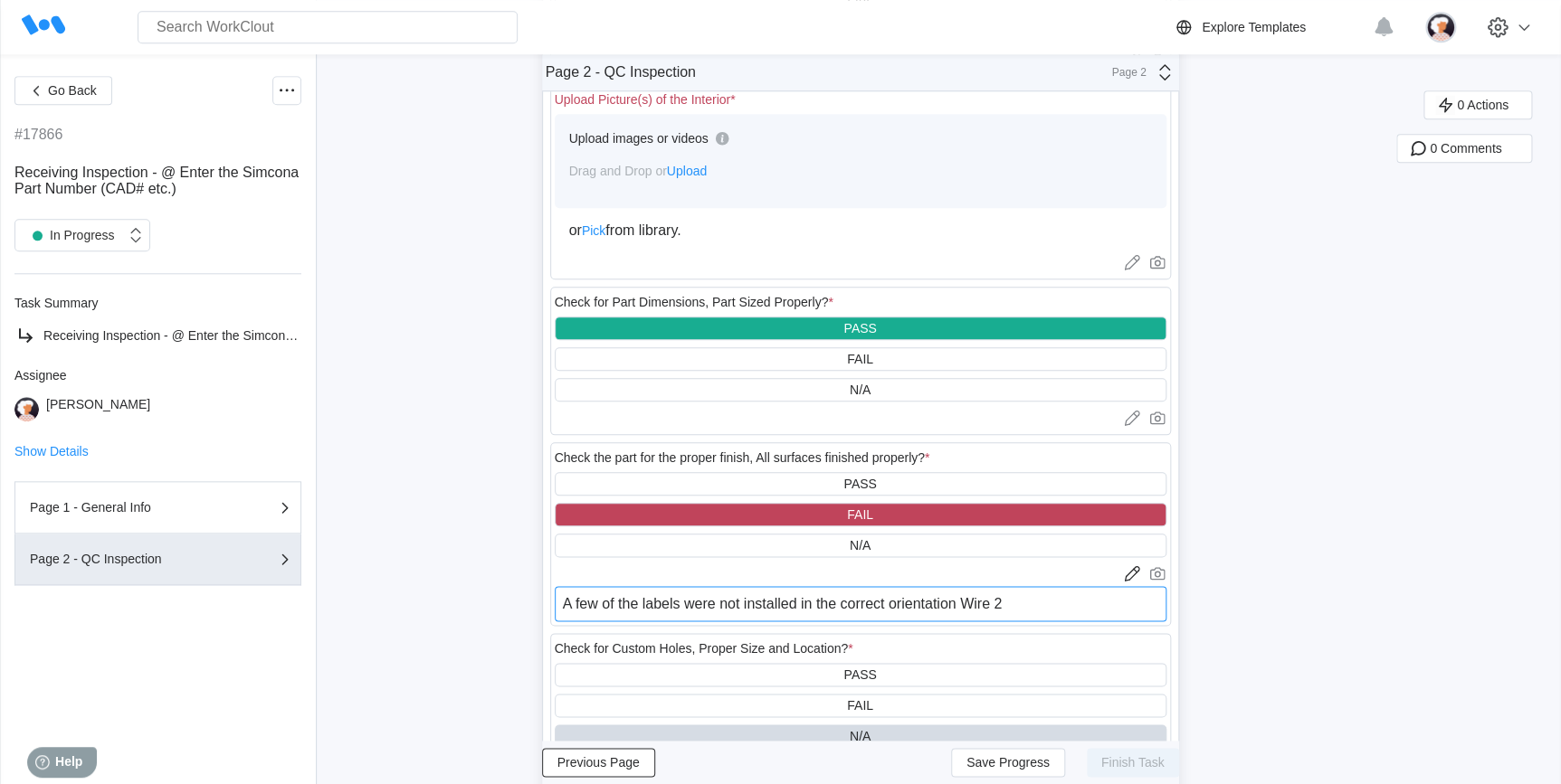
type textarea "A few of the labels were not installed in the correct orientation Wire 20"
type textarea "x"
type textarea "A few of the labels were not installed in the correct orientation Wire 2"
type textarea "x"
type textarea "A few of the labels were not installed in the correct orientation Wire"
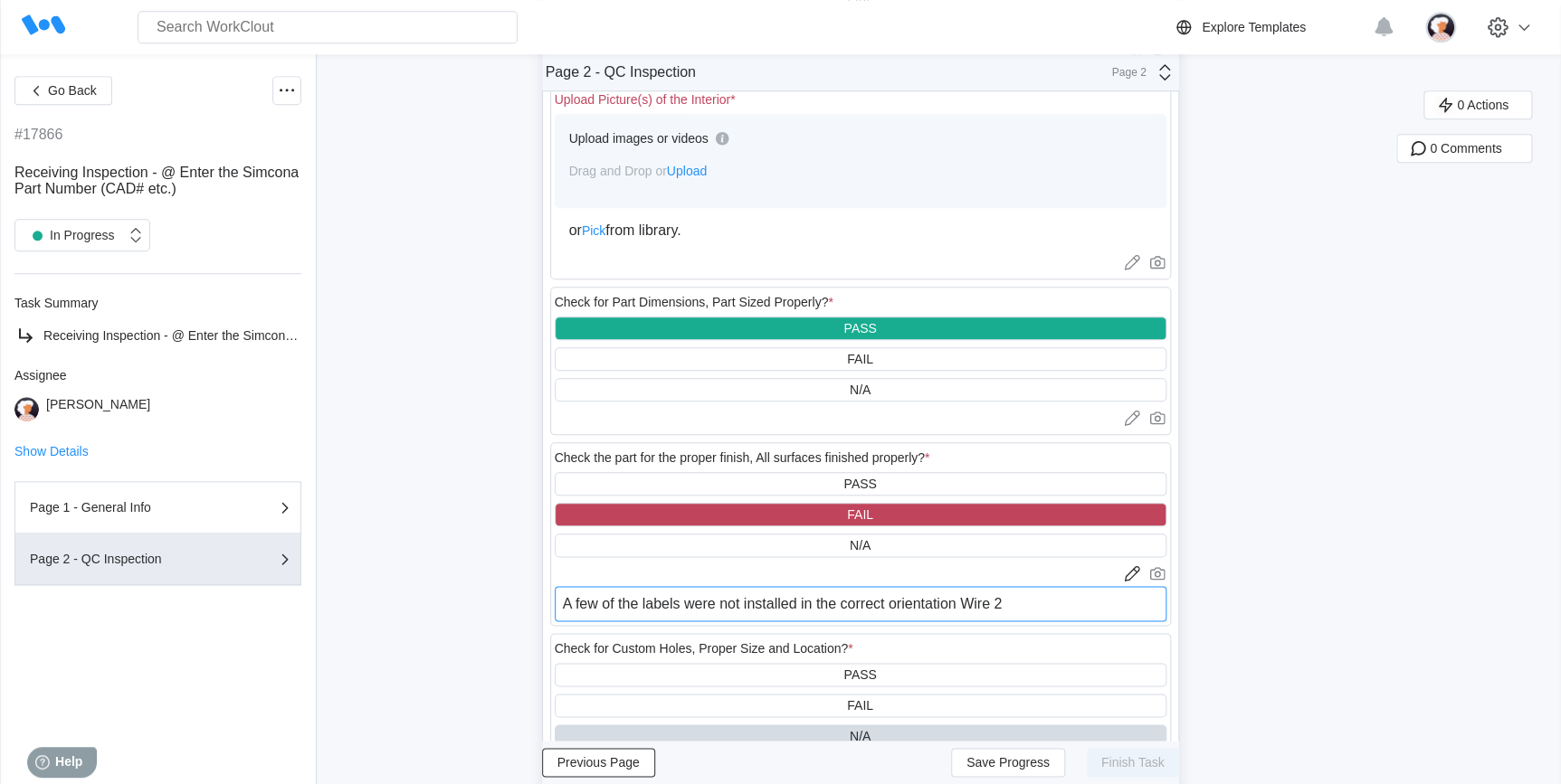
type textarea "x"
type textarea "A few of the labels were not installed in the correct orientation Wire"
type textarea "x"
type textarea "A few of the labels were not installed in the correct orientation Wir"
type textarea "x"
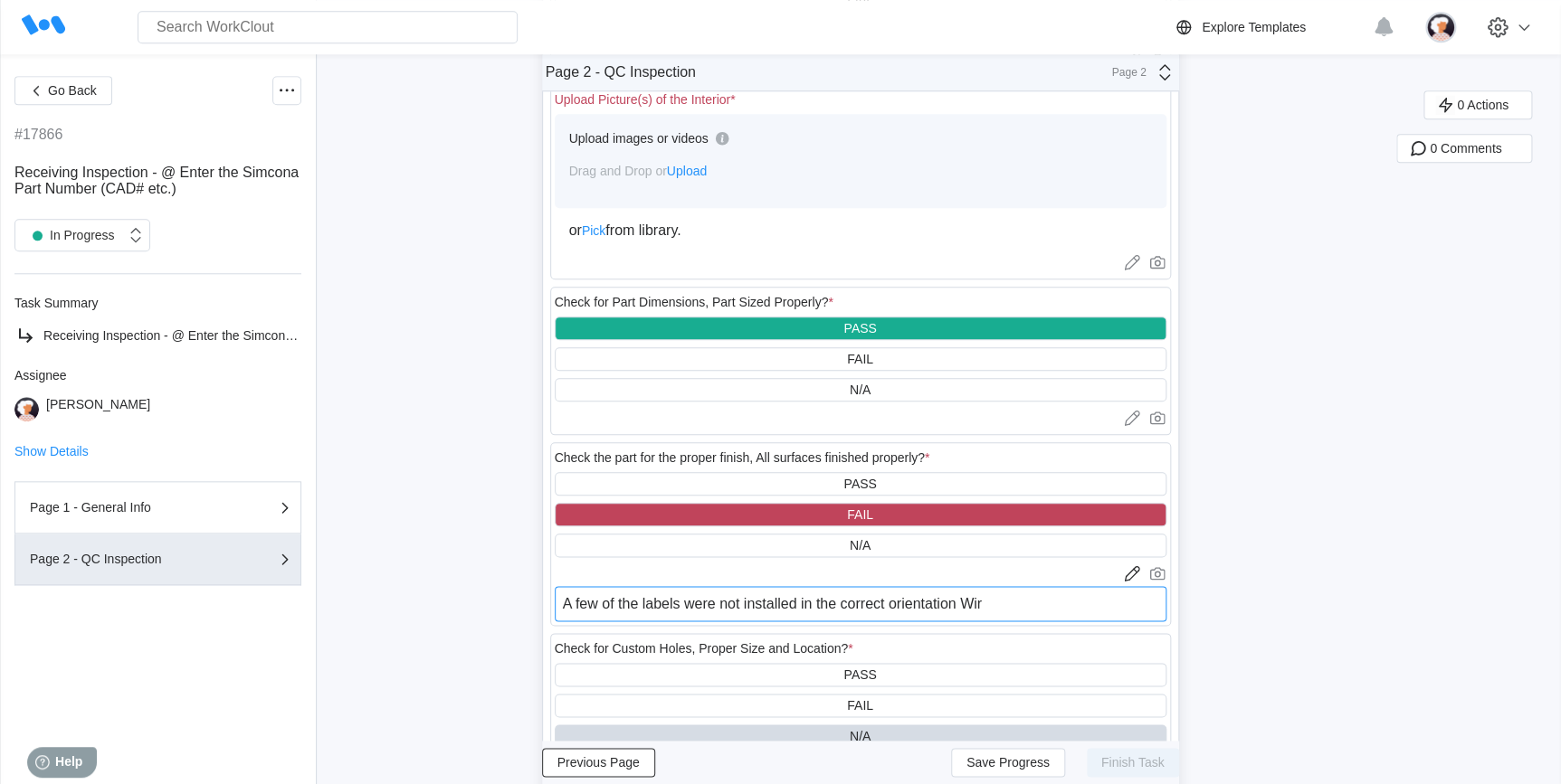
type textarea "A few of the labels were not installed in the correct orientation Wi"
type textarea "x"
type textarea "A few of the labels were not installed in the correct orientation W"
type textarea "x"
type textarea "A few of the labels were not installed in the correct orientation"
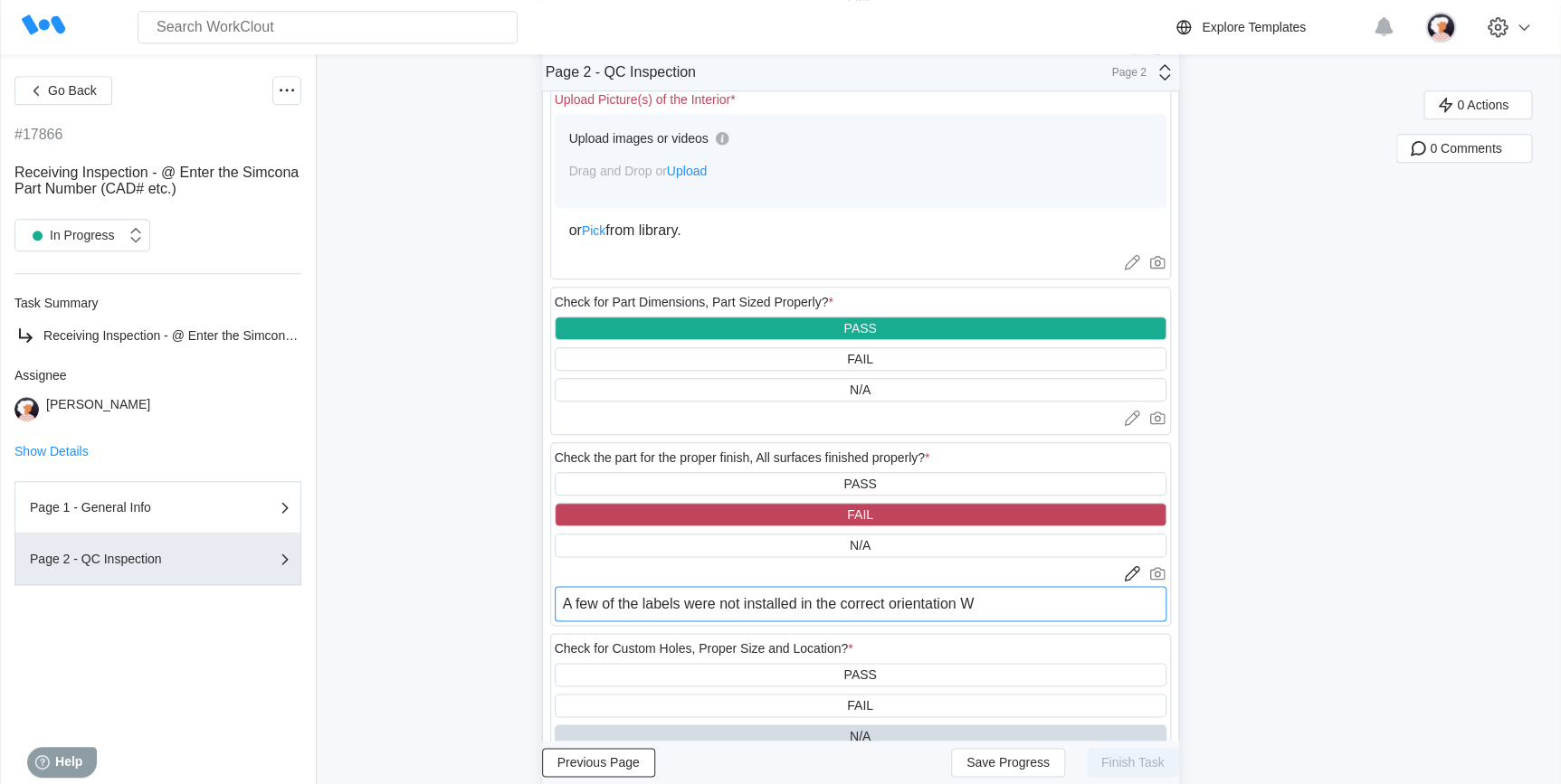
type textarea "x"
type textarea "A few of the labels were not installed in the correct orientation"
type textarea "x"
type textarea "A few of the labels were not installed in the correct orientation"
type textarea "x"
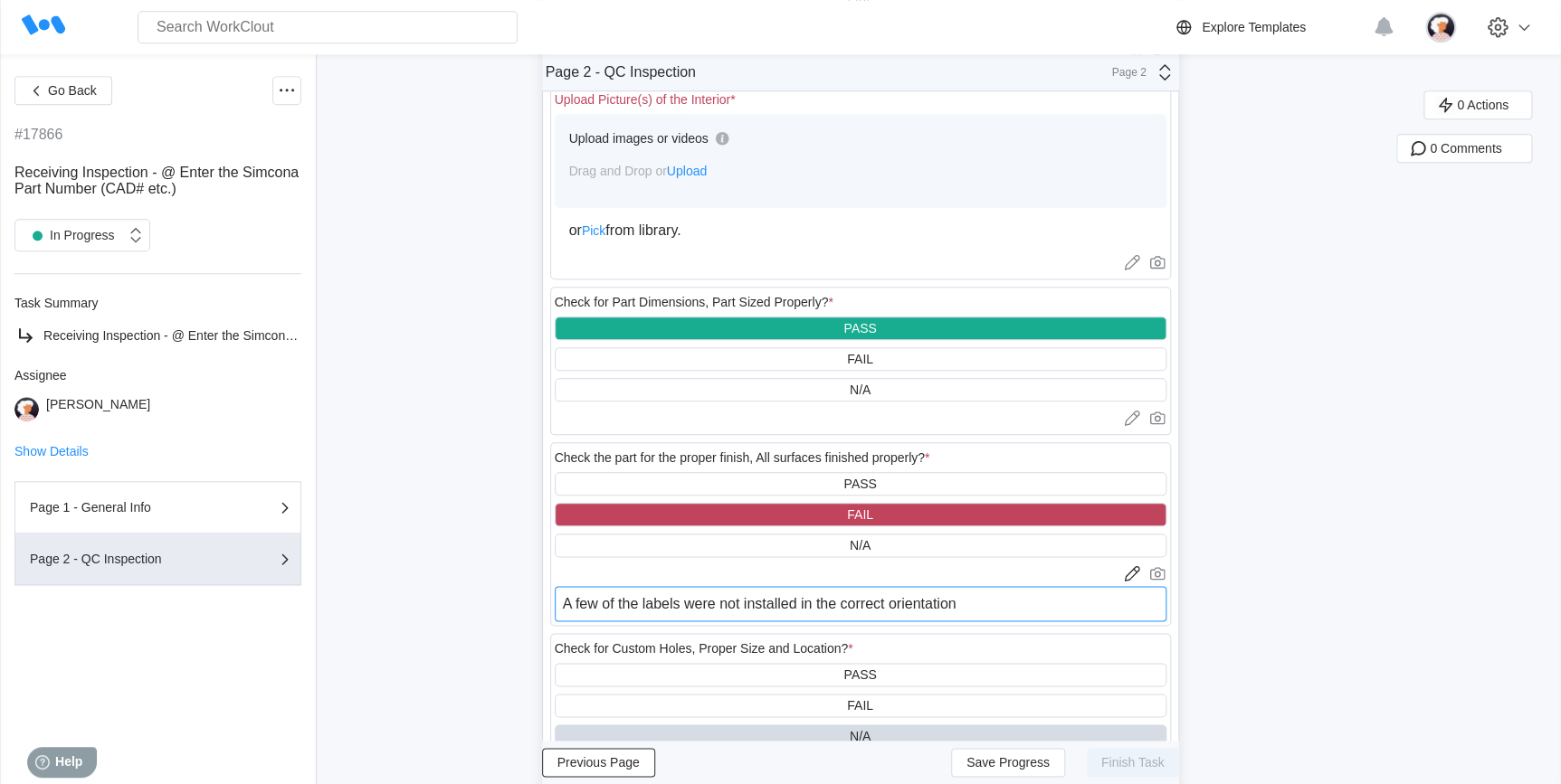
type textarea "A few of the labels were not installed in the correct orientation o"
type textarea "x"
type textarea "A few of the labels were not installed in the correct orientation on"
type textarea "x"
type textarea "A few of the labels were not installed in the correct orientation on"
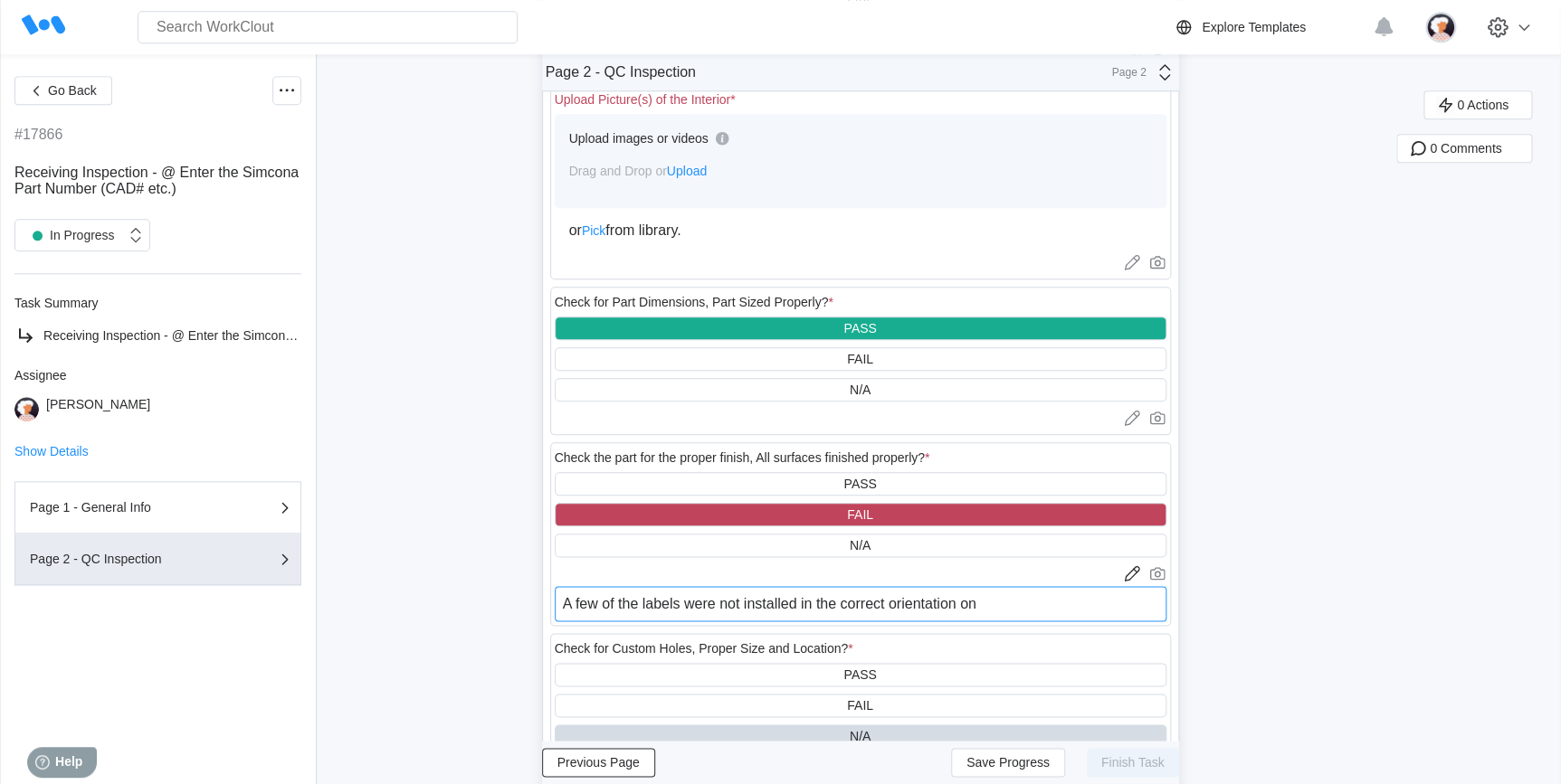
type textarea "x"
type textarea "A few of the labels were not installed in the correct orientation on w"
type textarea "x"
type textarea "A few of the labels were not installed in the correct orientation on wi"
type textarea "x"
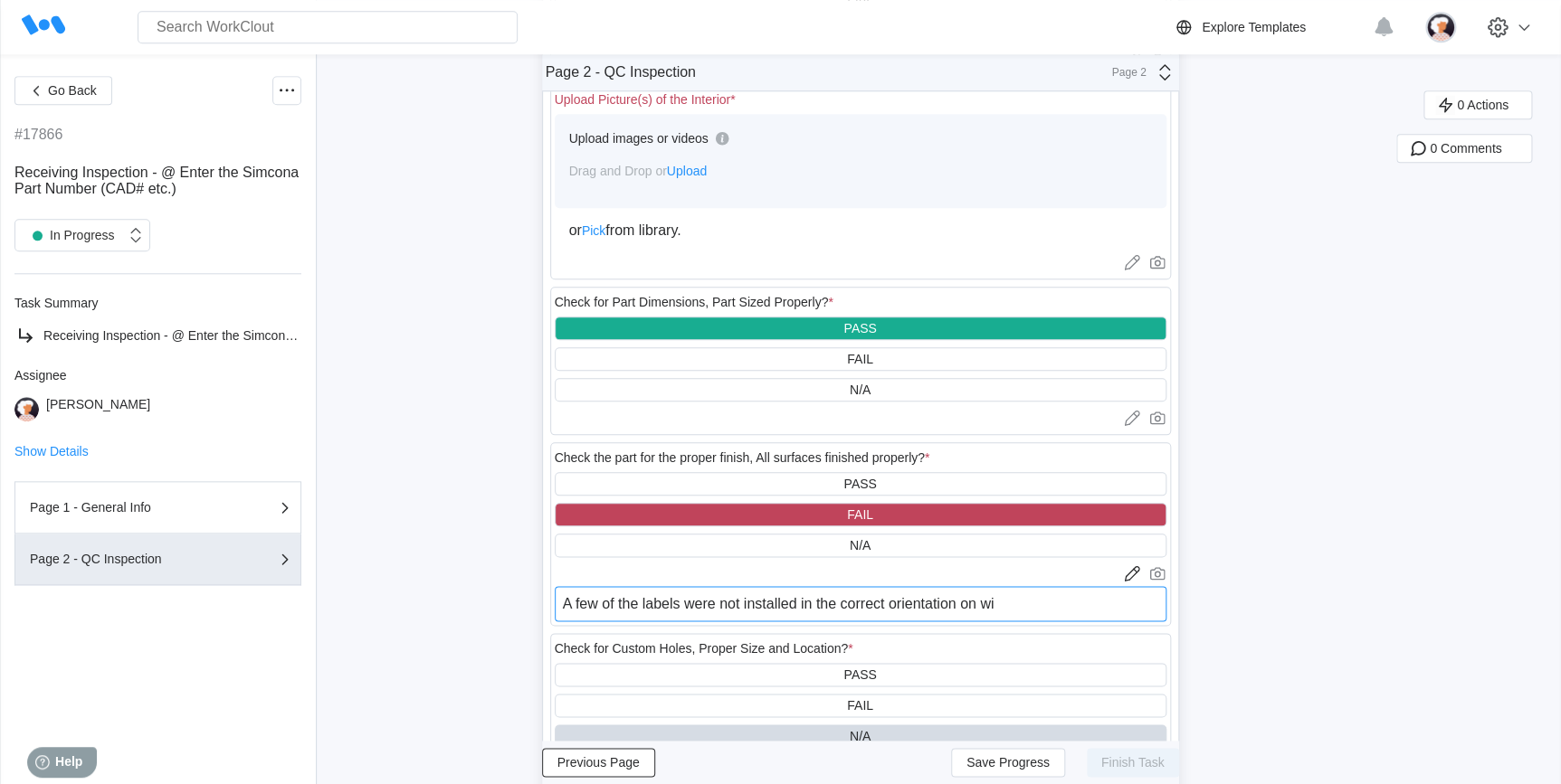
type textarea "A few of the labels were not installed in the correct orientation on wir"
type textarea "x"
type textarea "A few of the labels were not installed in the correct orientation on wire"
type textarea "x"
type textarea "A few of the labels were not installed in the correct orientation on wire5"
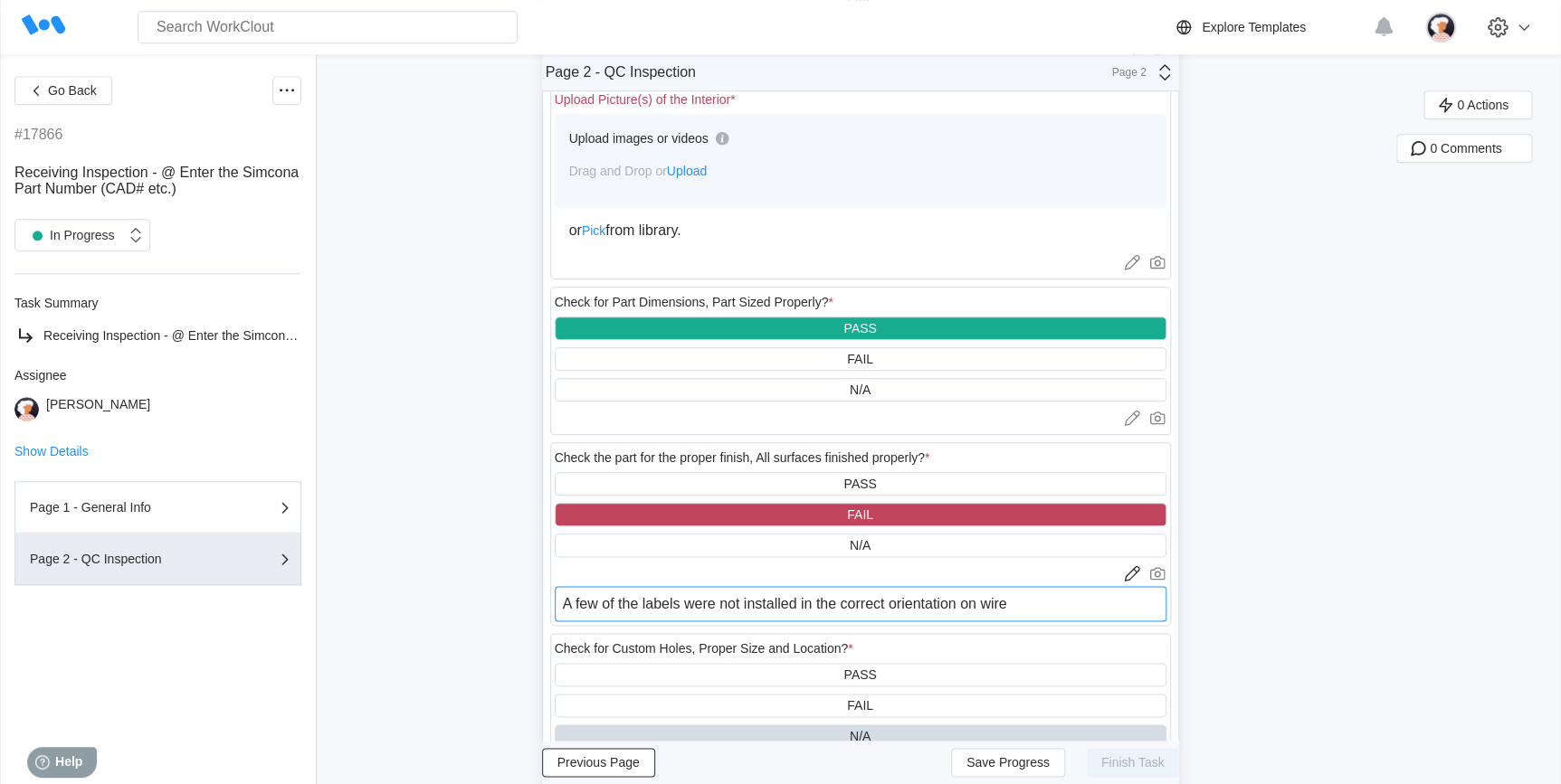
type textarea "x"
type textarea "A few of the labels were not installed in the correct orientation on wire50"
type textarea "x"
type textarea "A few of the labels were not installed in the correct orientation on wire502"
type textarea "x"
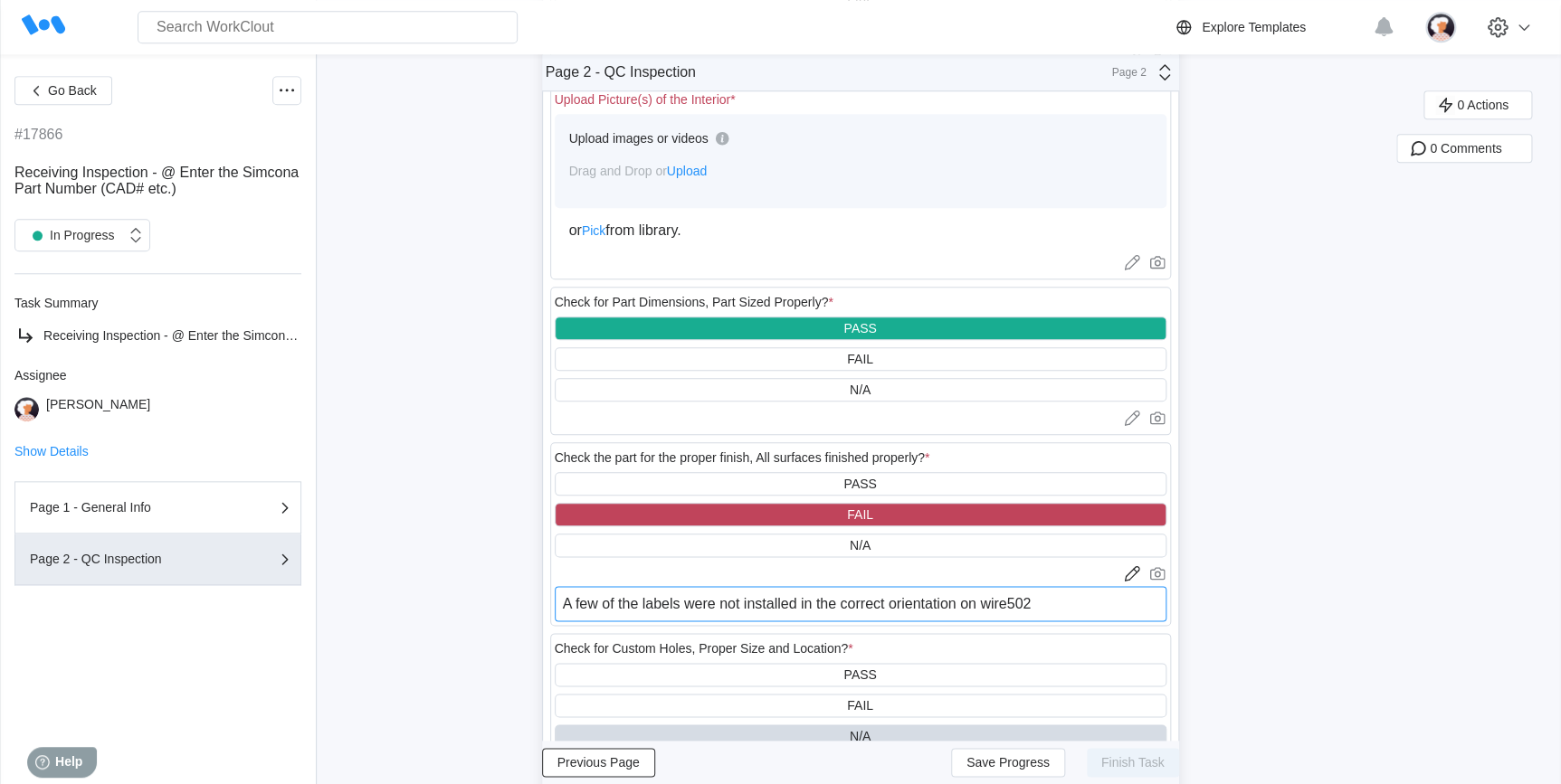
type textarea "A few of the labels were not installed in the correct orientation on wire5021"
type textarea "x"
type textarea "A few of the labels were not installed in the correct orientation on wire5021-"
type textarea "x"
type textarea "A few of the labels were not installed in the correct orientation on wire5021-B"
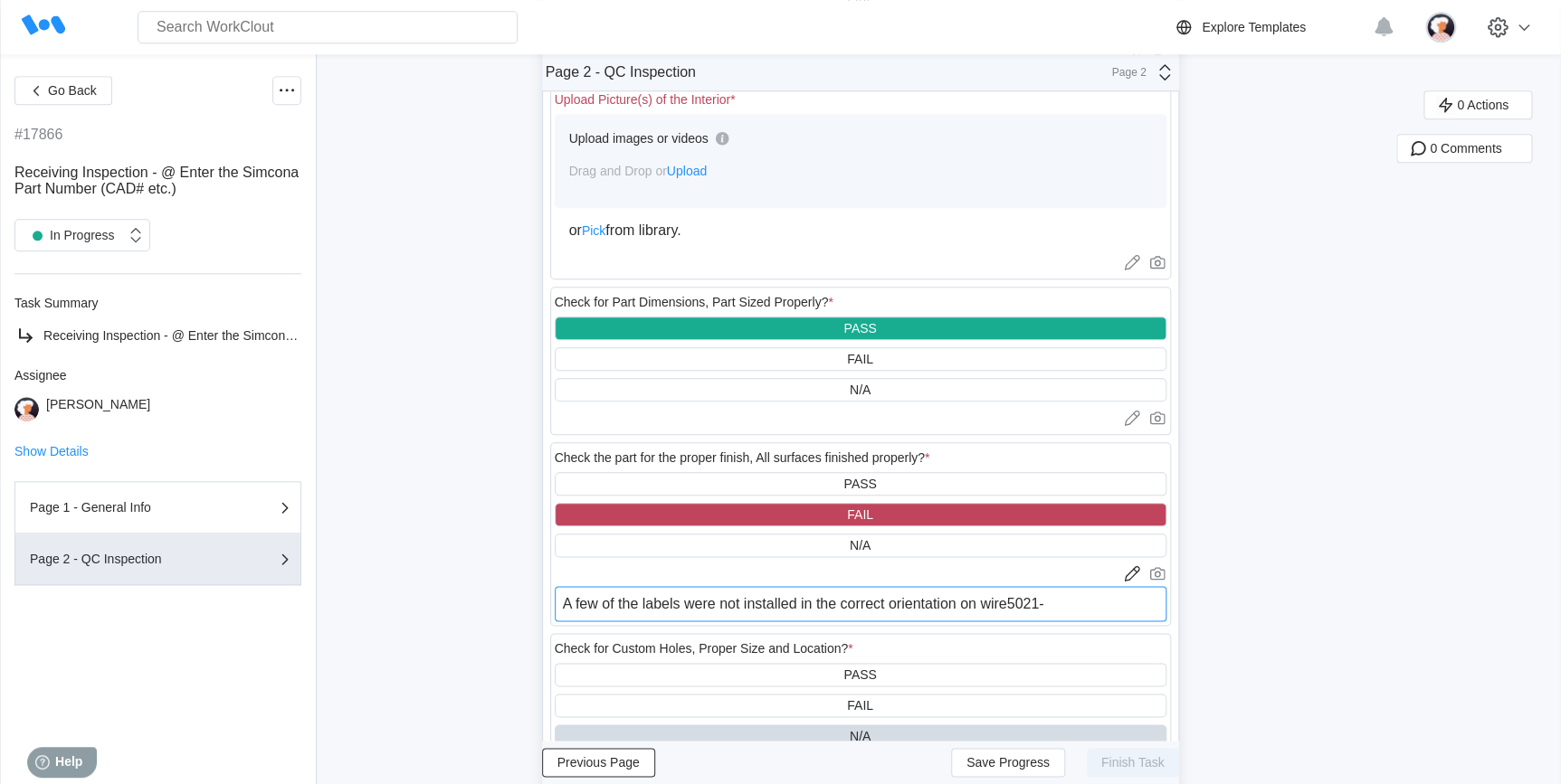
type textarea "x"
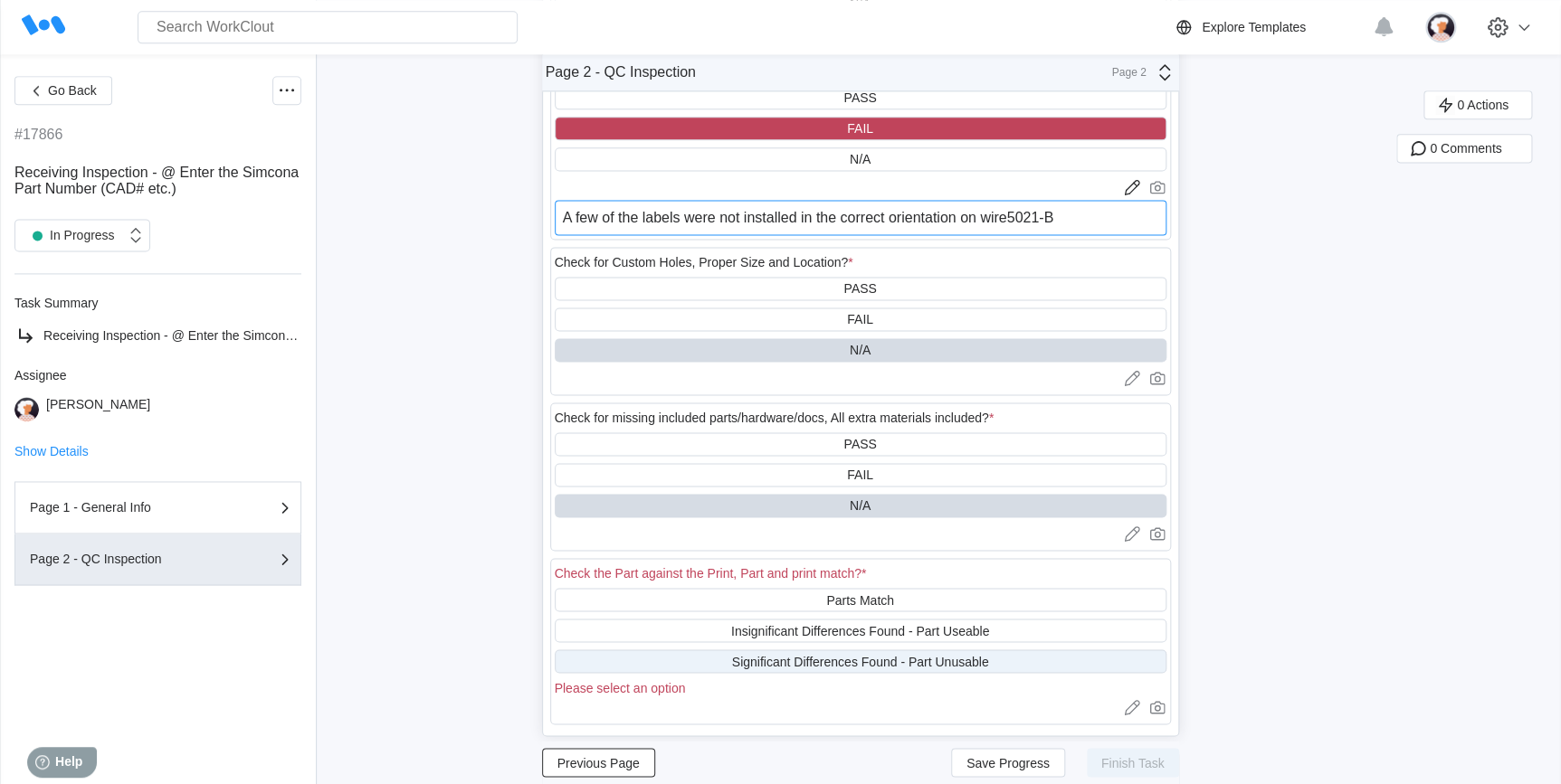
scroll to position [1150, 0]
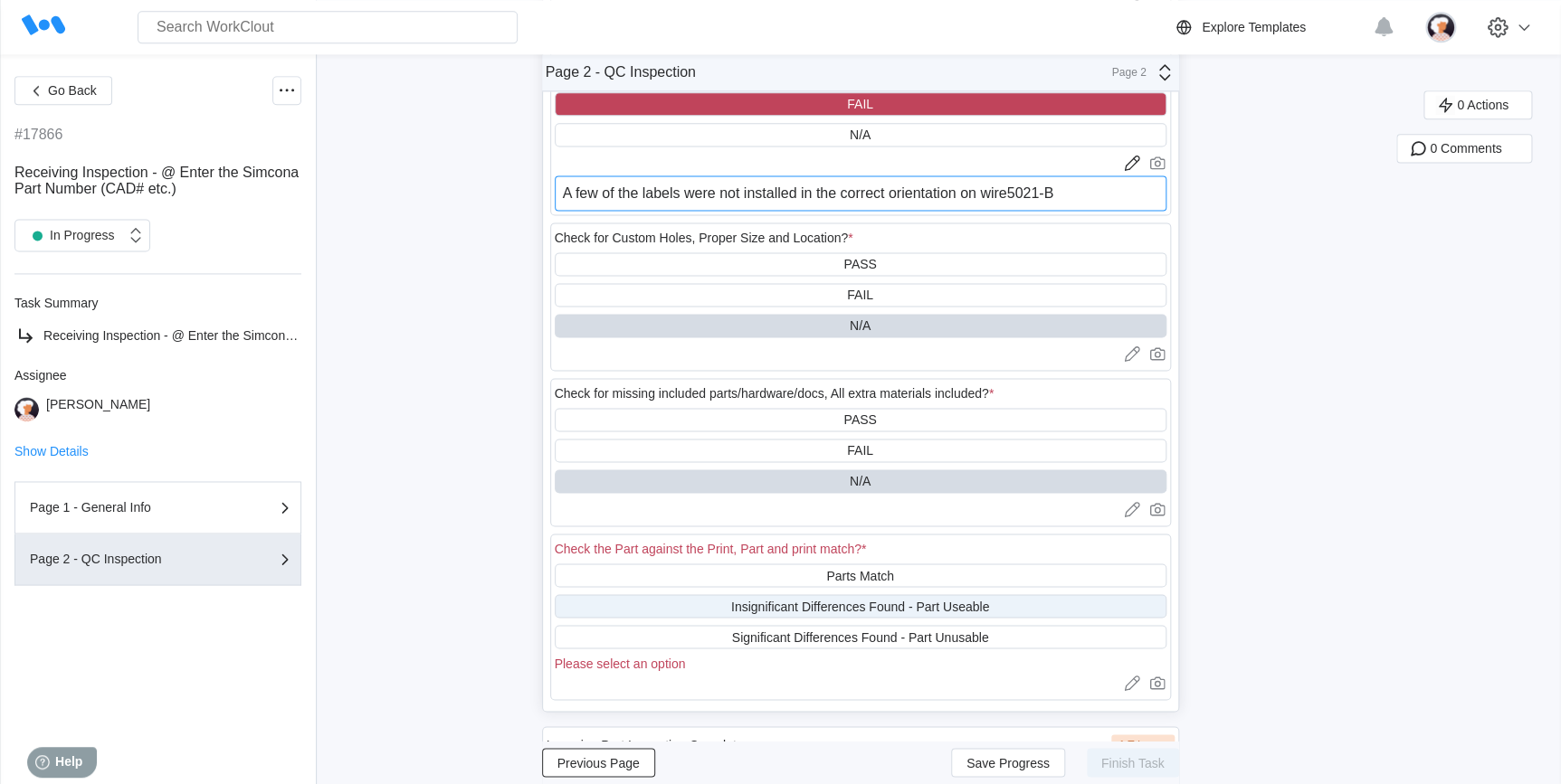
type textarea "A few of the labels were not installed in the correct orientation on wire5021-B"
click at [905, 612] on div "Insignificant Differences Found - Part Useable" at bounding box center [860, 606] width 258 height 15
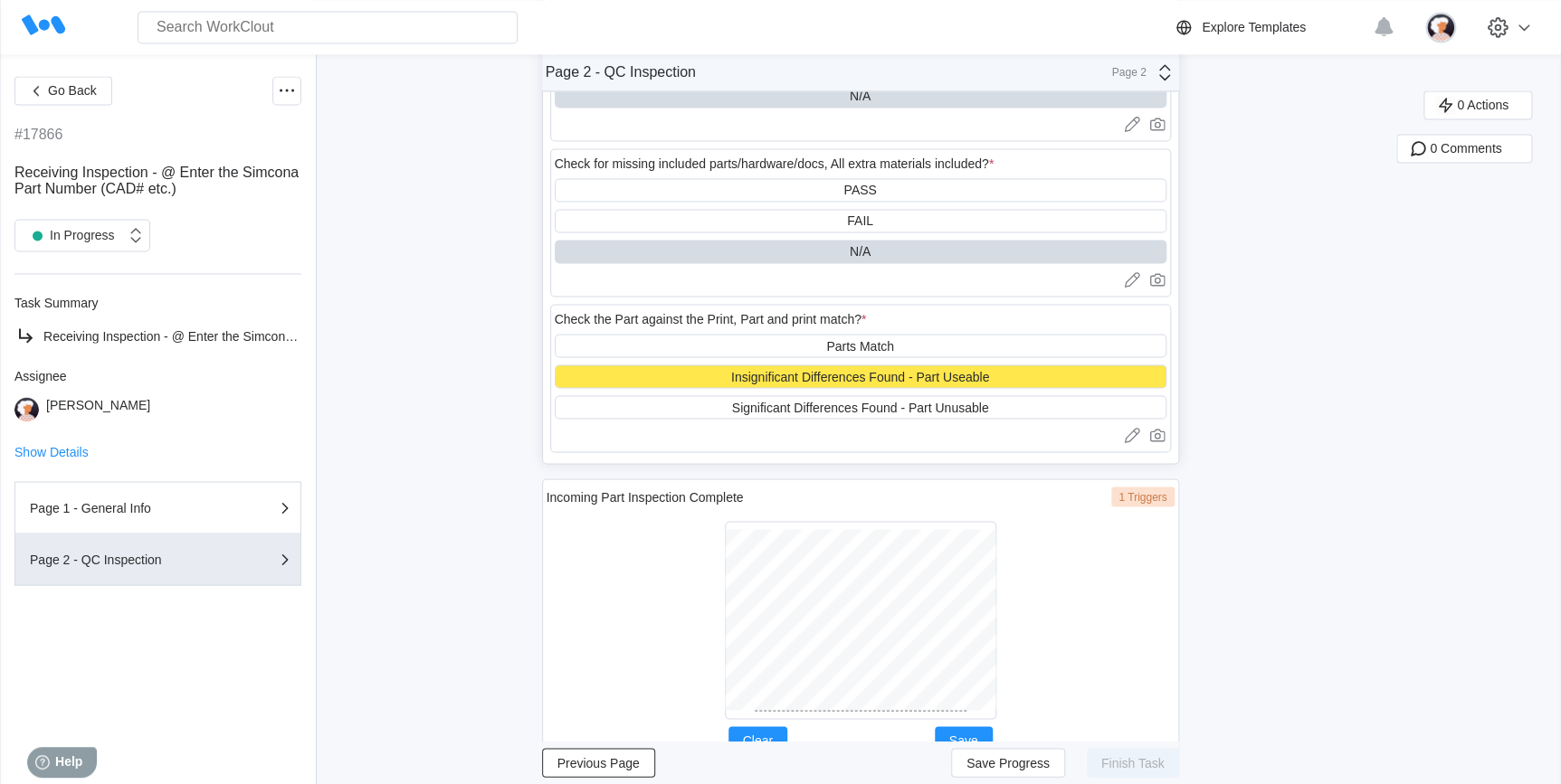
scroll to position [1436, 0]
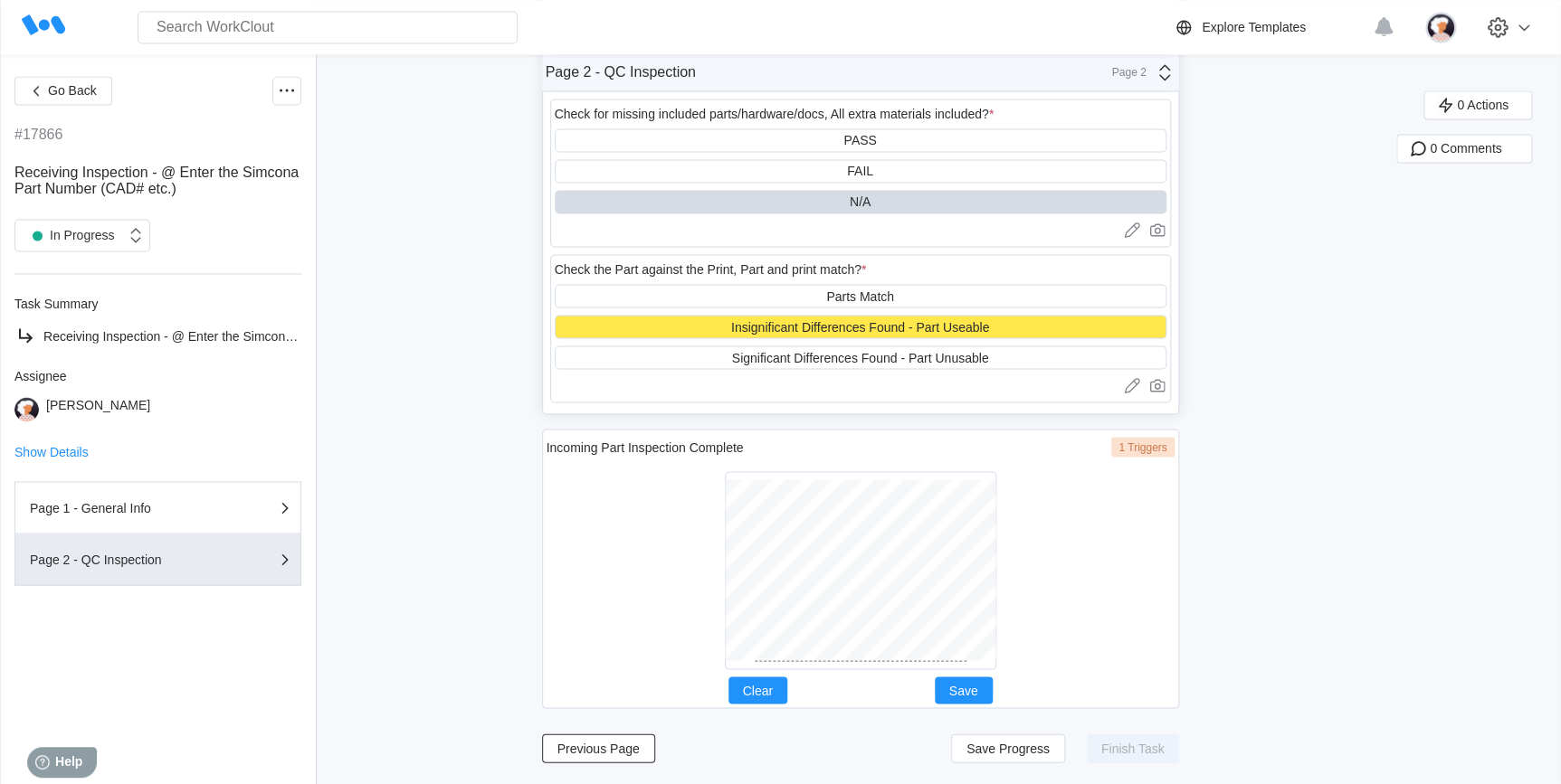
click at [841, 665] on div at bounding box center [860, 571] width 271 height 199
click at [952, 687] on button "Save" at bounding box center [963, 689] width 58 height 27
click at [1035, 751] on span "Save Progress" at bounding box center [1008, 748] width 84 height 13
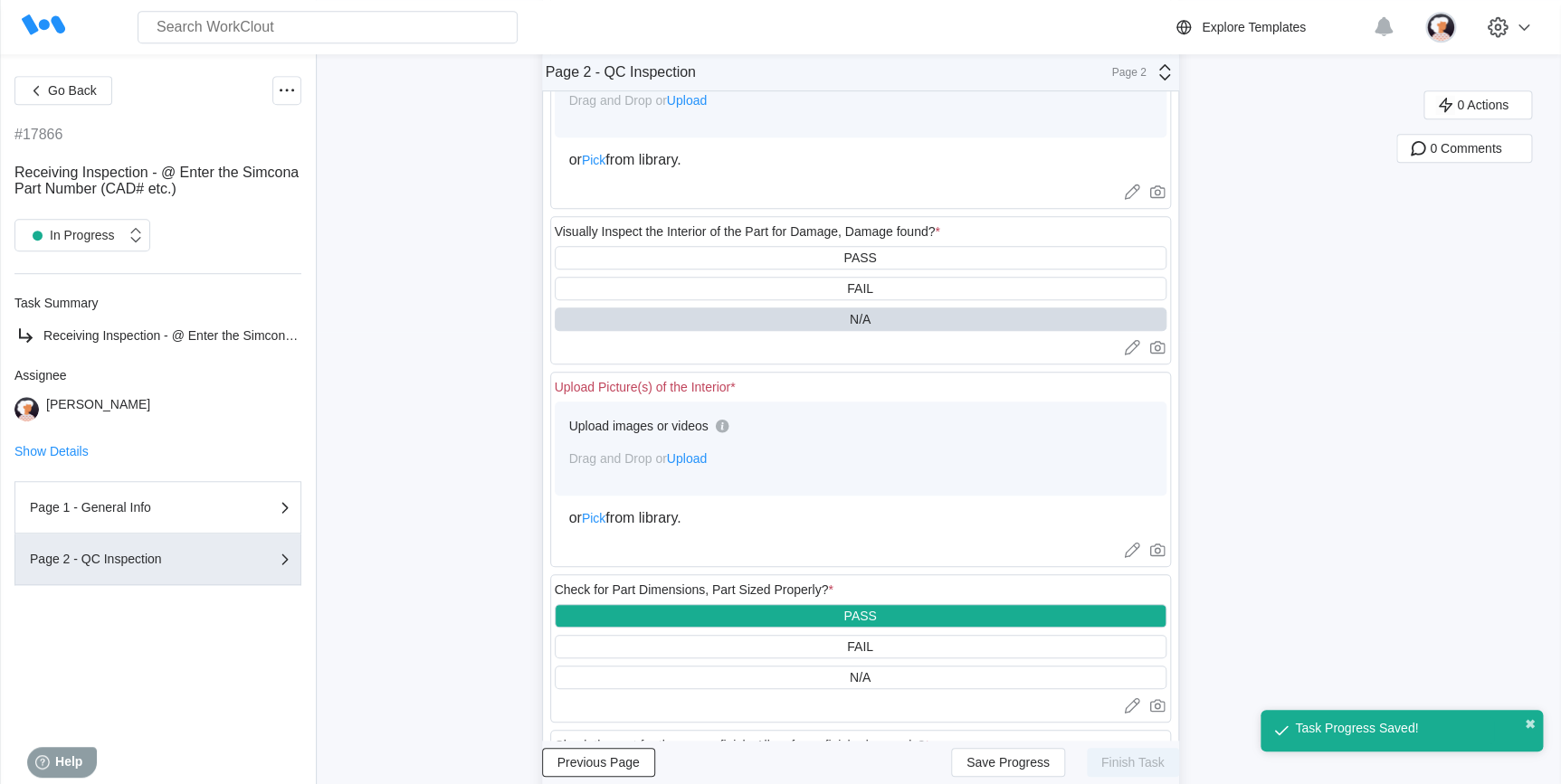
scroll to position [367, 0]
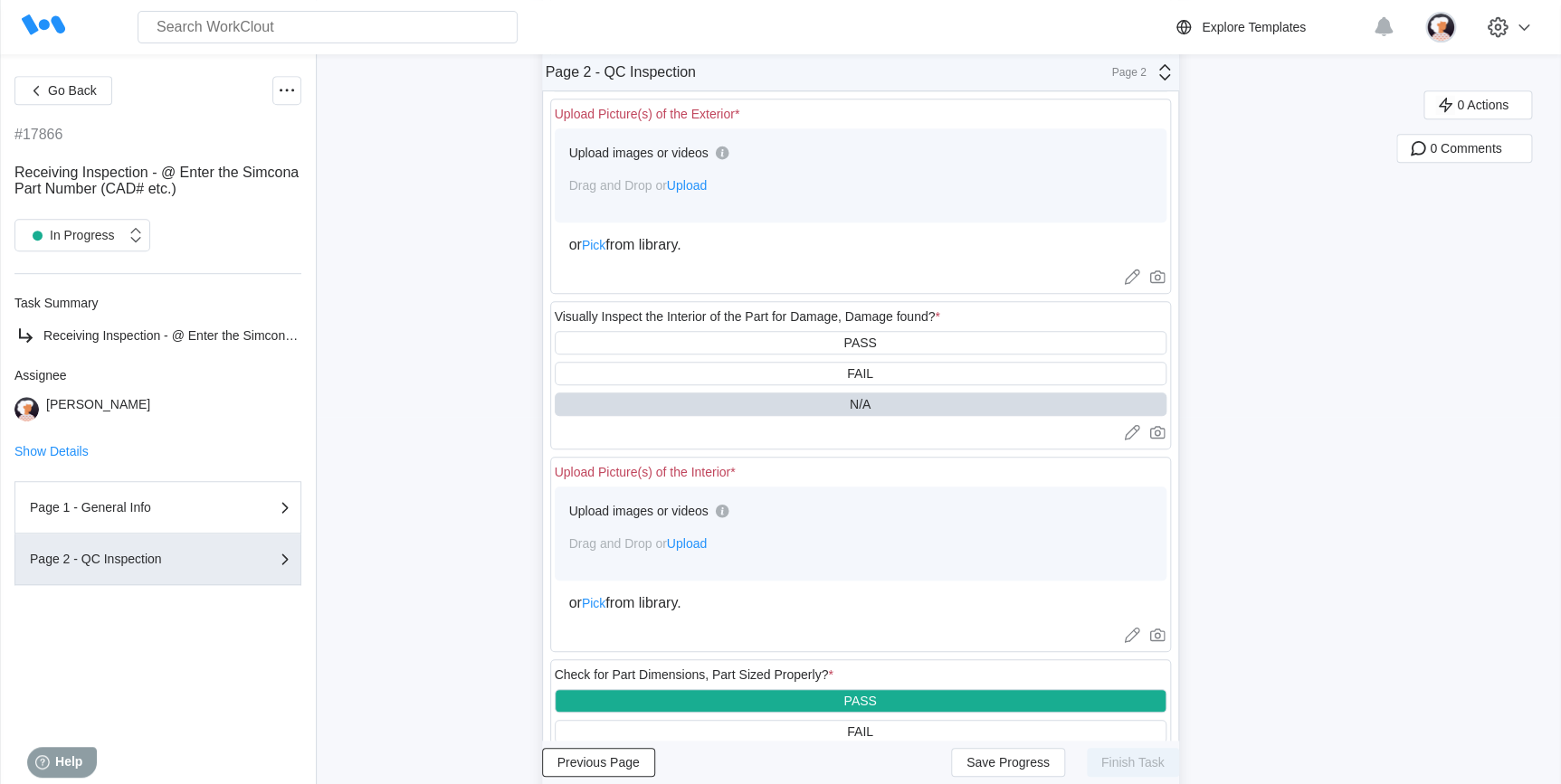
click at [703, 547] on span "Upload" at bounding box center [687, 544] width 40 height 15
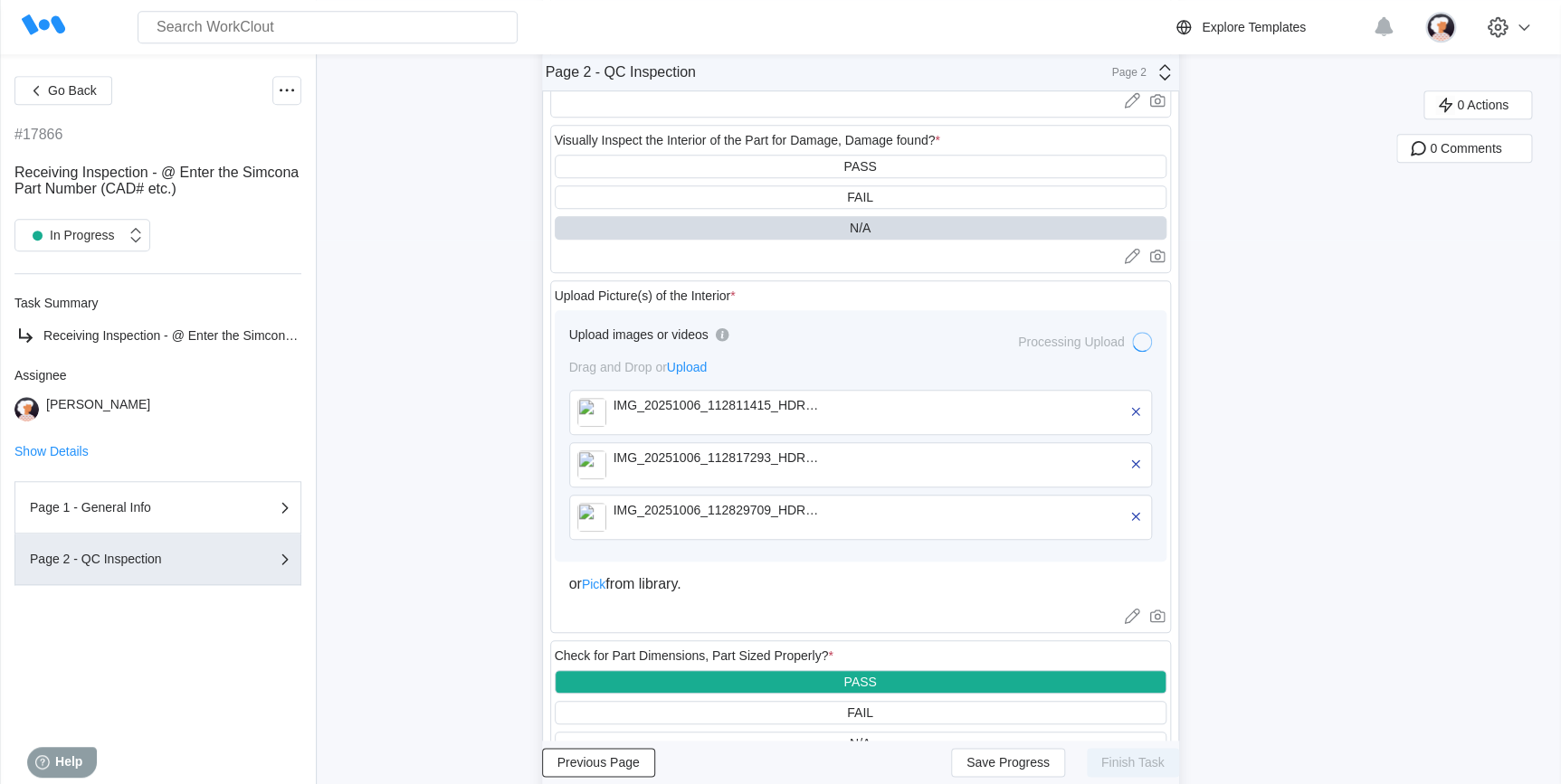
scroll to position [532, 0]
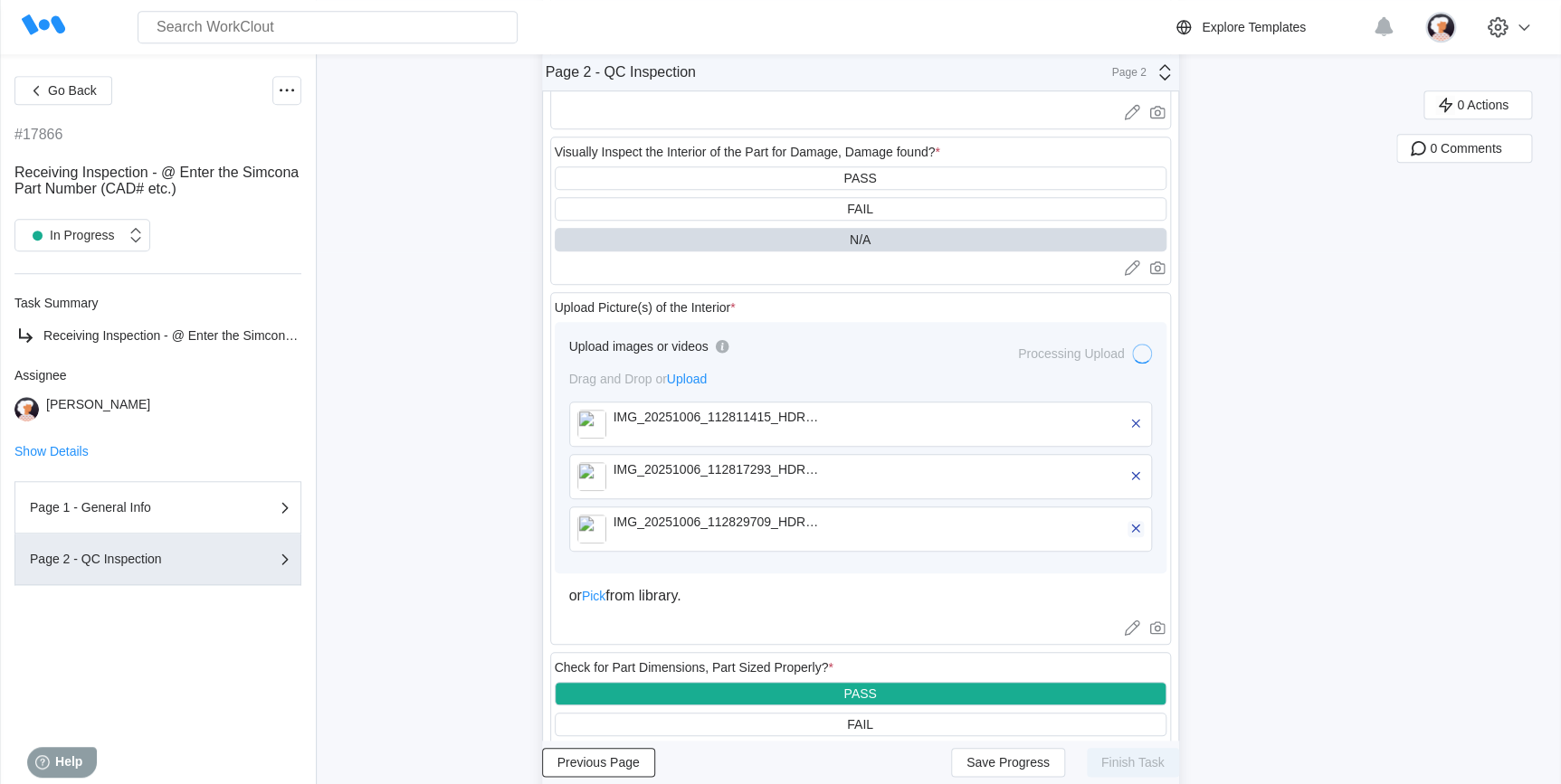
click at [1139, 534] on icon "button" at bounding box center [1136, 529] width 17 height 17
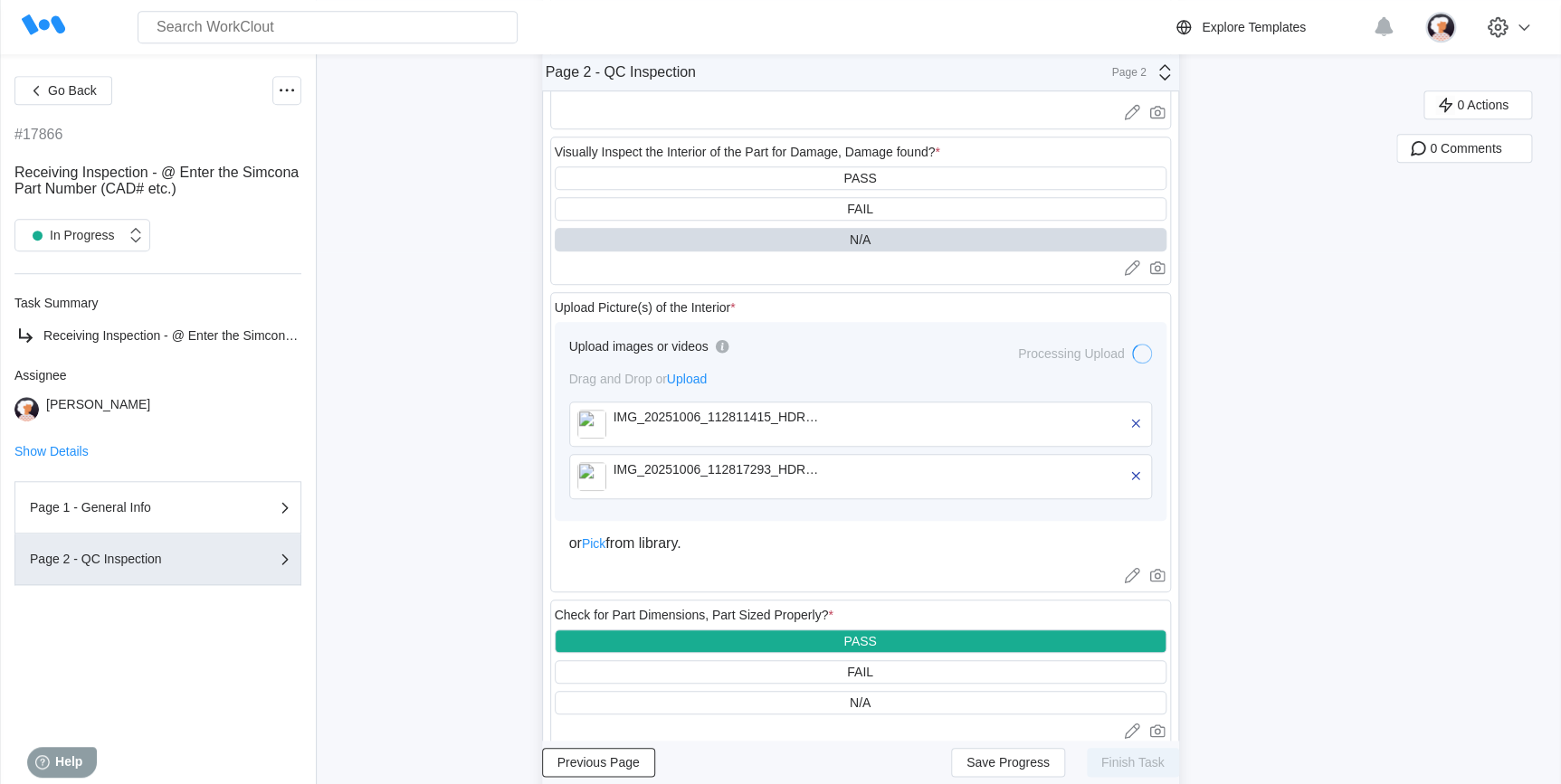
click at [1133, 480] on icon "button" at bounding box center [1136, 476] width 17 height 17
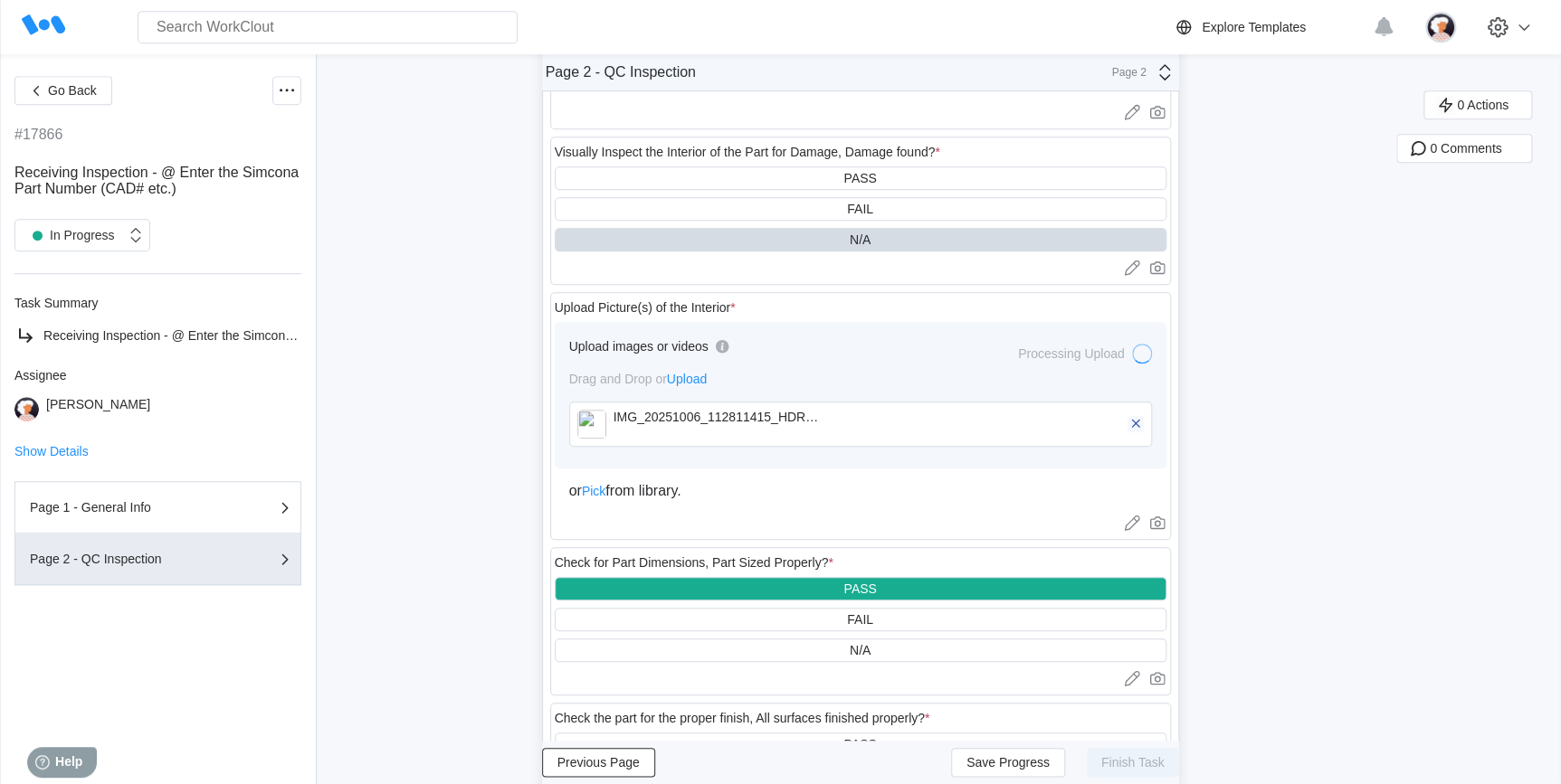
click at [1140, 431] on icon "button" at bounding box center [1136, 423] width 17 height 17
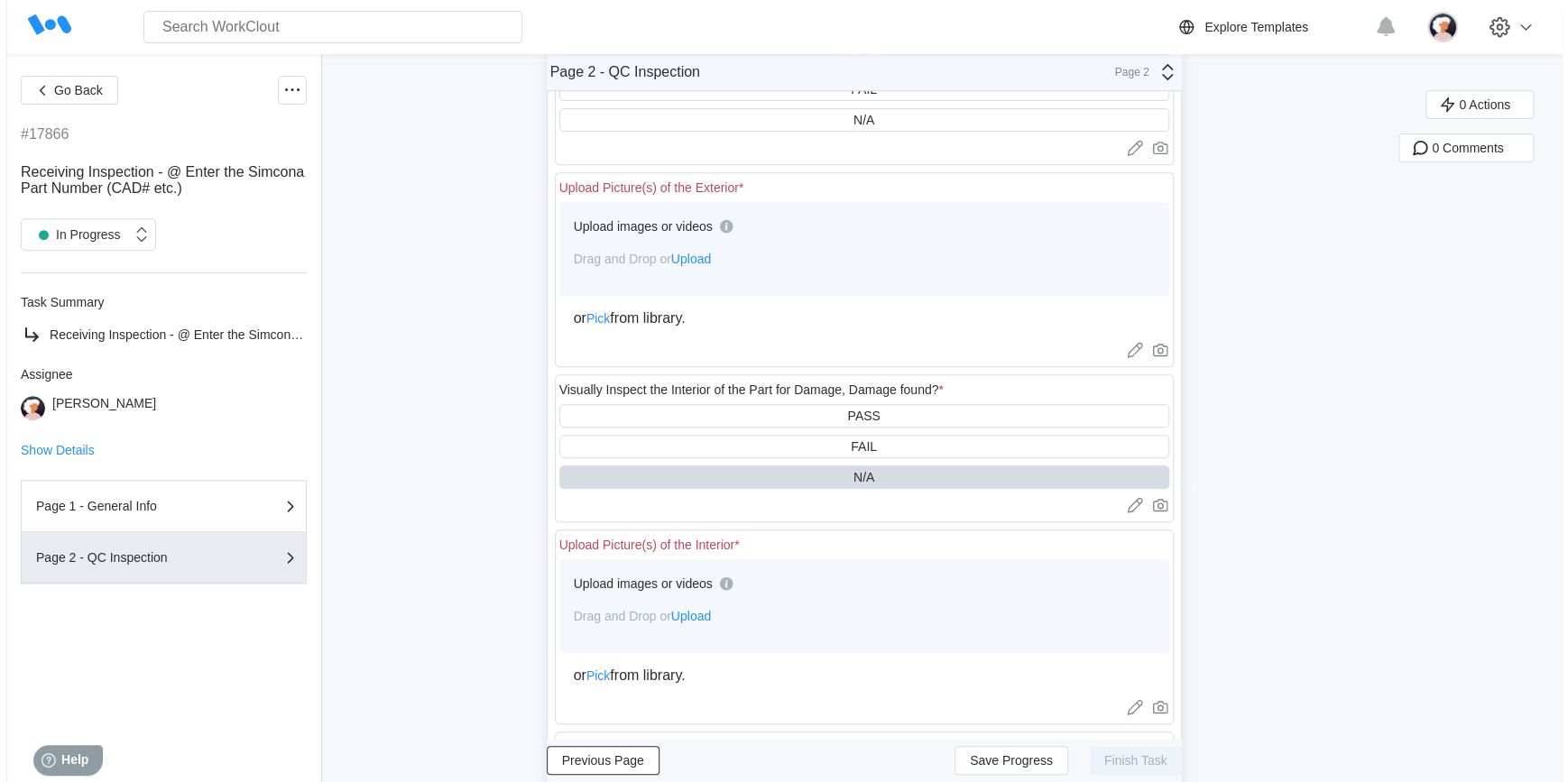
scroll to position [284, 0]
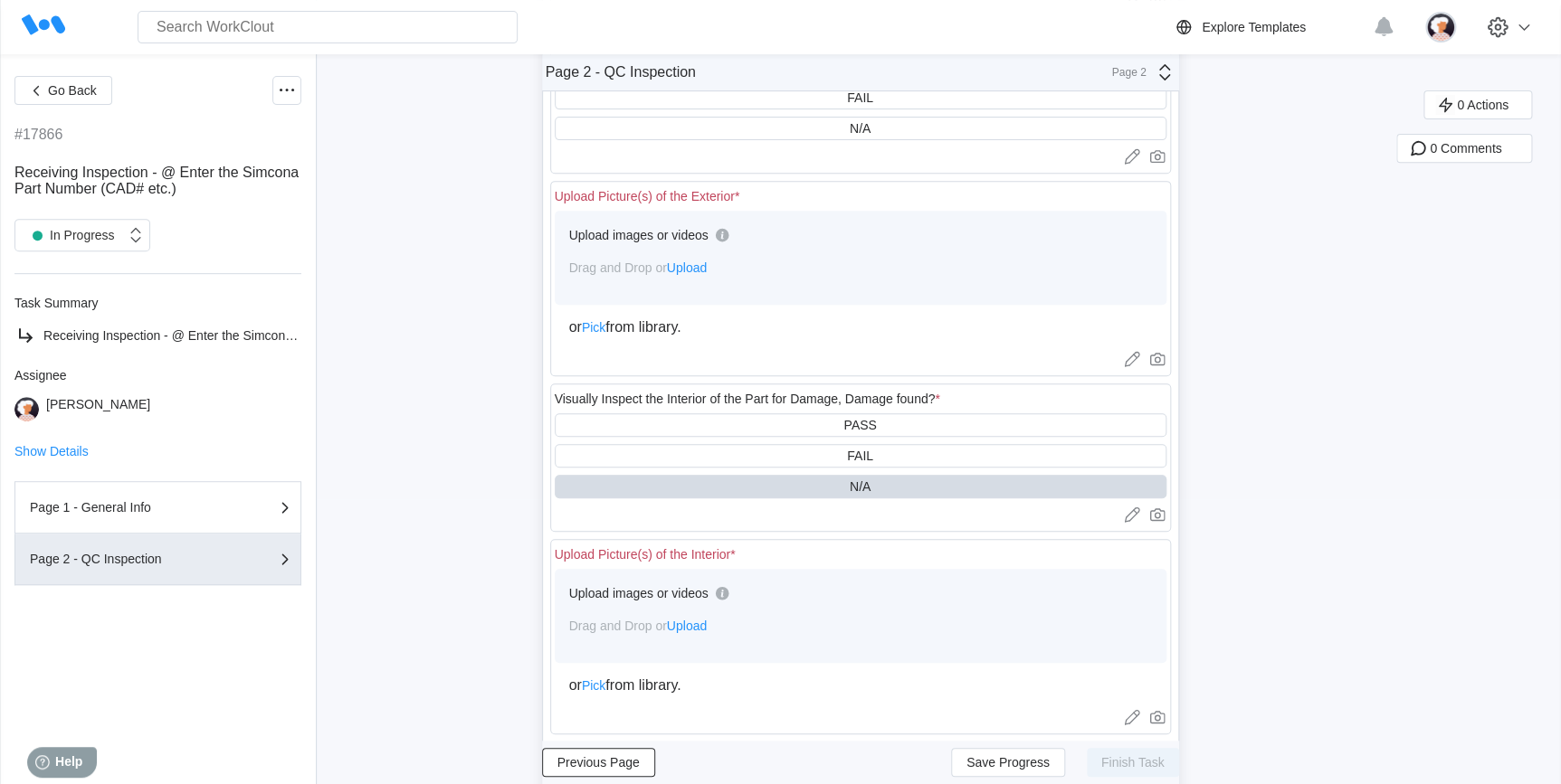
click at [693, 263] on span "Upload" at bounding box center [687, 268] width 40 height 15
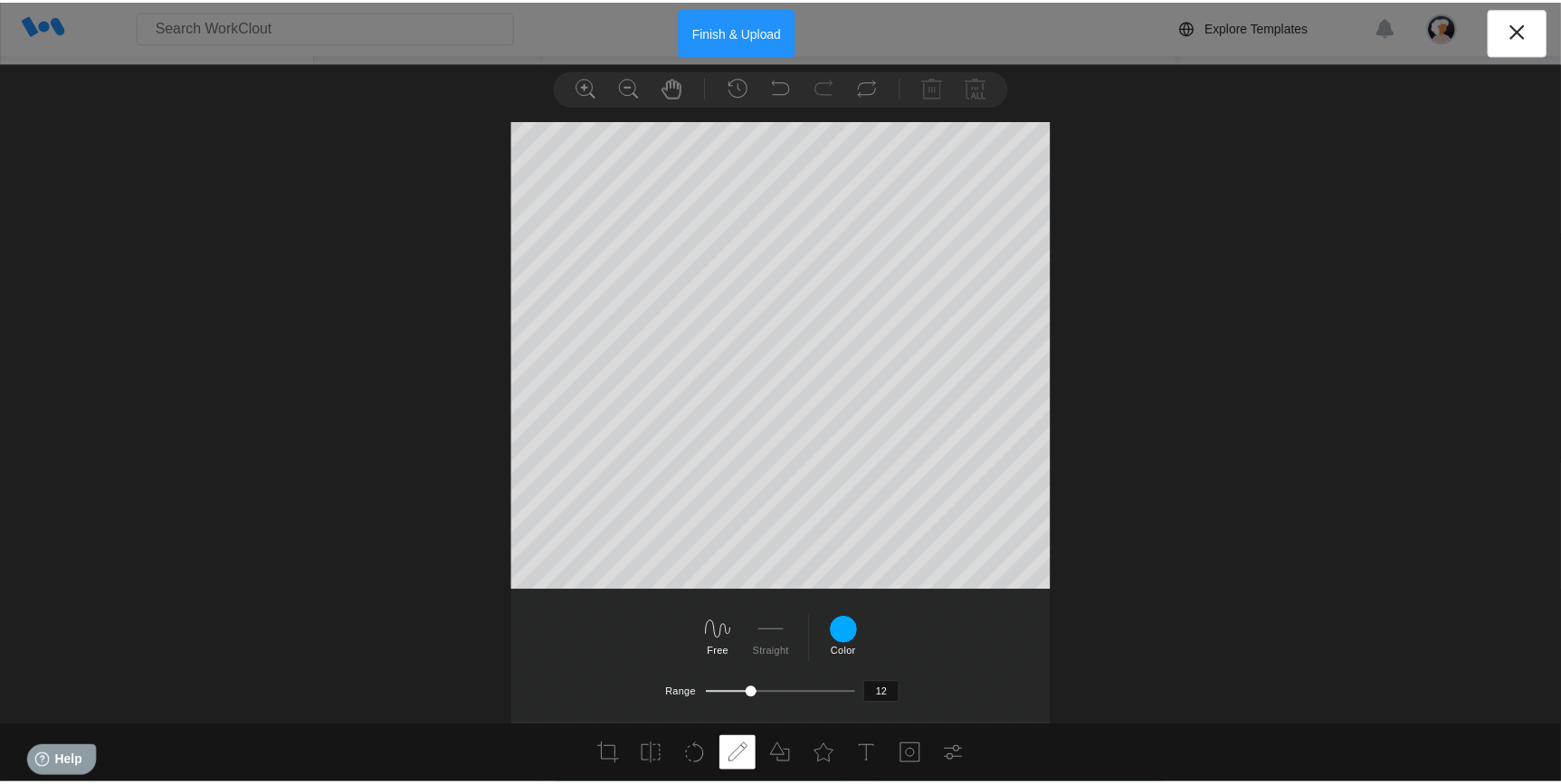
scroll to position [0, 0]
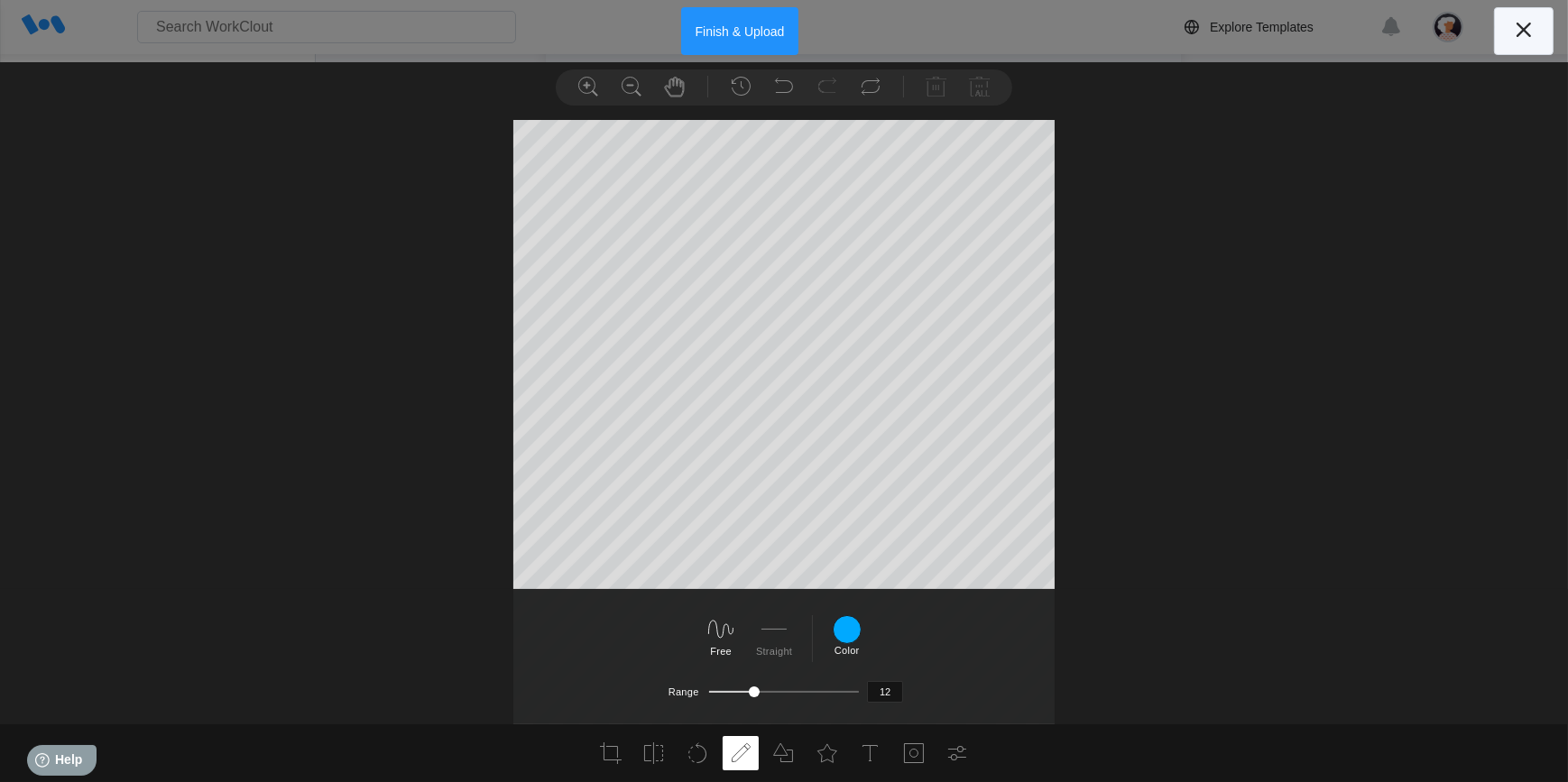
click at [1507, 31] on button at bounding box center [1524, 31] width 59 height 48
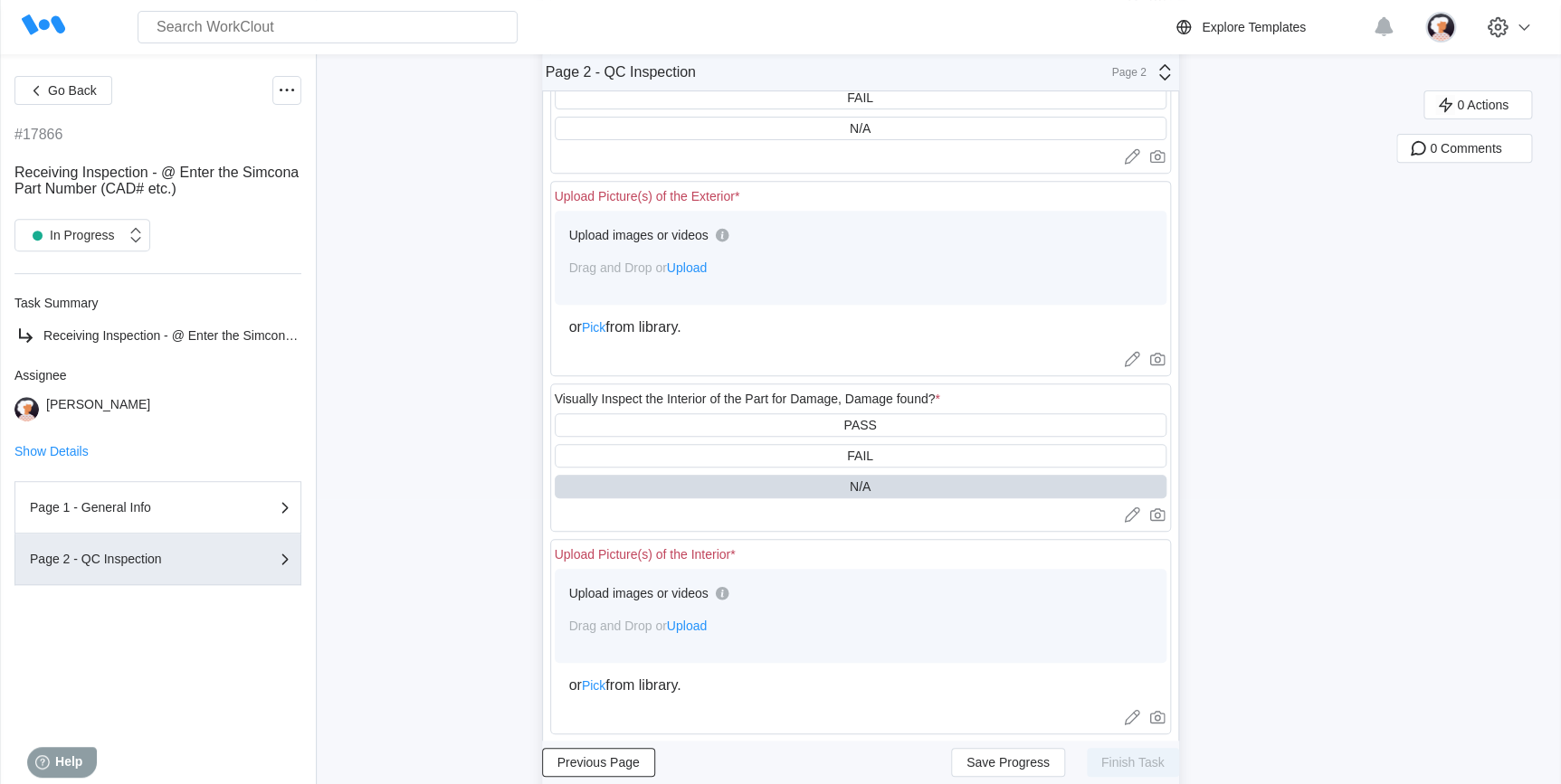
click at [706, 271] on span "Upload" at bounding box center [687, 268] width 40 height 15
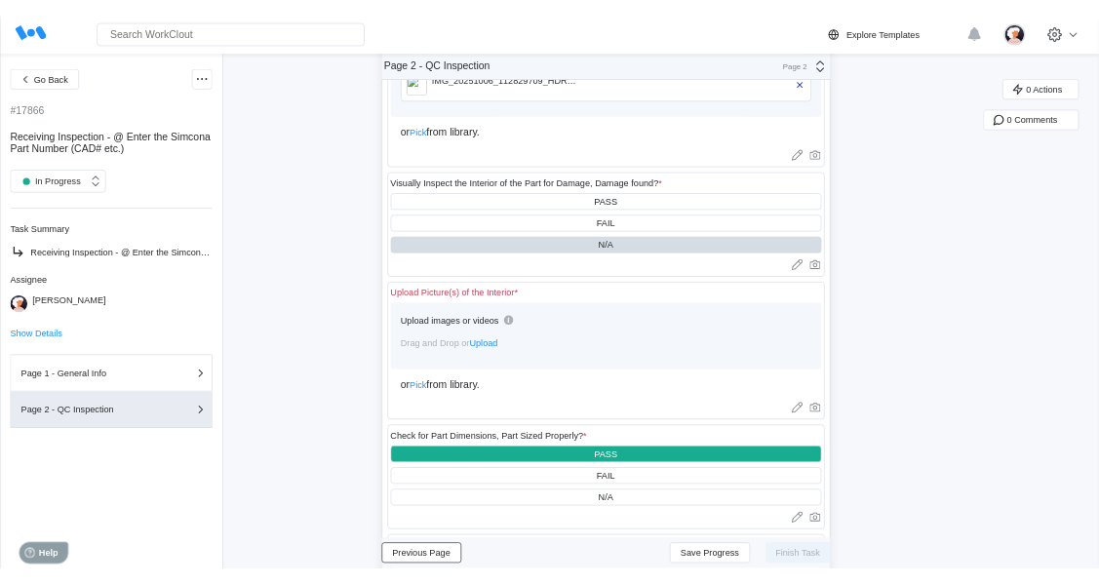
scroll to position [662, 0]
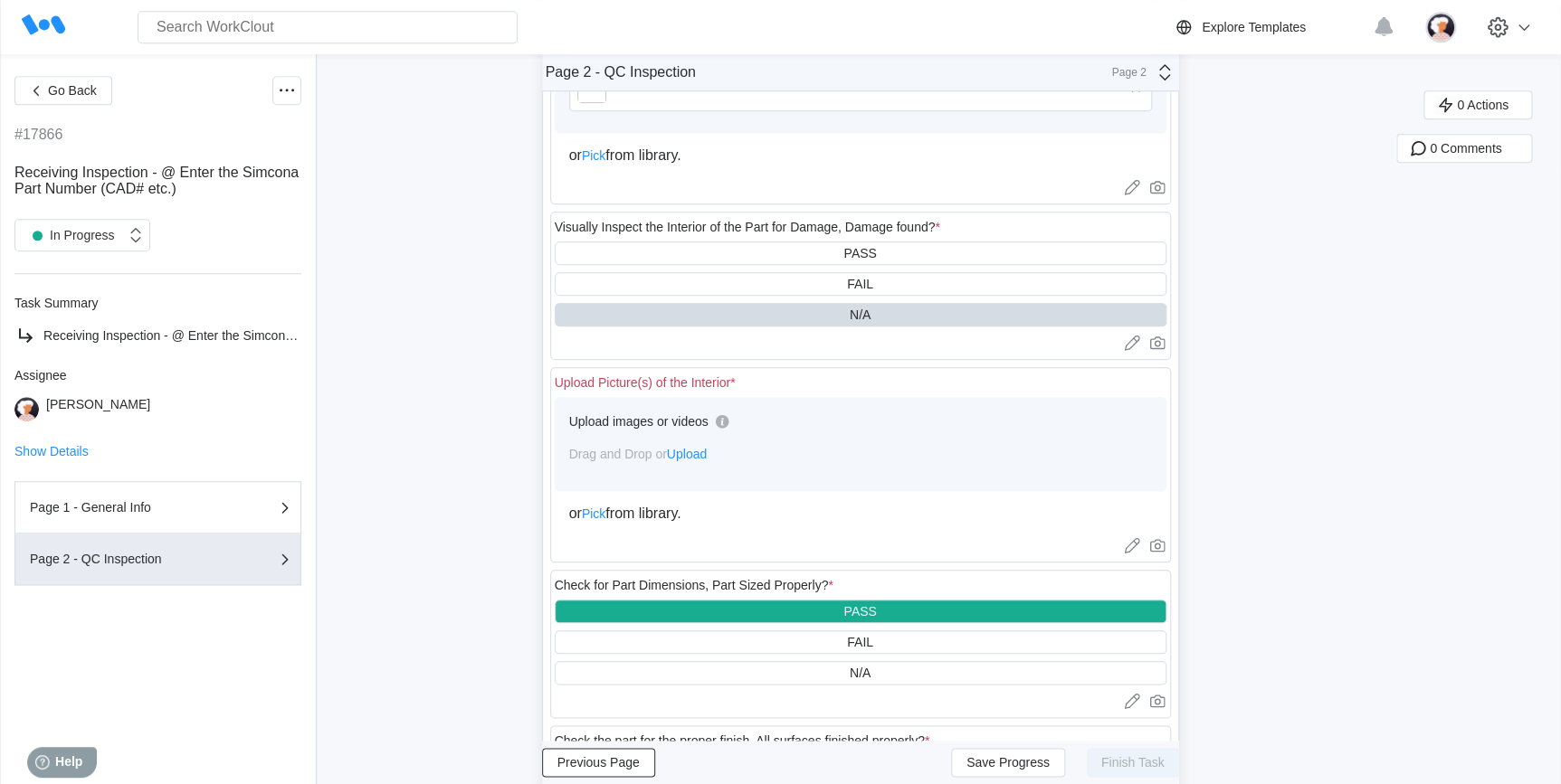
click at [695, 461] on span "Upload" at bounding box center [687, 455] width 40 height 15
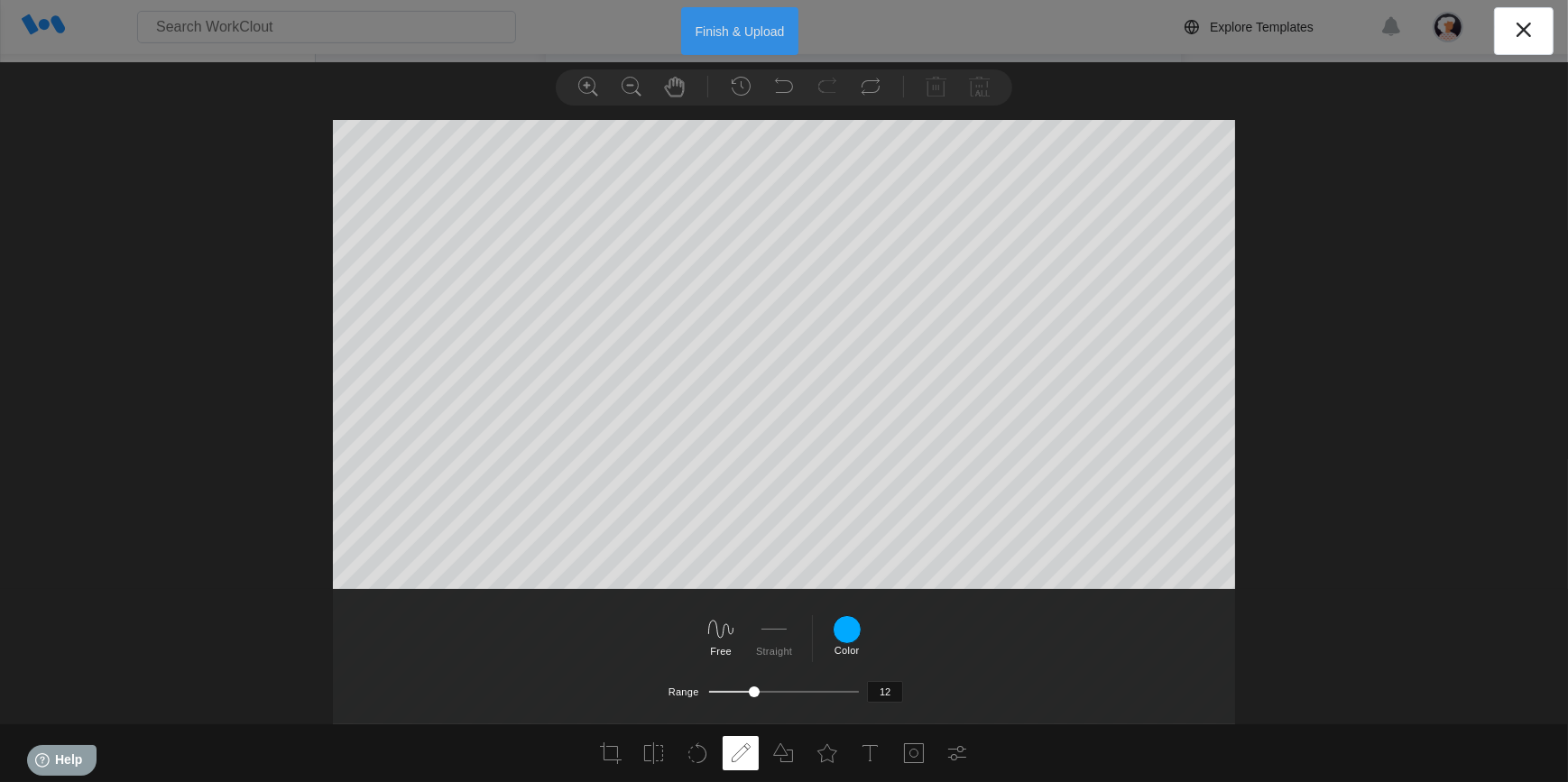
click at [767, 35] on button "Finish & Upload" at bounding box center [740, 31] width 118 height 48
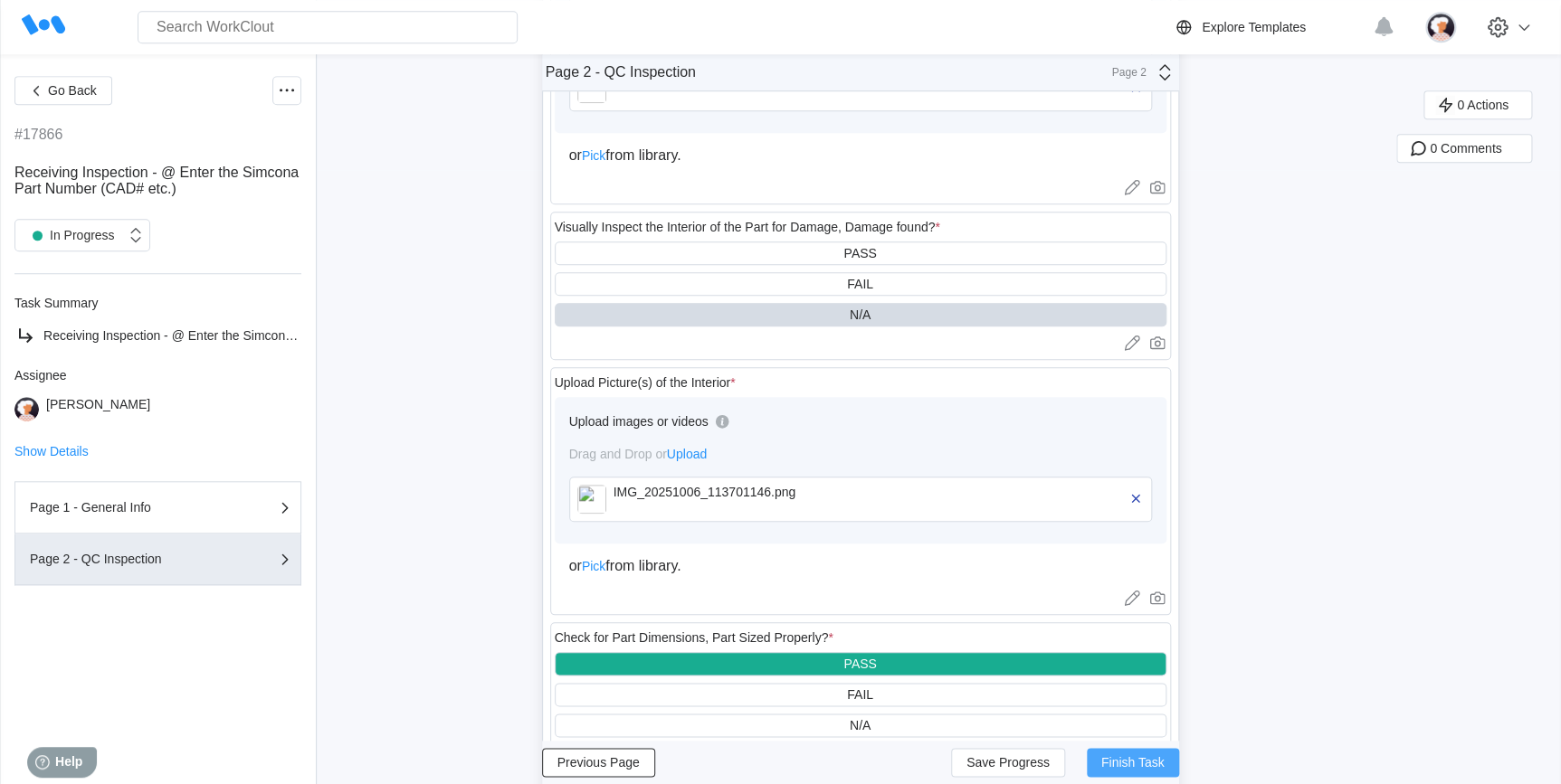
click at [1141, 765] on span "Finish Task" at bounding box center [1132, 763] width 63 height 13
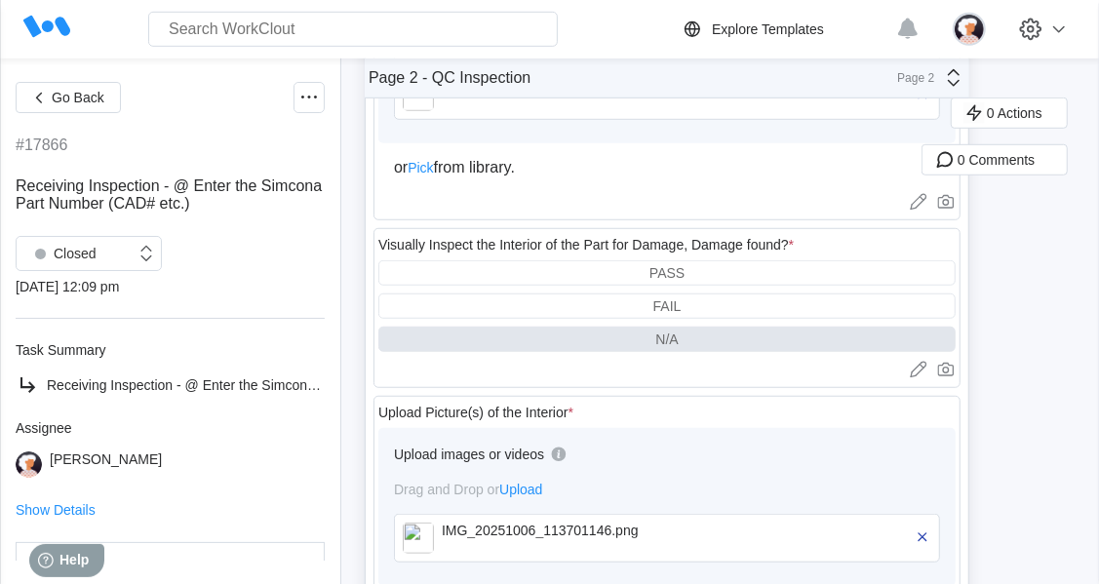
type textarea "x"
